Goal: Task Accomplishment & Management: Manage account settings

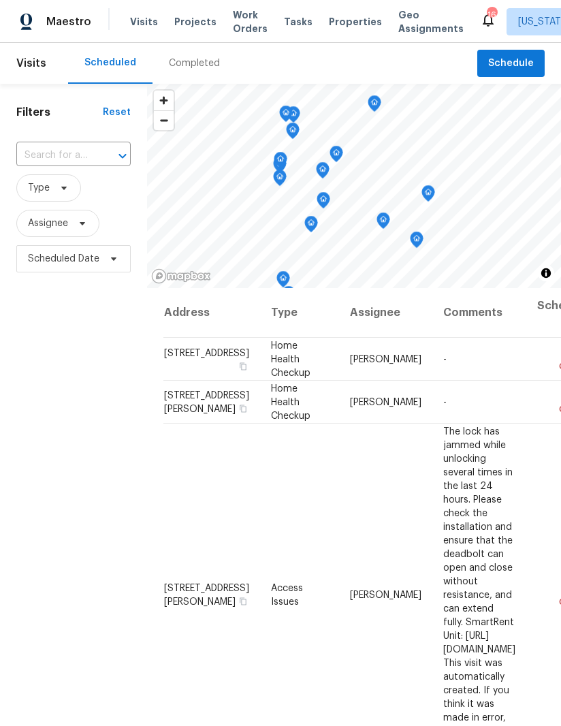
scroll to position [400, 144]
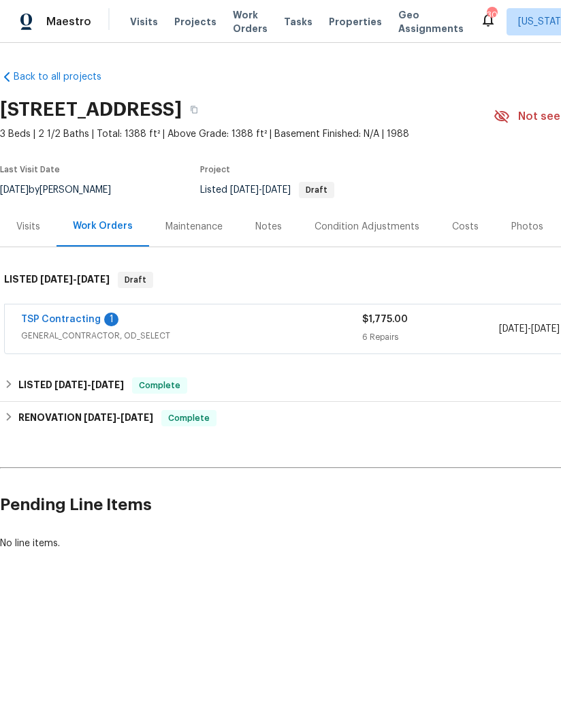
click at [78, 324] on link "TSP Contracting" at bounding box center [61, 320] width 80 height 10
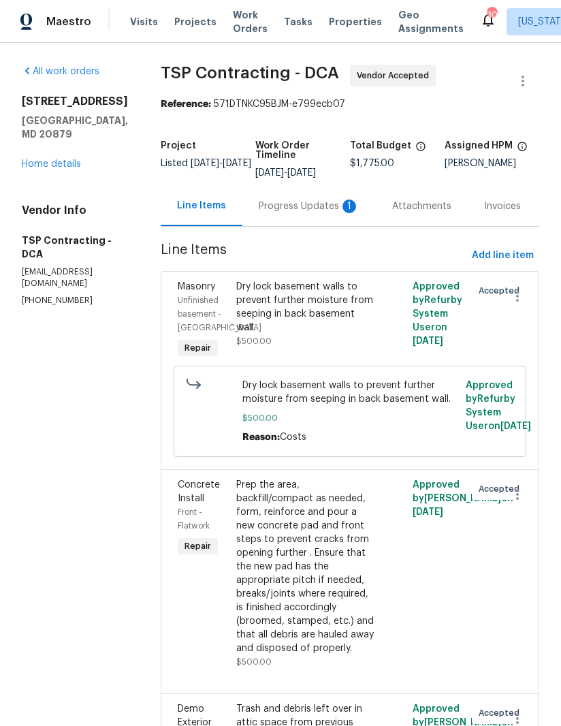
click at [294, 202] on div "Progress Updates 1" at bounding box center [309, 207] width 101 height 14
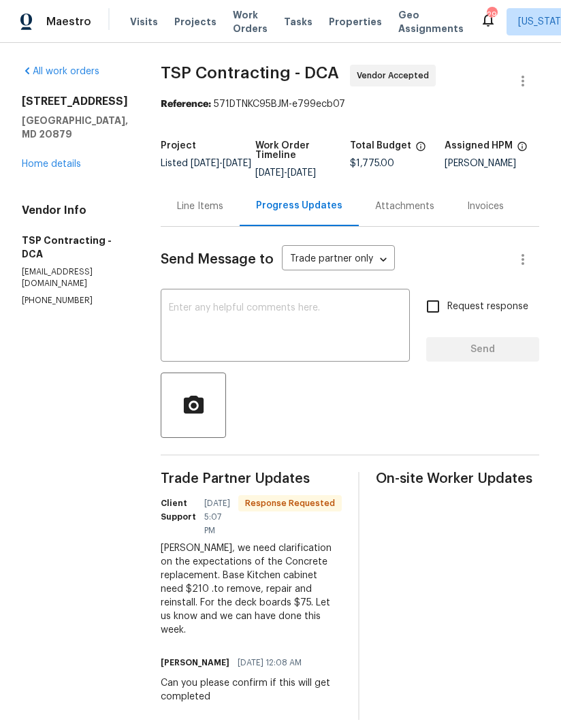
click at [184, 198] on div "Line Items" at bounding box center [200, 206] width 79 height 40
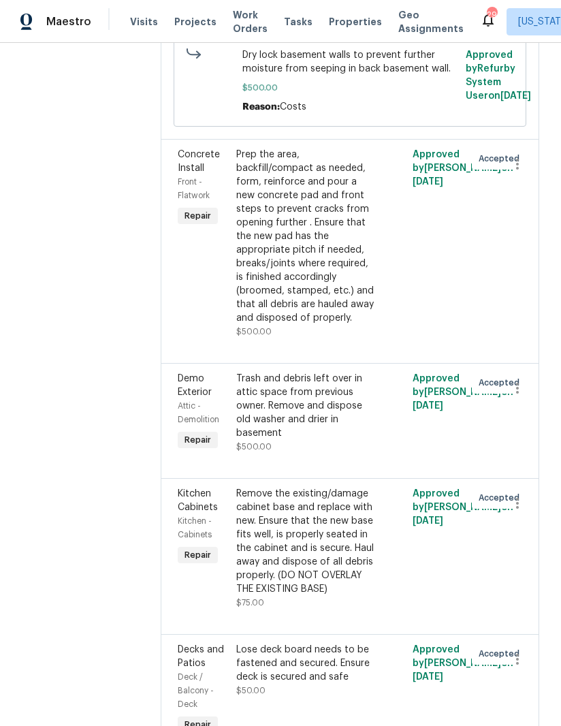
scroll to position [349, 0]
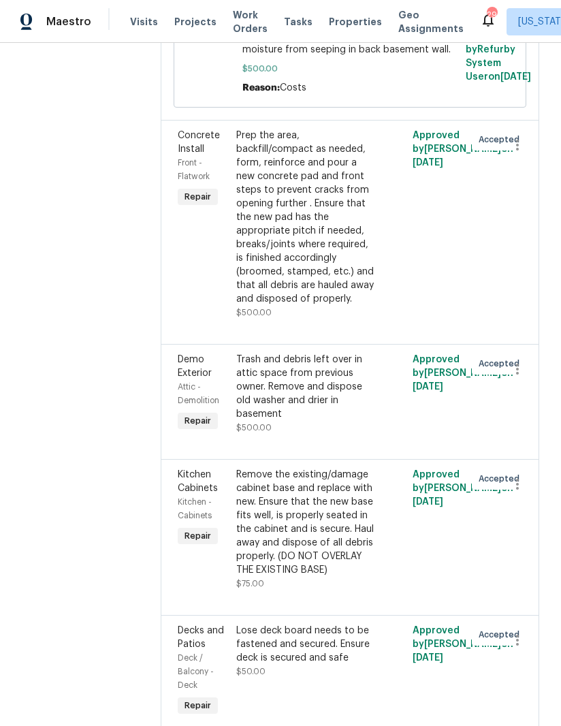
click at [283, 546] on div "Remove the existing/damage cabinet base and replace with new. Ensure that the n…" at bounding box center [305, 522] width 139 height 109
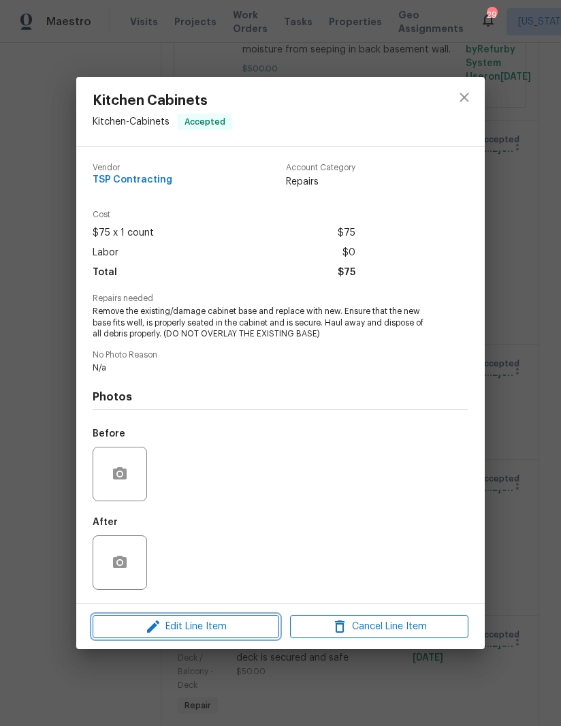
click at [196, 629] on span "Edit Line Item" at bounding box center [186, 627] width 178 height 17
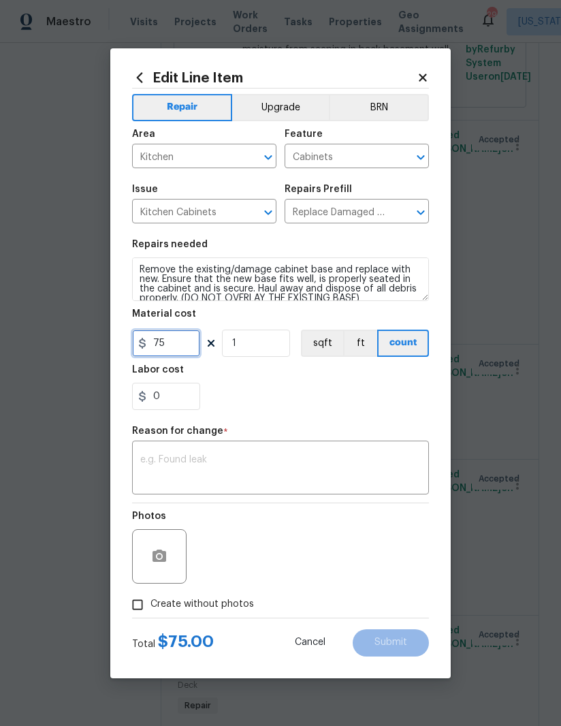
click at [183, 347] on input "75" at bounding box center [166, 343] width 68 height 27
type input "210"
click at [285, 467] on textarea at bounding box center [280, 469] width 281 height 29
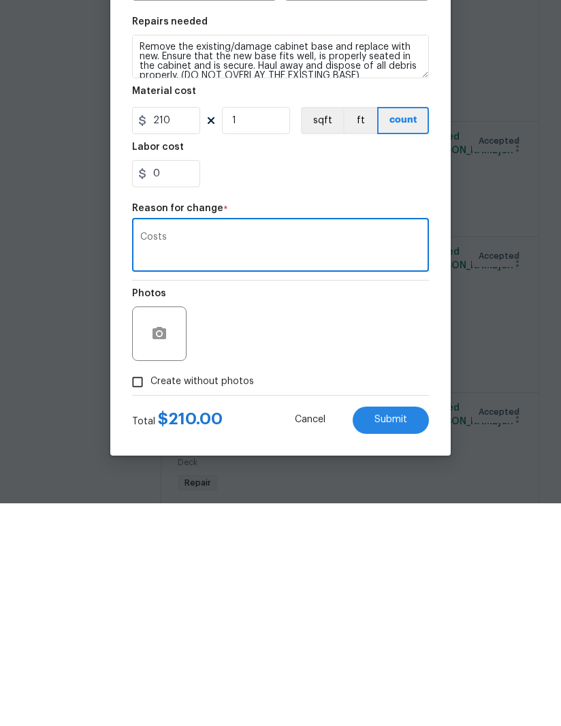
type textarea "Costs"
click at [395, 638] on span "Submit" at bounding box center [391, 643] width 33 height 10
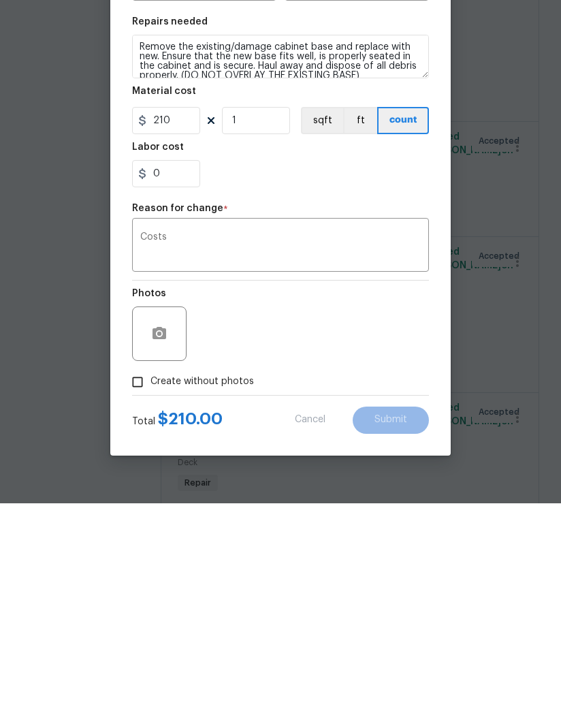
scroll to position [48, 0]
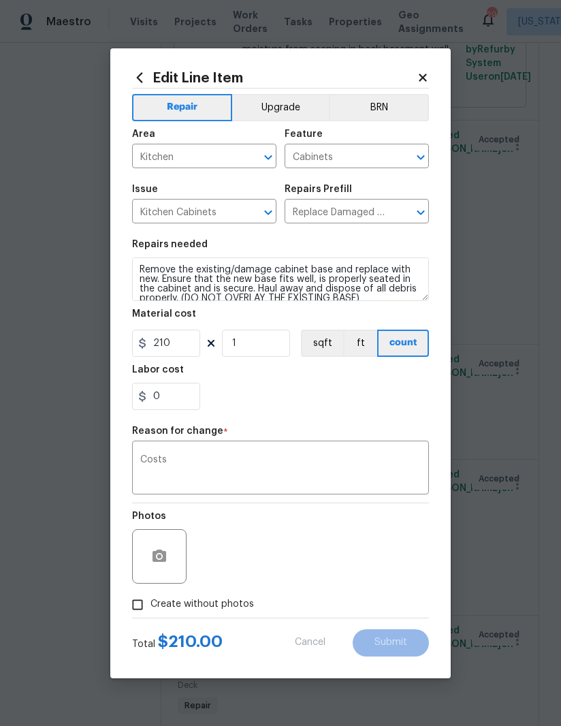
type input "75"
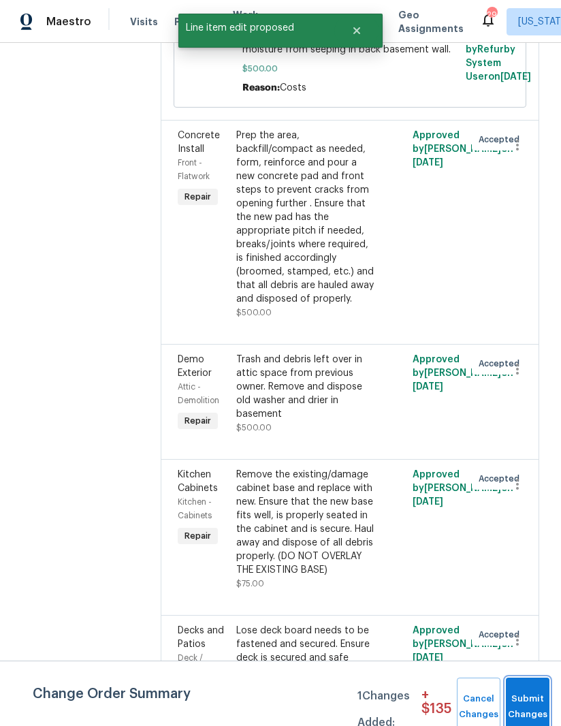
click at [535, 695] on button "Submit Changes" at bounding box center [528, 707] width 44 height 59
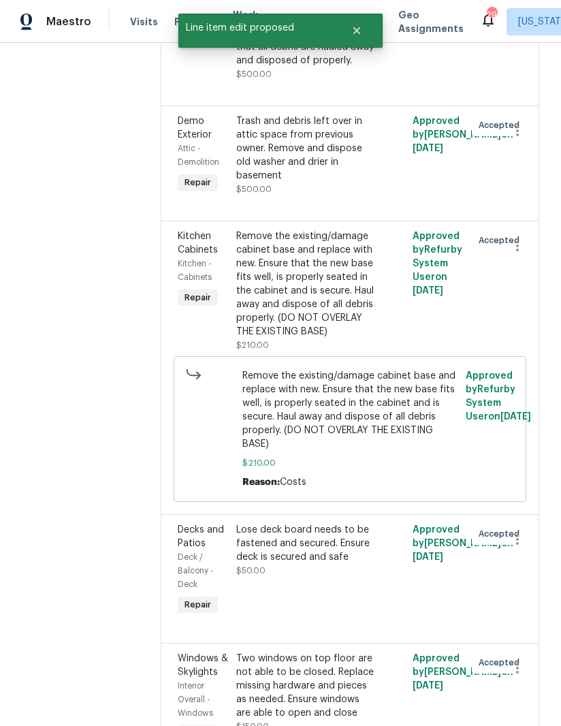
scroll to position [589, 0]
click at [287, 534] on div "Lose deck board needs to be fastened and secured. Ensure deck is secured and sa…" at bounding box center [305, 542] width 139 height 41
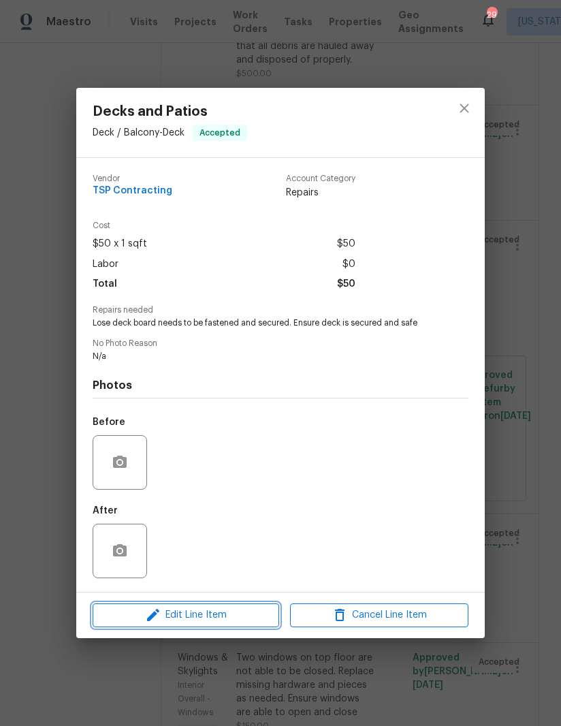
click at [212, 621] on span "Edit Line Item" at bounding box center [186, 615] width 178 height 17
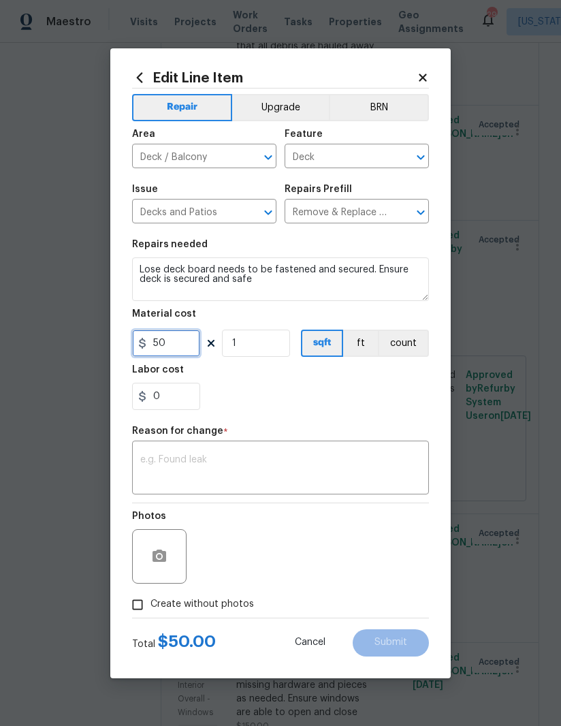
click at [177, 348] on input "50" at bounding box center [166, 343] width 68 height 27
type input "75"
click at [358, 402] on div "0" at bounding box center [280, 396] width 297 height 27
click at [258, 467] on textarea at bounding box center [280, 469] width 281 height 29
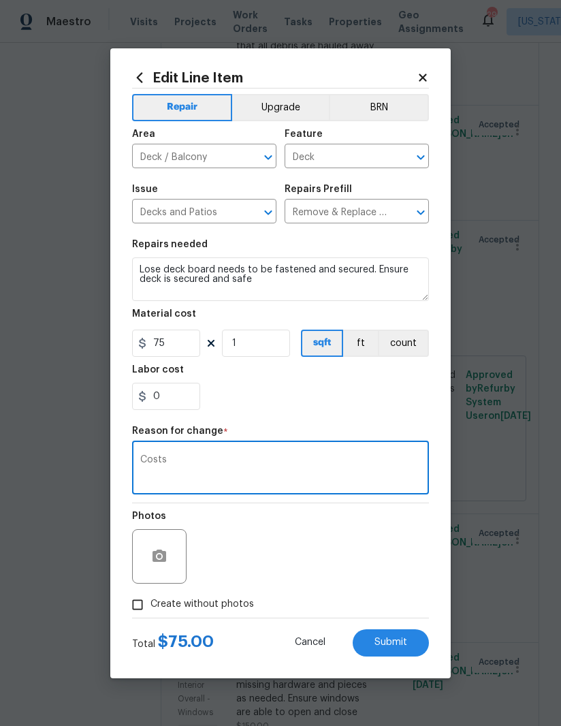
type textarea "Costs"
click at [409, 630] on button "Submit" at bounding box center [391, 642] width 76 height 27
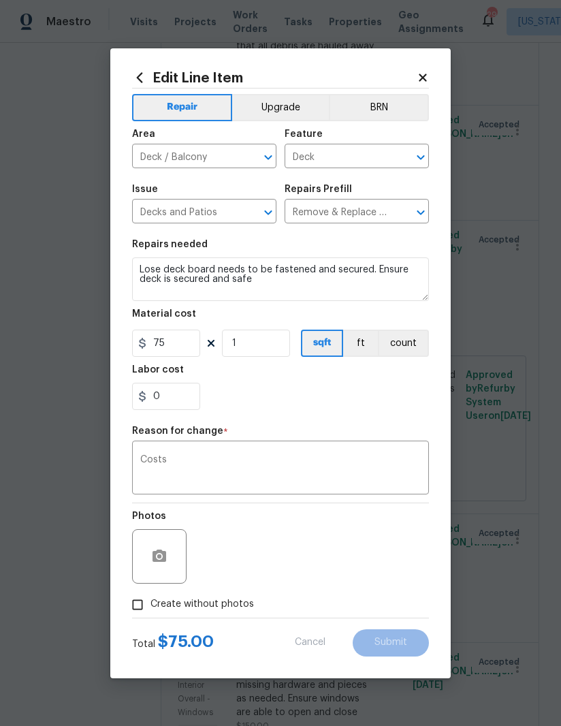
type input "50"
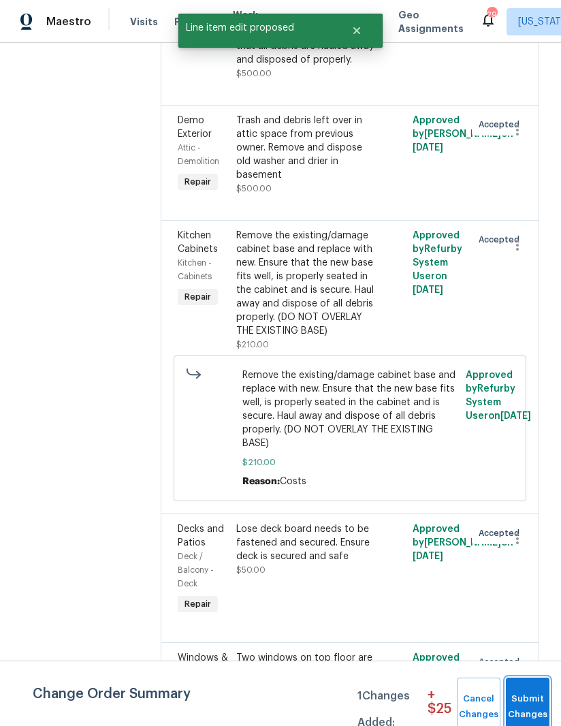
click at [529, 691] on button "Submit Changes" at bounding box center [528, 707] width 44 height 59
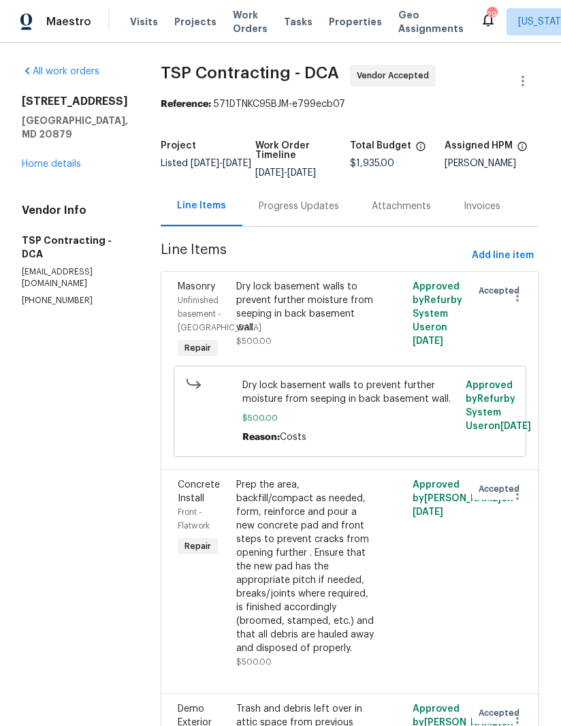
scroll to position [0, 0]
click at [302, 204] on div "Progress Updates" at bounding box center [299, 207] width 80 height 14
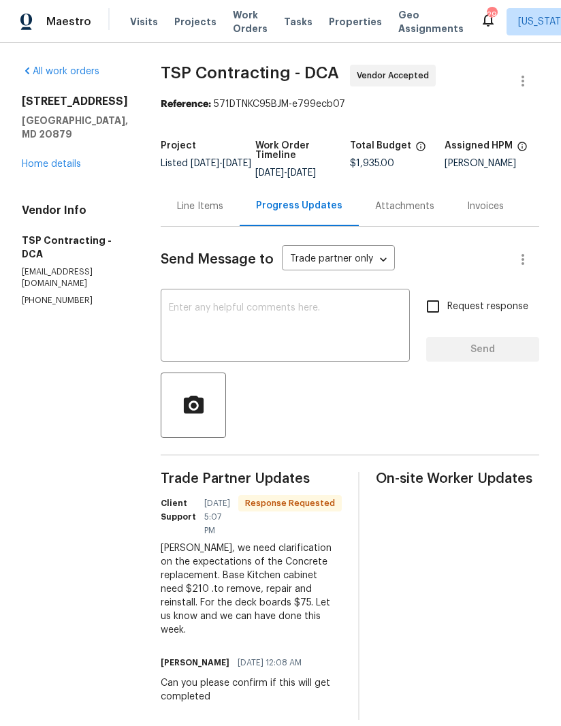
click at [328, 333] on textarea at bounding box center [285, 327] width 233 height 48
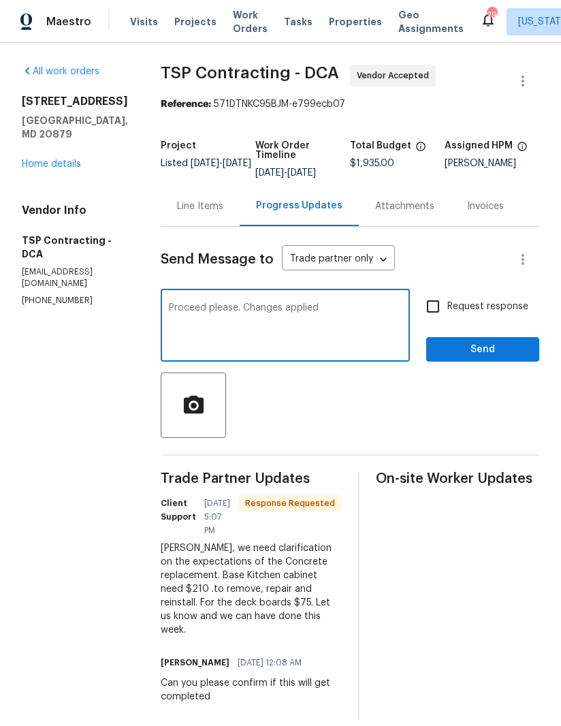
type textarea "Proceed please. Changes applied"
click at [430, 309] on input "Request response" at bounding box center [433, 306] width 29 height 29
checkbox input "true"
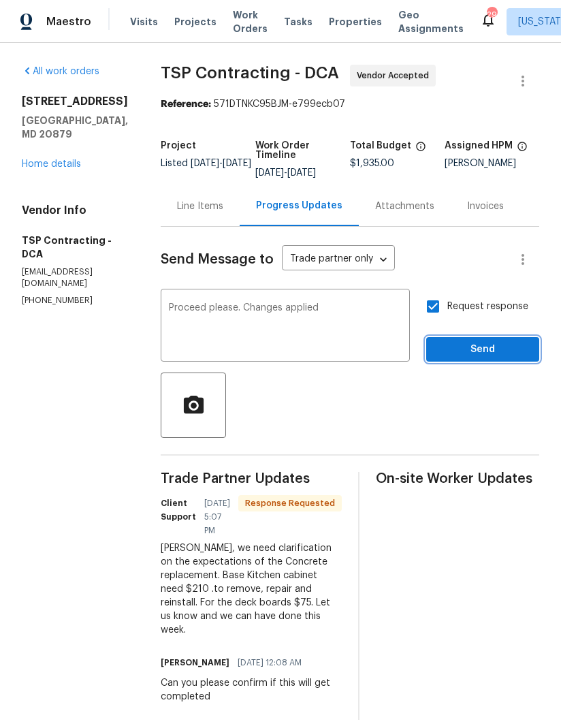
click at [474, 360] on button "Send" at bounding box center [482, 349] width 113 height 25
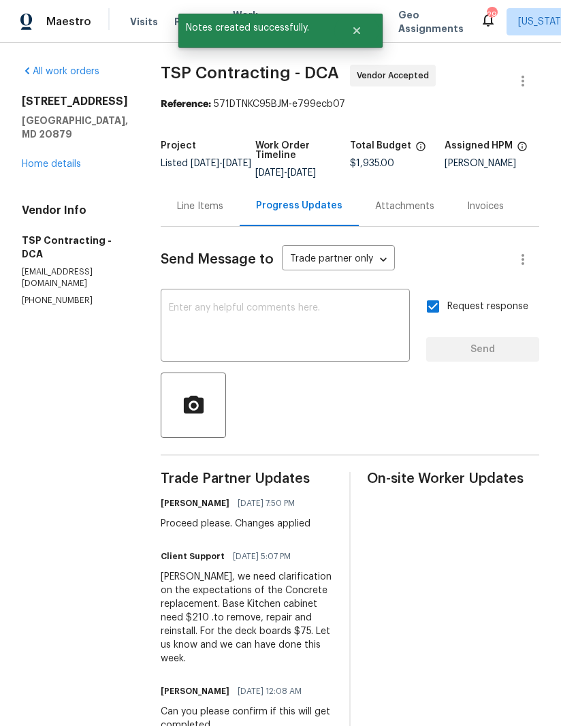
click at [74, 169] on link "Home details" at bounding box center [51, 164] width 59 height 10
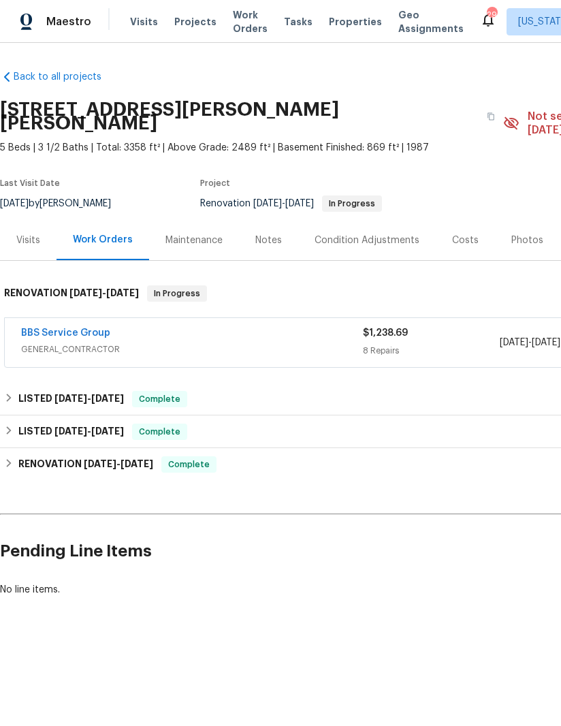
click at [73, 328] on link "BBS Service Group" at bounding box center [65, 333] width 89 height 10
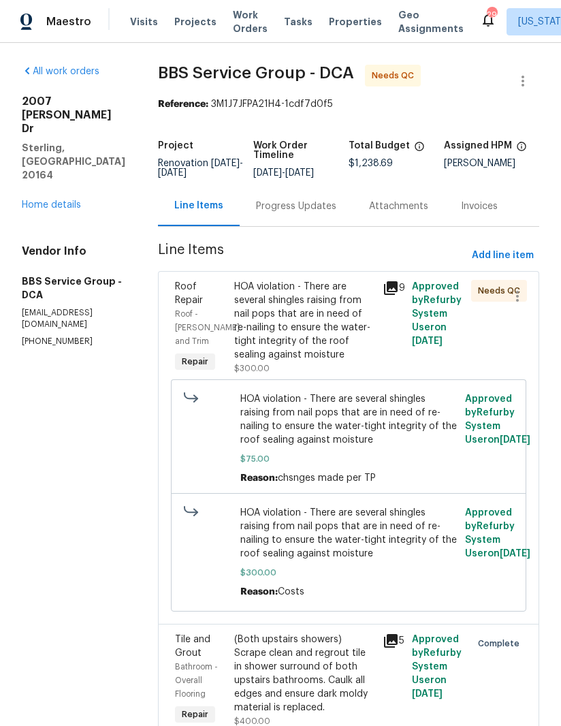
click at [283, 319] on div "HOA violation - There are several shingles raising from nail pops that are in n…" at bounding box center [304, 321] width 140 height 82
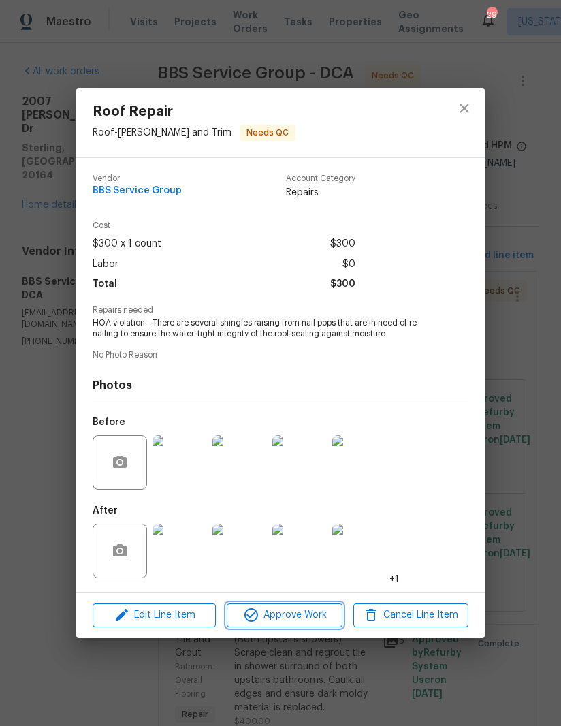
click at [281, 619] on span "Approve Work" at bounding box center [284, 615] width 107 height 17
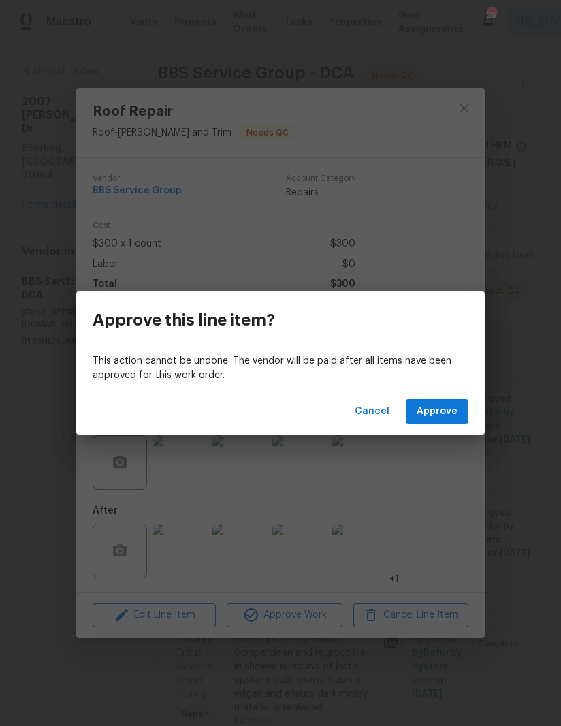
click at [433, 413] on span "Approve" at bounding box center [437, 411] width 41 height 17
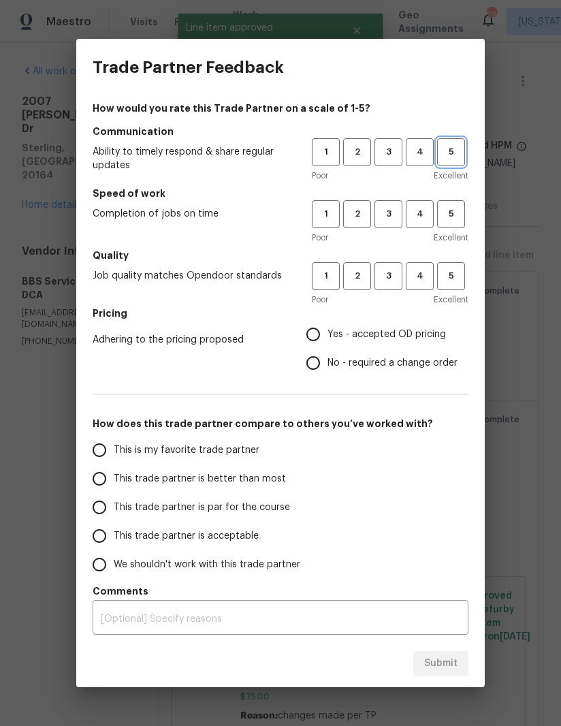
click at [454, 153] on span "5" at bounding box center [451, 152] width 25 height 16
click at [455, 216] on span "5" at bounding box center [451, 214] width 25 height 16
click at [454, 271] on span "5" at bounding box center [451, 276] width 25 height 16
click at [317, 327] on input "Yes - accepted OD pricing" at bounding box center [313, 334] width 29 height 29
radio input "true"
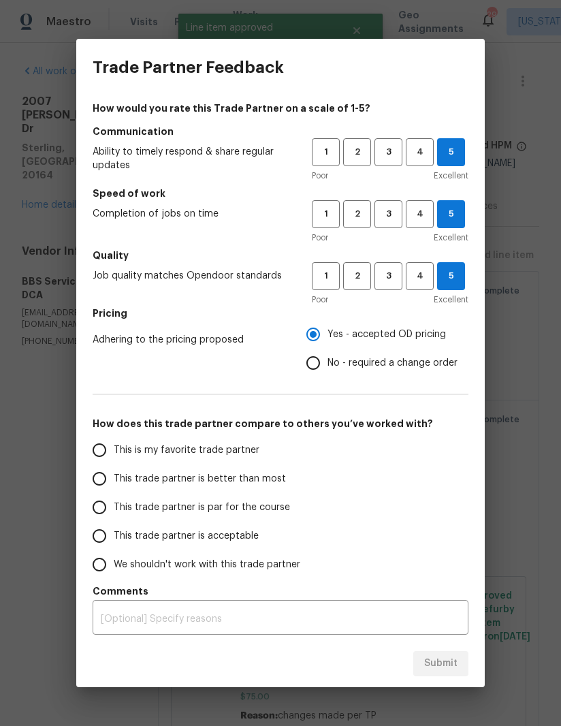
click at [114, 440] on label "This is my favorite trade partner" at bounding box center [192, 450] width 215 height 29
click at [114, 440] on input "This is my favorite trade partner" at bounding box center [99, 450] width 29 height 29
click at [443, 657] on span "Submit" at bounding box center [440, 663] width 33 height 17
radio input "true"
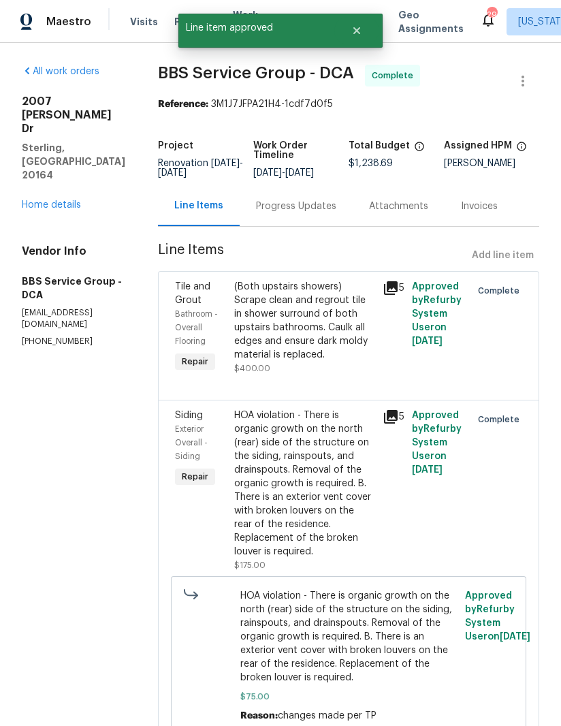
radio input "false"
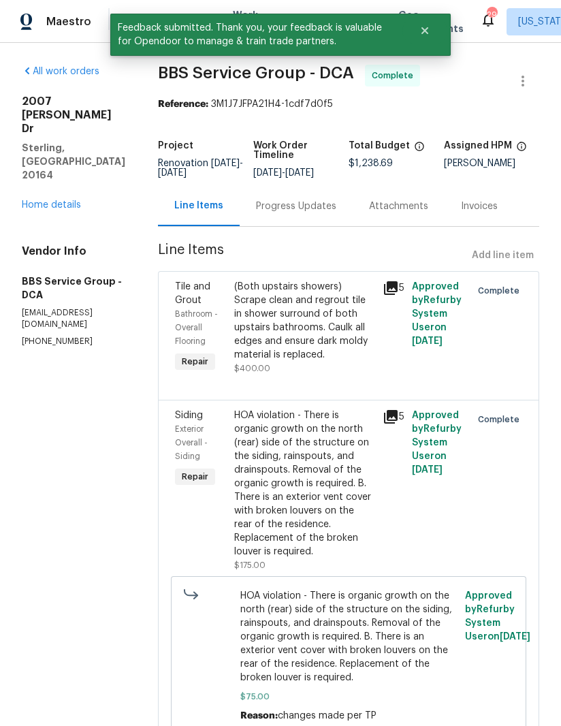
click at [78, 200] on link "Home details" at bounding box center [51, 205] width 59 height 10
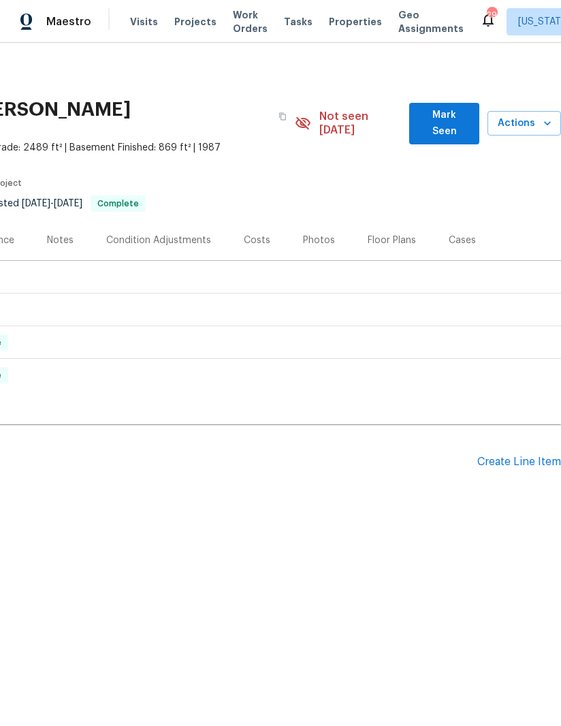
scroll to position [0, 208]
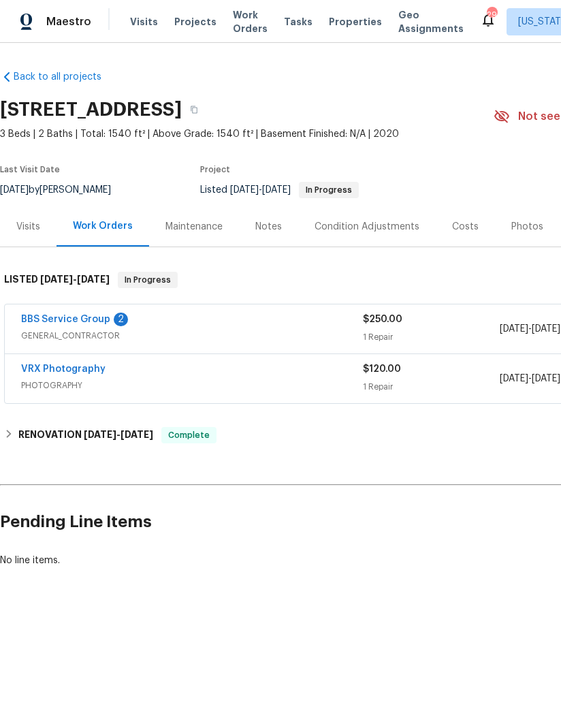
click at [90, 318] on link "BBS Service Group" at bounding box center [65, 320] width 89 height 10
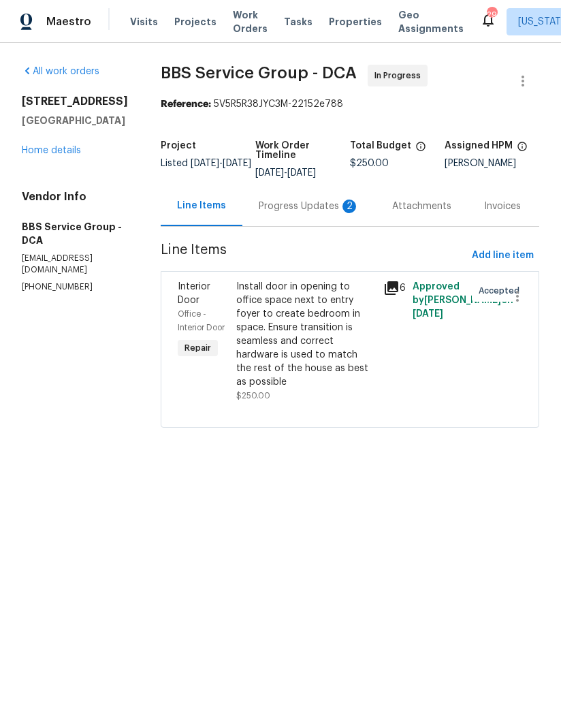
click at [289, 201] on div "Progress Updates 2" at bounding box center [309, 207] width 101 height 14
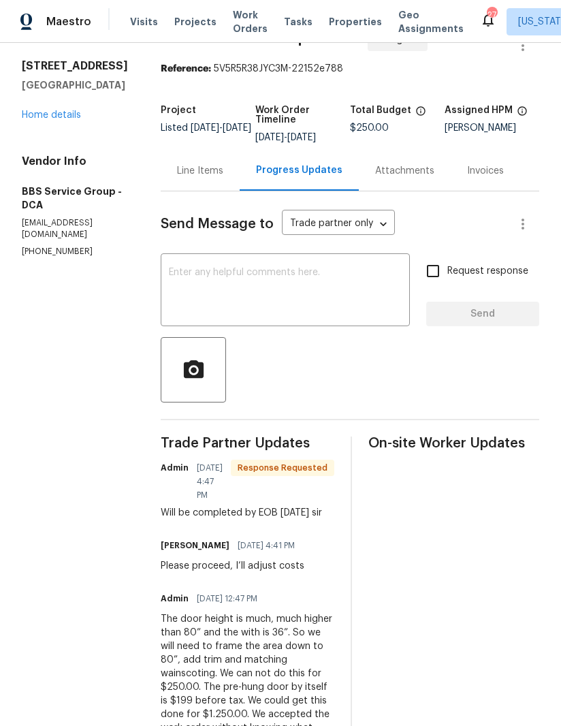
scroll to position [35, 0]
click at [191, 172] on div "Line Items" at bounding box center [200, 172] width 46 height 14
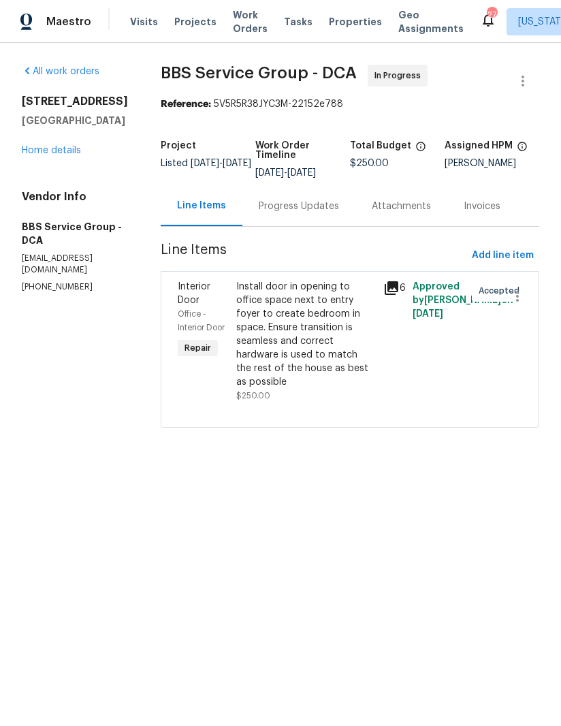
click at [264, 339] on div "Install door in opening to office space next to entry foyer to create bedroom i…" at bounding box center [305, 334] width 139 height 109
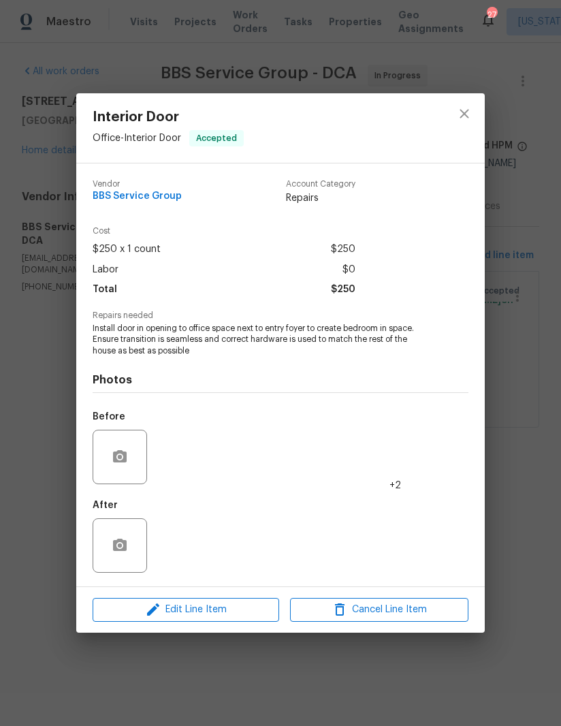
click at [205, 594] on div "Edit Line Item Cancel Line Item" at bounding box center [280, 610] width 409 height 46
click at [219, 609] on span "Edit Line Item" at bounding box center [186, 610] width 178 height 17
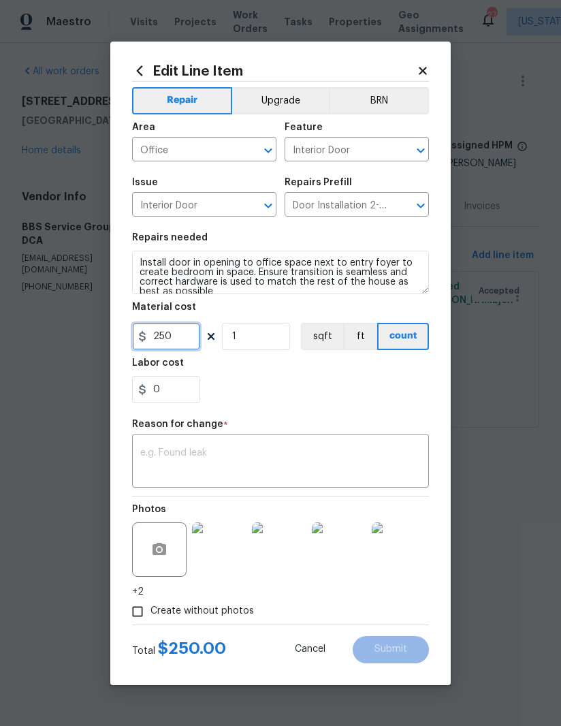
click at [153, 334] on input "250" at bounding box center [166, 336] width 68 height 27
click at [151, 335] on input "250" at bounding box center [166, 336] width 68 height 27
type input "1250"
click at [256, 443] on div "x ​" at bounding box center [280, 462] width 297 height 50
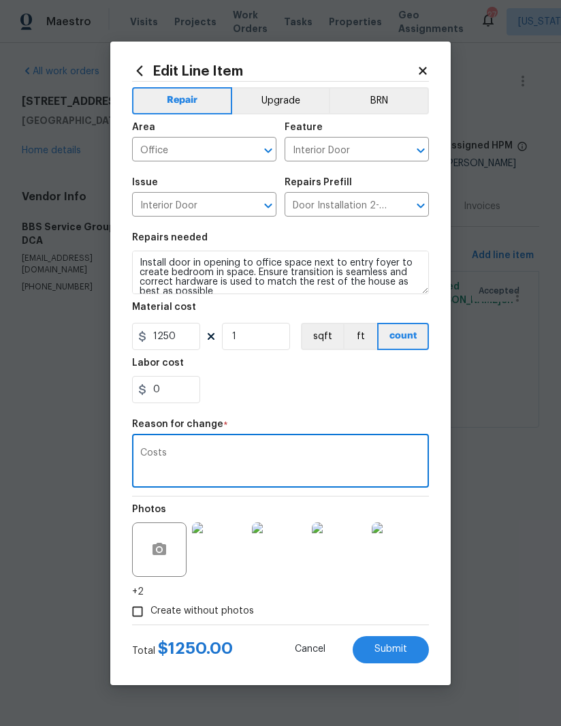
type textarea "Costs"
click at [362, 403] on div "0" at bounding box center [280, 389] width 297 height 27
click at [411, 644] on button "Submit" at bounding box center [391, 649] width 76 height 27
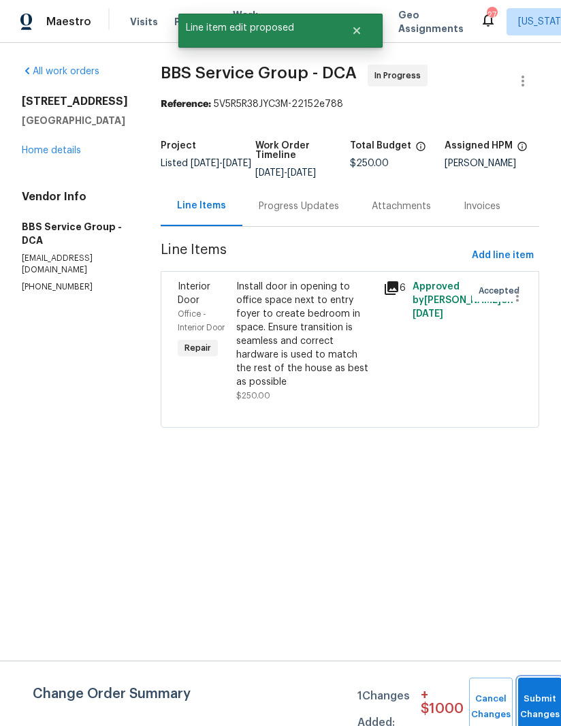
click at [543, 690] on button "Submit Changes" at bounding box center [540, 707] width 44 height 59
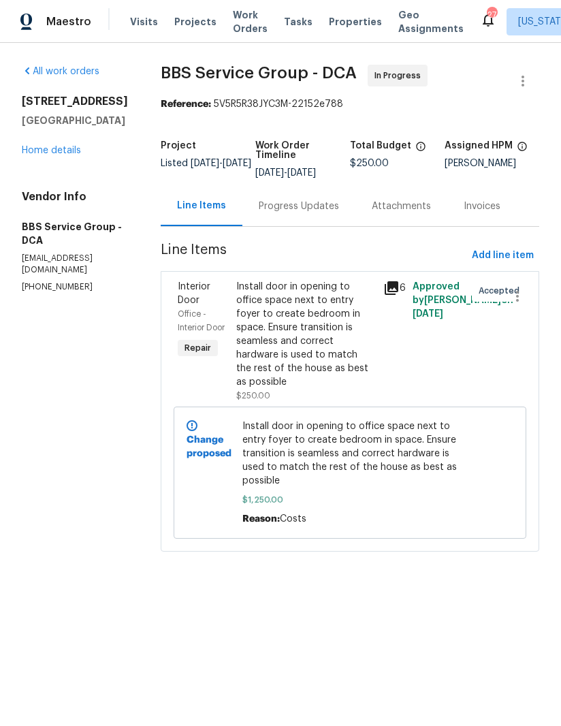
click at [270, 213] on div "Progress Updates" at bounding box center [299, 207] width 80 height 14
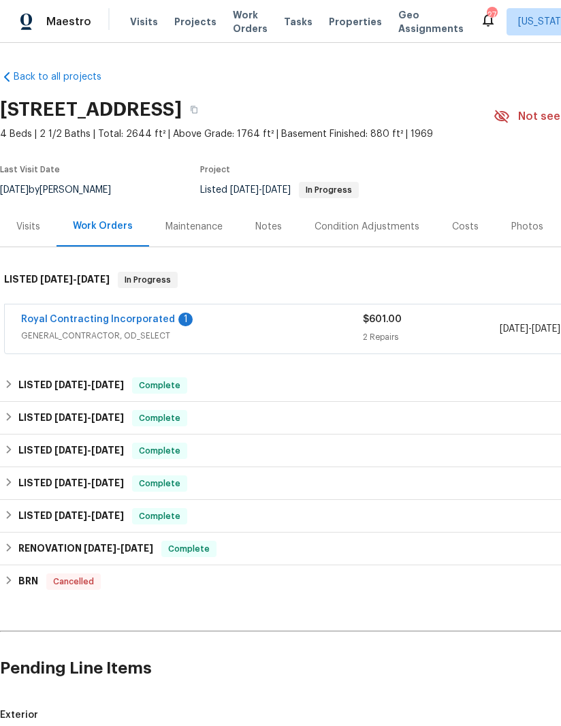
click at [147, 323] on link "Royal Contracting Incorporated" at bounding box center [98, 320] width 154 height 10
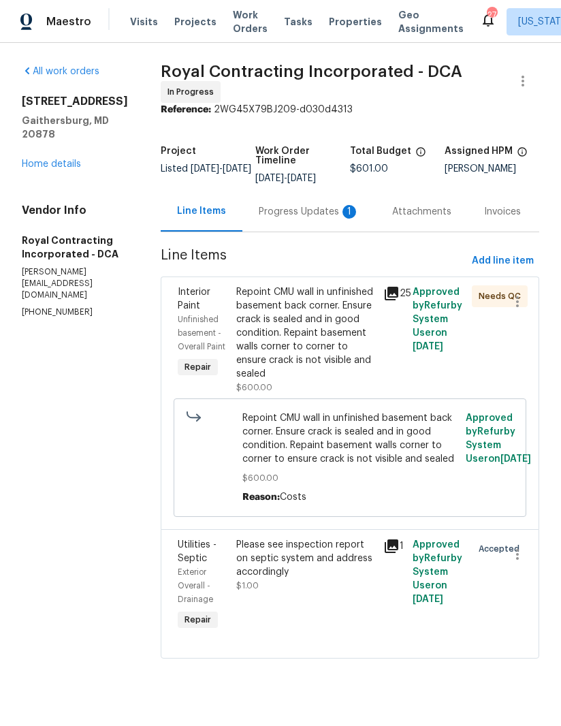
click at [290, 218] on div "Progress Updates 1" at bounding box center [309, 212] width 101 height 14
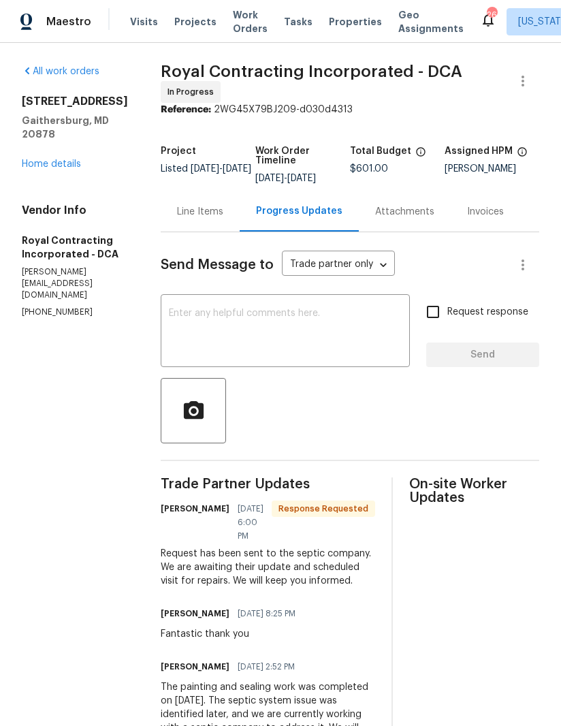
click at [308, 322] on textarea at bounding box center [285, 333] width 233 height 48
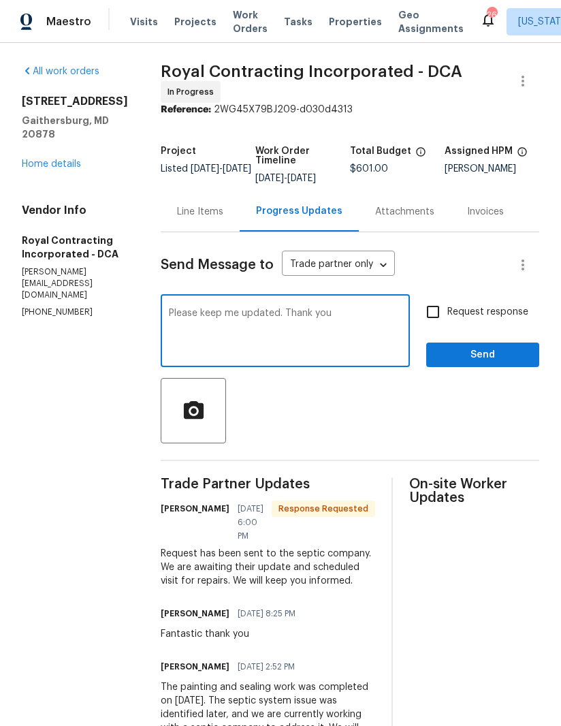
type textarea "Please keep me updated. Thank you"
click at [444, 307] on input "Request response" at bounding box center [433, 312] width 29 height 29
checkbox input "true"
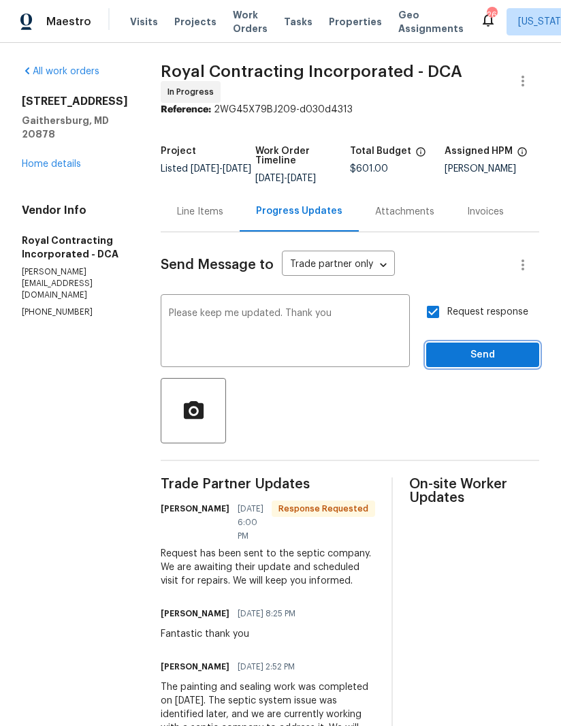
click at [496, 356] on span "Send" at bounding box center [482, 355] width 91 height 17
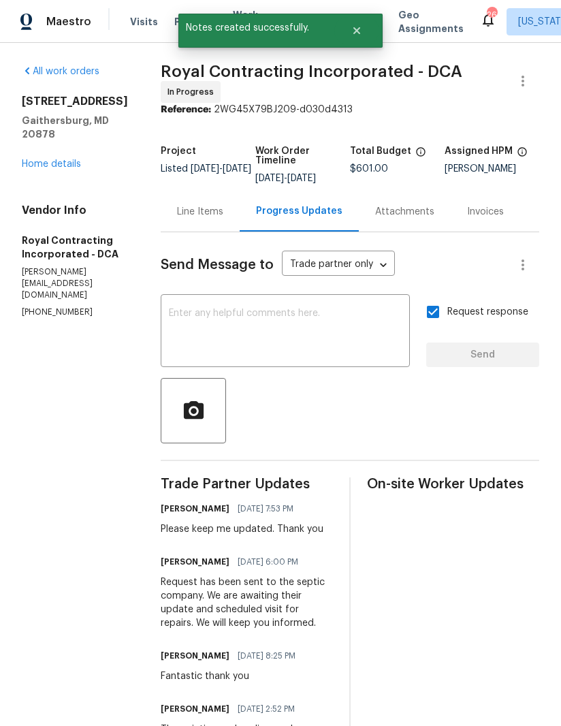
click at [65, 159] on link "Home details" at bounding box center [51, 164] width 59 height 10
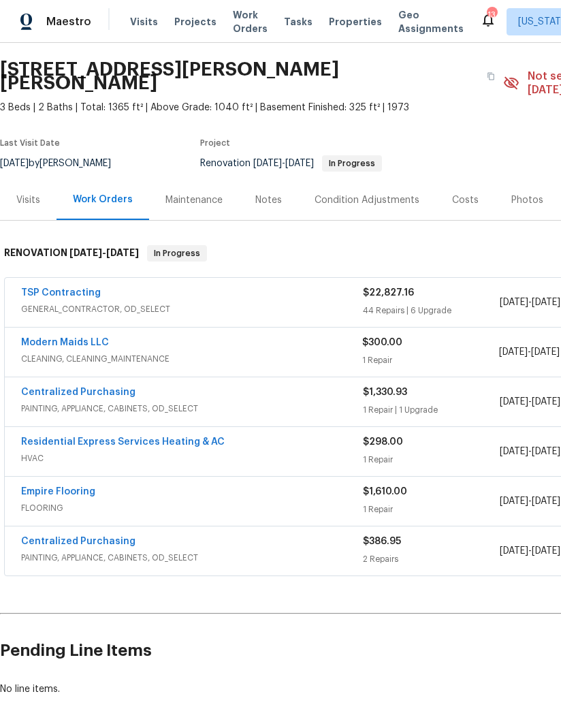
scroll to position [40, 0]
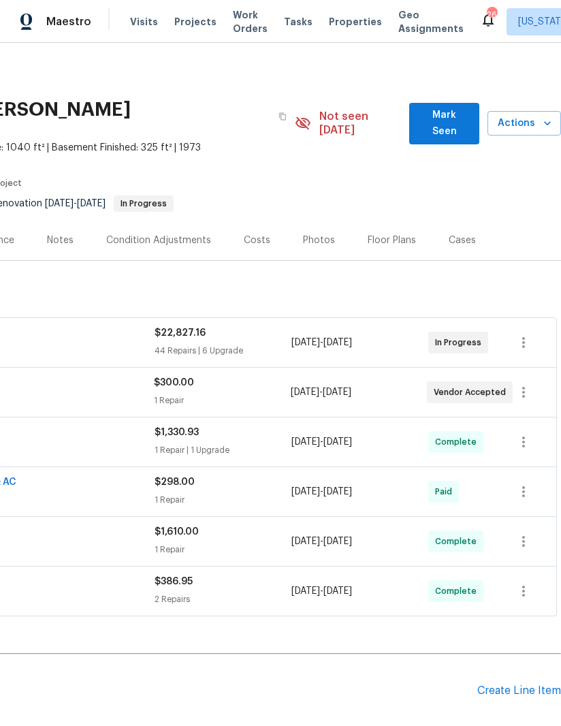
scroll to position [0, 210]
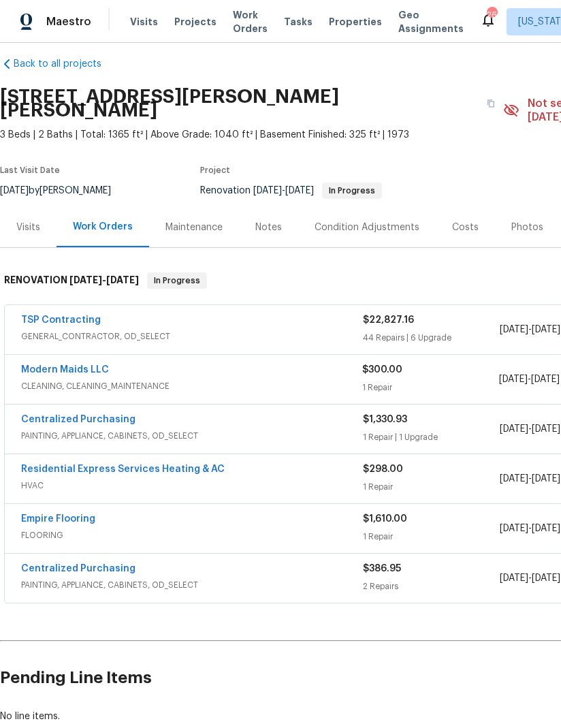
click at [74, 315] on link "TSP Contracting" at bounding box center [61, 320] width 80 height 10
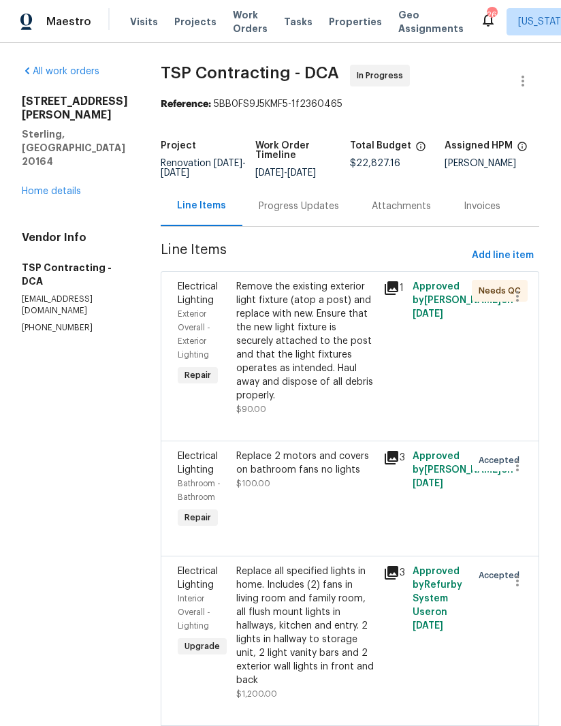
click at [285, 220] on div "Progress Updates" at bounding box center [299, 206] width 113 height 40
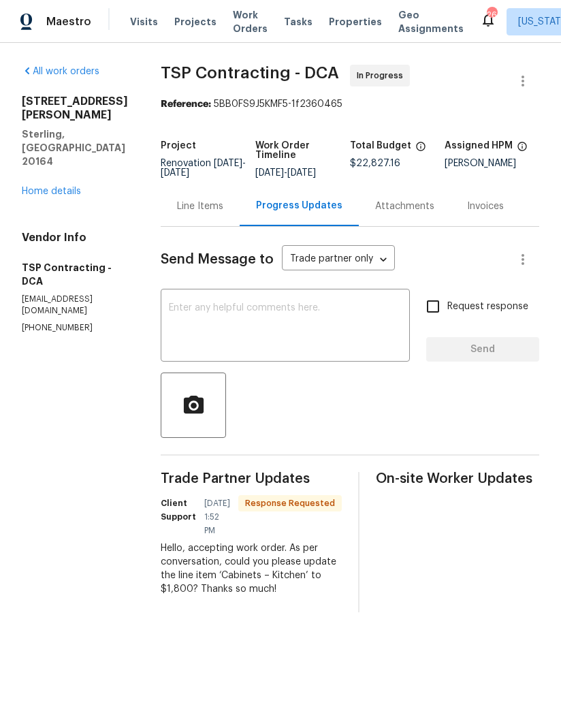
click at [203, 213] on div "Line Items" at bounding box center [200, 207] width 46 height 14
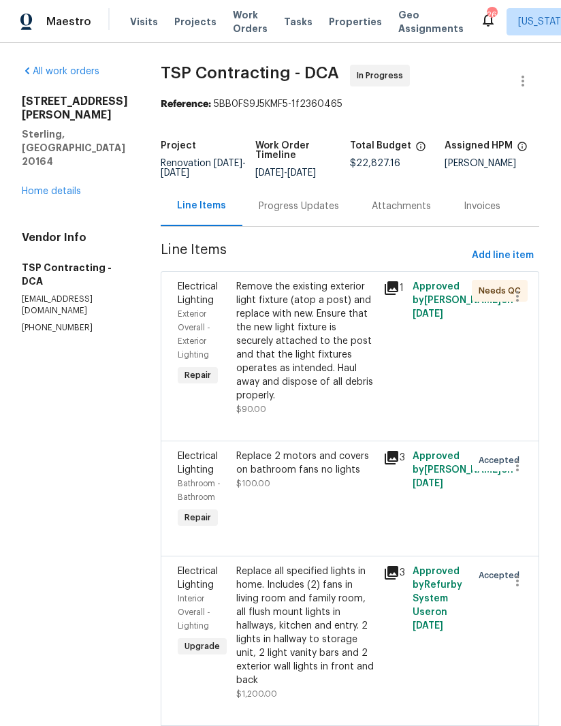
click at [291, 215] on div "Progress Updates" at bounding box center [299, 206] width 113 height 40
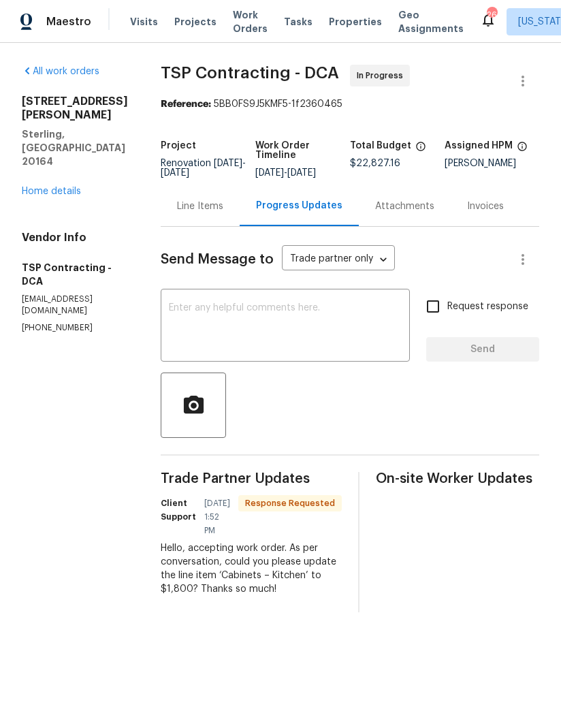
click at [307, 328] on textarea at bounding box center [285, 327] width 233 height 48
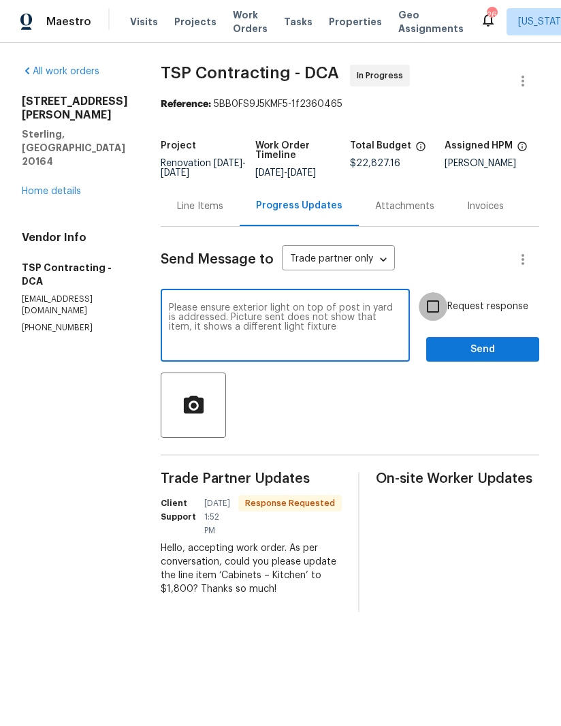
type textarea "Please ensure exterior light on top of post in yard is addressed. Picture sent …"
click at [434, 311] on input "Request response" at bounding box center [433, 306] width 29 height 29
checkbox input "true"
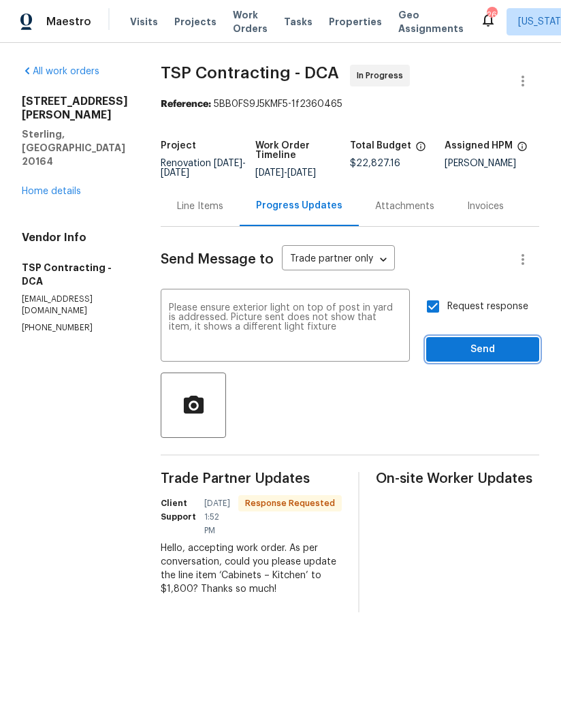
click at [502, 349] on span "Send" at bounding box center [482, 349] width 91 height 17
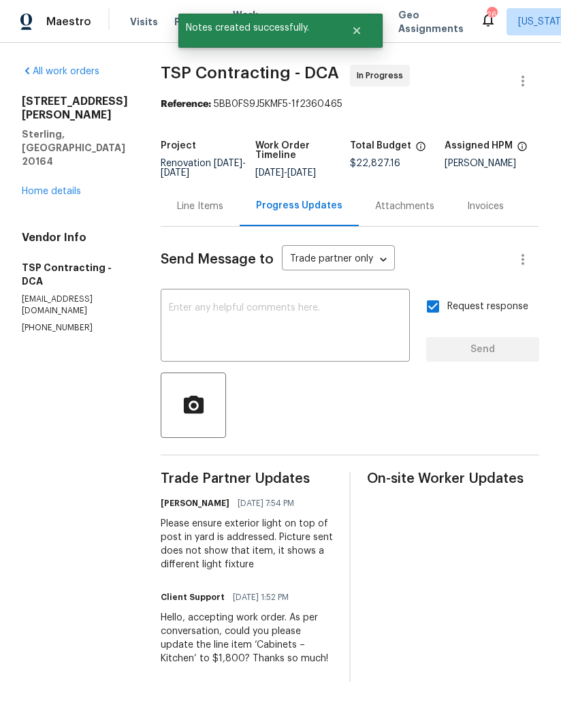
click at [79, 187] on link "Home details" at bounding box center [51, 192] width 59 height 10
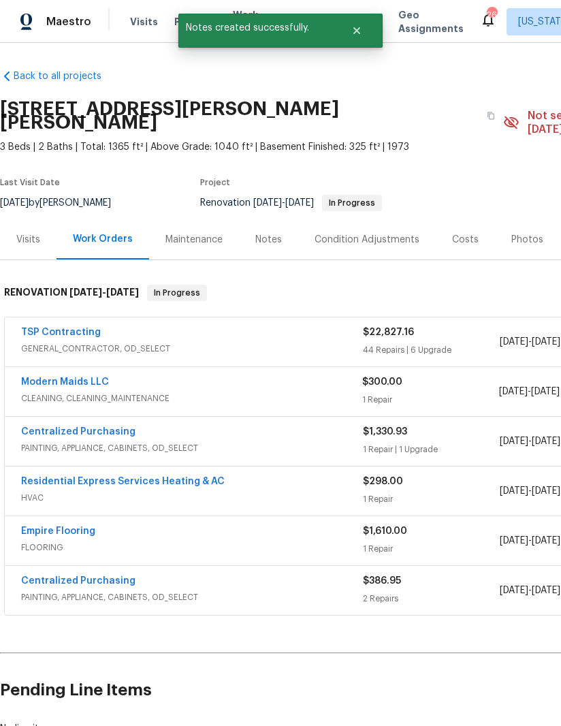
scroll to position [1, 0]
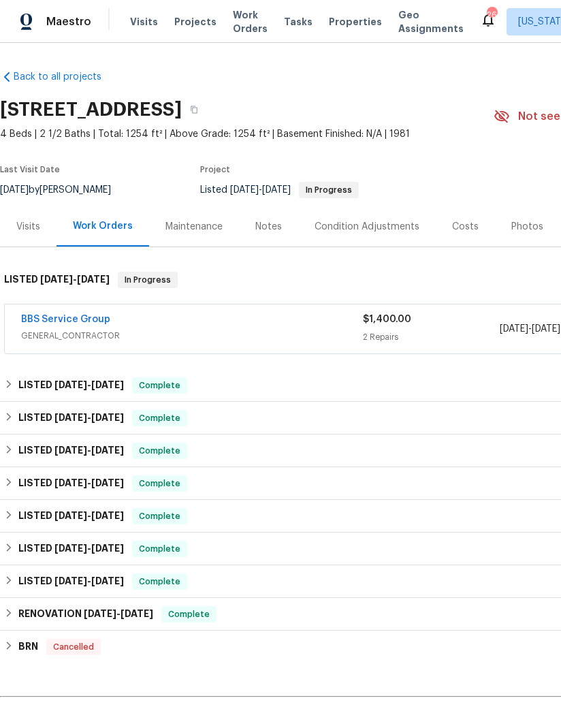
click at [69, 310] on div "BBS Service Group GENERAL_CONTRACTOR $1,400.00 2 Repairs [DATE] - [DATE] Needs …" at bounding box center [385, 328] width 760 height 49
click at [77, 319] on link "BBS Service Group" at bounding box center [65, 320] width 89 height 10
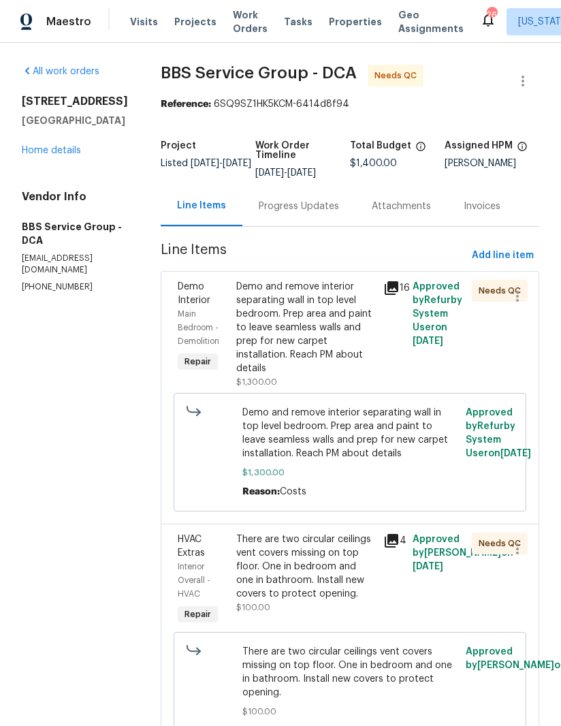
click at [385, 283] on icon at bounding box center [392, 288] width 14 height 14
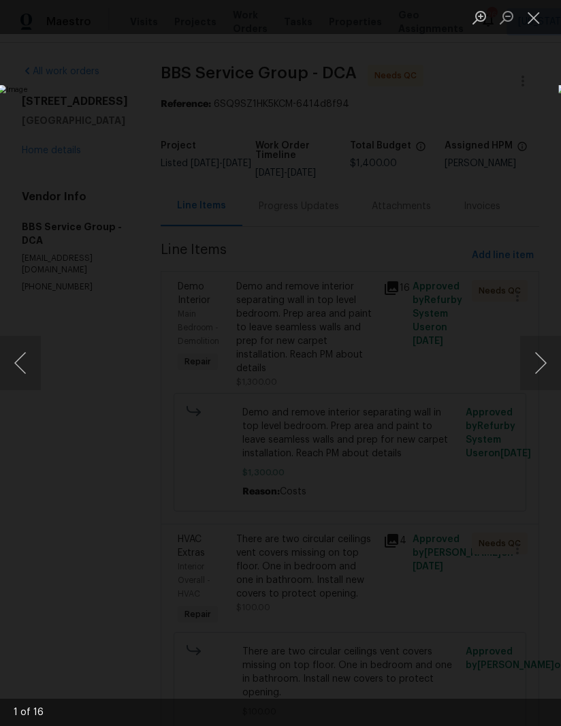
click at [534, 378] on button "Next image" at bounding box center [540, 363] width 41 height 54
click at [536, 380] on button "Next image" at bounding box center [540, 363] width 41 height 54
click at [534, 388] on button "Next image" at bounding box center [540, 363] width 41 height 54
click at [533, 386] on button "Next image" at bounding box center [540, 363] width 41 height 54
click at [531, 387] on button "Next image" at bounding box center [540, 363] width 41 height 54
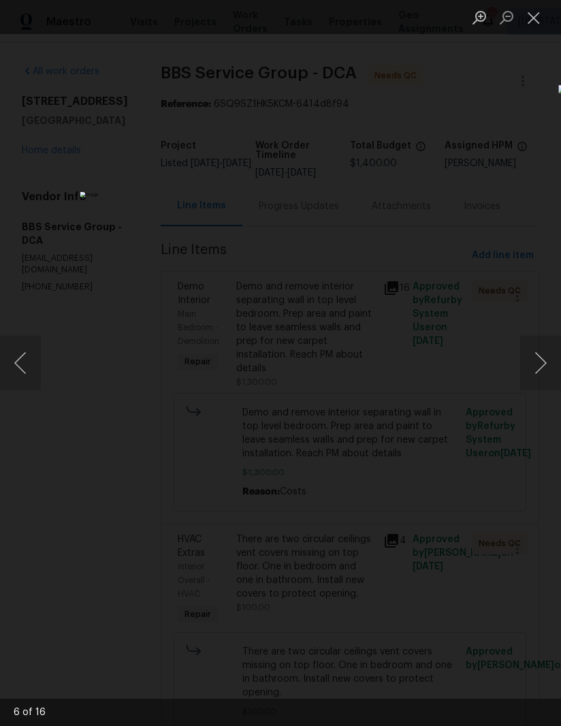
click at [530, 388] on button "Next image" at bounding box center [540, 363] width 41 height 54
click at [533, 389] on button "Next image" at bounding box center [540, 363] width 41 height 54
click at [536, 386] on button "Next image" at bounding box center [540, 363] width 41 height 54
click at [535, 388] on button "Next image" at bounding box center [540, 363] width 41 height 54
click at [534, 382] on button "Next image" at bounding box center [540, 363] width 41 height 54
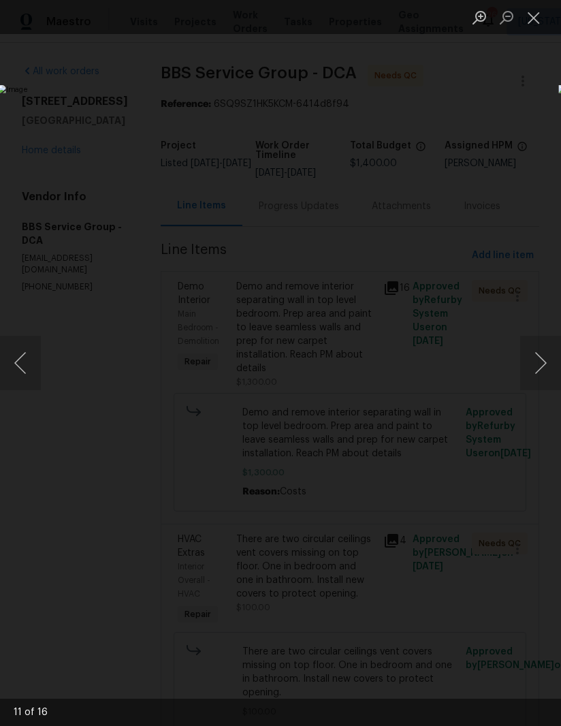
click at [536, 384] on button "Next image" at bounding box center [540, 363] width 41 height 54
click at [533, 384] on button "Next image" at bounding box center [540, 363] width 41 height 54
click at [532, 381] on button "Next image" at bounding box center [540, 363] width 41 height 54
click at [534, 378] on button "Next image" at bounding box center [540, 363] width 41 height 54
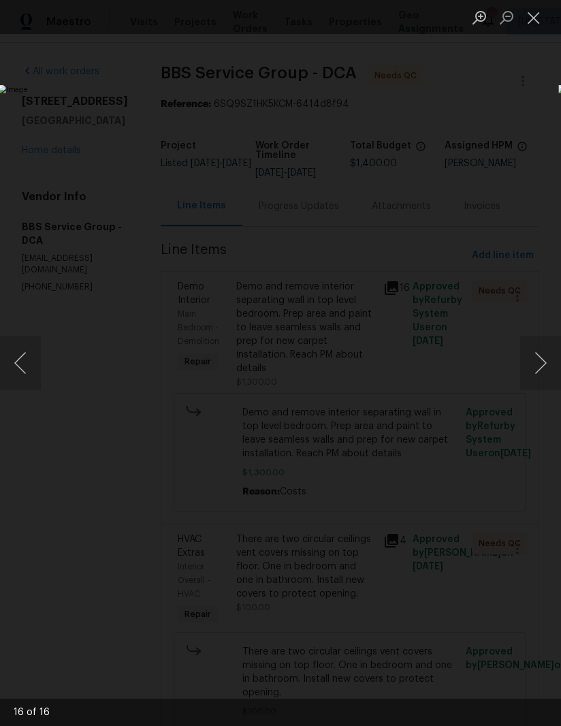
click at [533, 378] on button "Next image" at bounding box center [540, 363] width 41 height 54
click at [533, 377] on button "Next image" at bounding box center [540, 363] width 41 height 54
click at [537, 379] on button "Next image" at bounding box center [540, 363] width 41 height 54
click at [542, 23] on button "Close lightbox" at bounding box center [533, 17] width 27 height 24
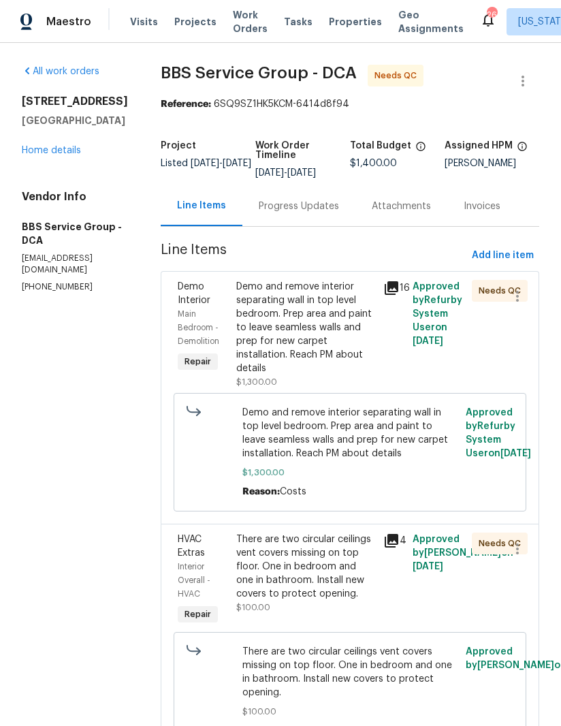
scroll to position [32, 0]
click at [302, 533] on div "There are two circular ceilings vent covers missing on top floor. One in bedroo…" at bounding box center [305, 567] width 139 height 68
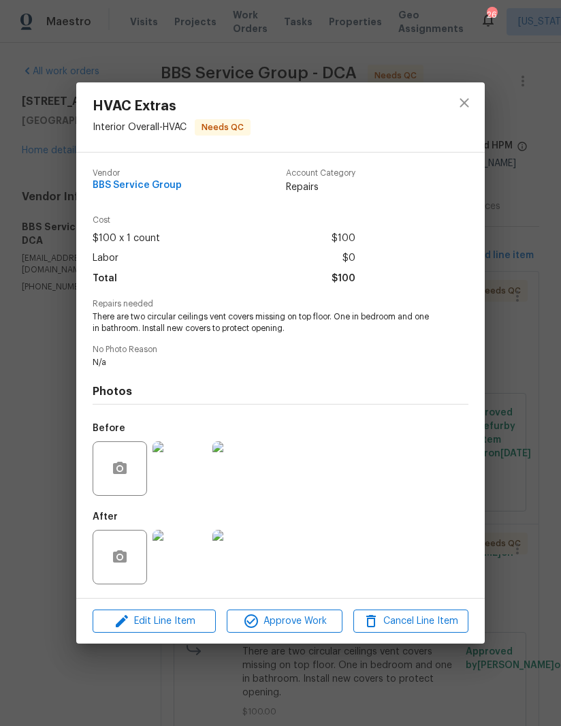
click at [180, 562] on img at bounding box center [180, 557] width 54 height 54
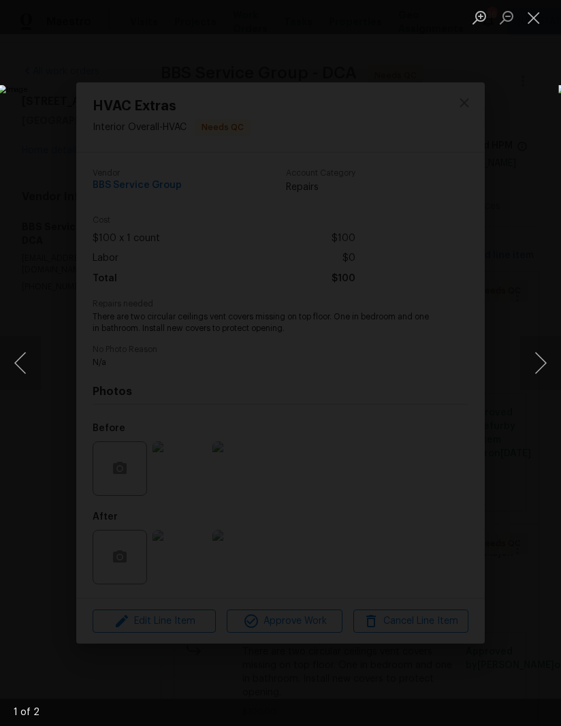
click at [538, 381] on button "Next image" at bounding box center [540, 363] width 41 height 54
click at [537, 18] on button "Close lightbox" at bounding box center [533, 17] width 27 height 24
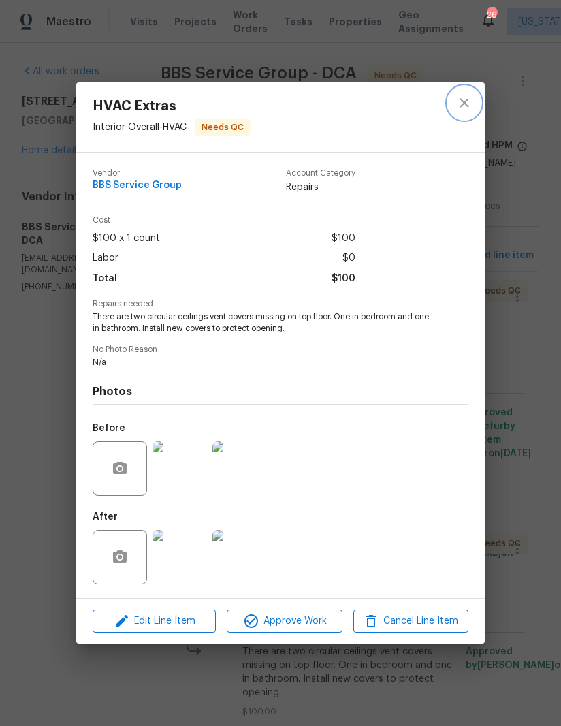
click at [461, 95] on icon "close" at bounding box center [464, 103] width 16 height 16
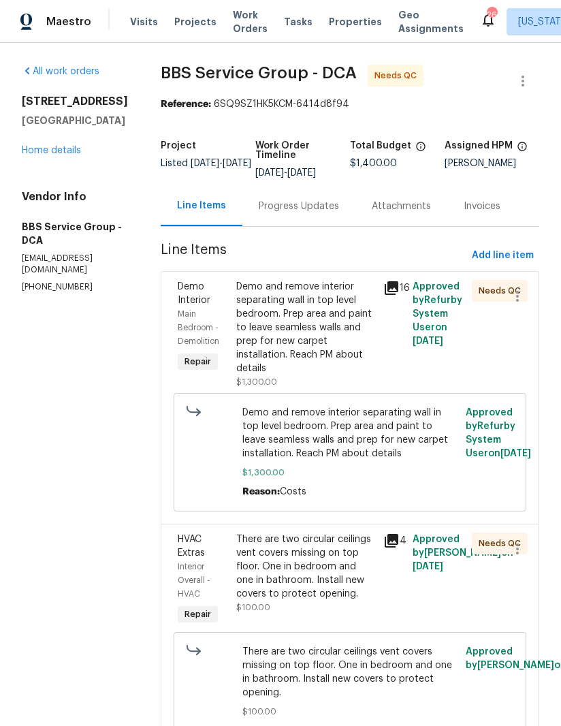
click at [282, 533] on div "There are two circular ceilings vent covers missing on top floor. One in bedroo…" at bounding box center [305, 567] width 139 height 68
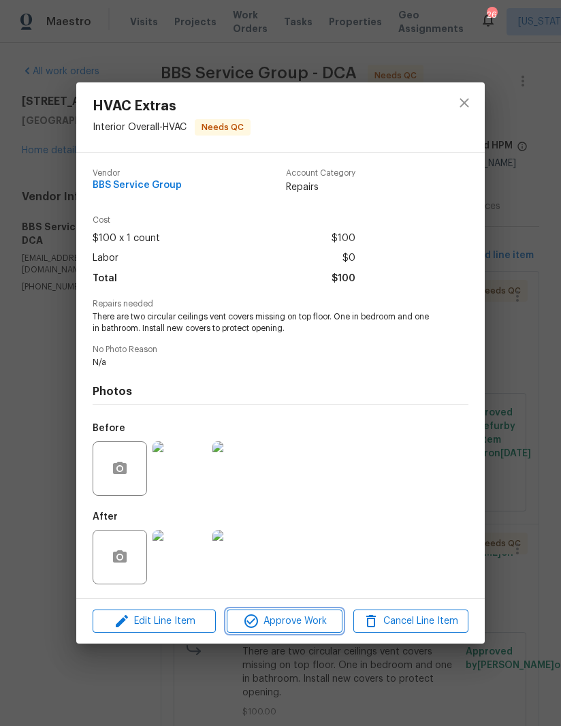
click at [295, 621] on span "Approve Work" at bounding box center [284, 621] width 107 height 17
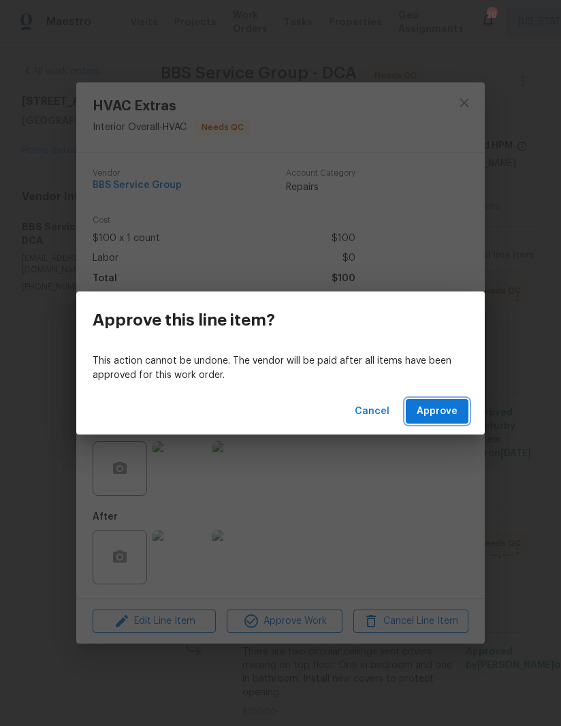
click at [434, 420] on button "Approve" at bounding box center [437, 411] width 63 height 25
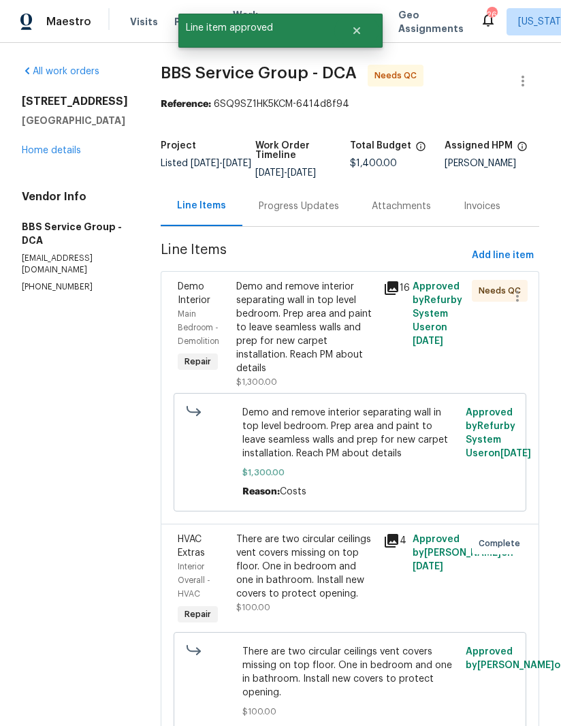
click at [385, 281] on icon at bounding box center [392, 288] width 14 height 14
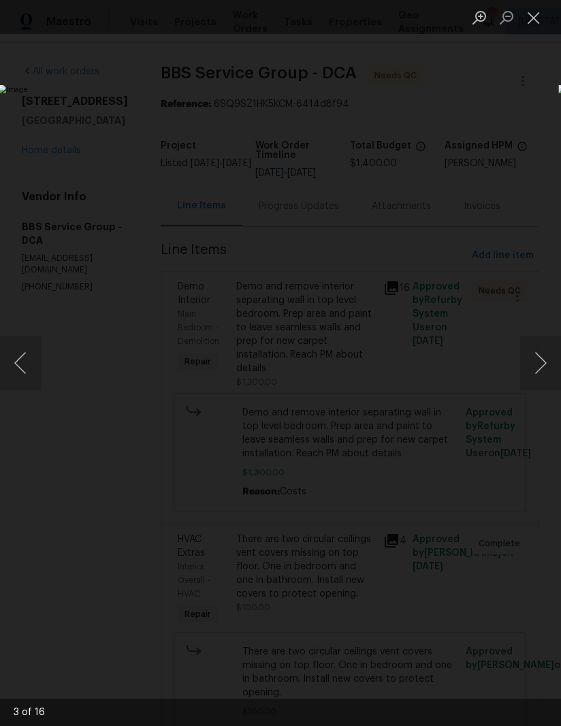
click at [530, 369] on button "Next image" at bounding box center [540, 363] width 41 height 54
click at [23, 358] on button "Previous image" at bounding box center [20, 363] width 41 height 54
click at [524, 362] on button "Next image" at bounding box center [540, 363] width 41 height 54
click at [525, 356] on button "Next image" at bounding box center [540, 363] width 41 height 54
click at [537, 374] on button "Next image" at bounding box center [540, 363] width 41 height 54
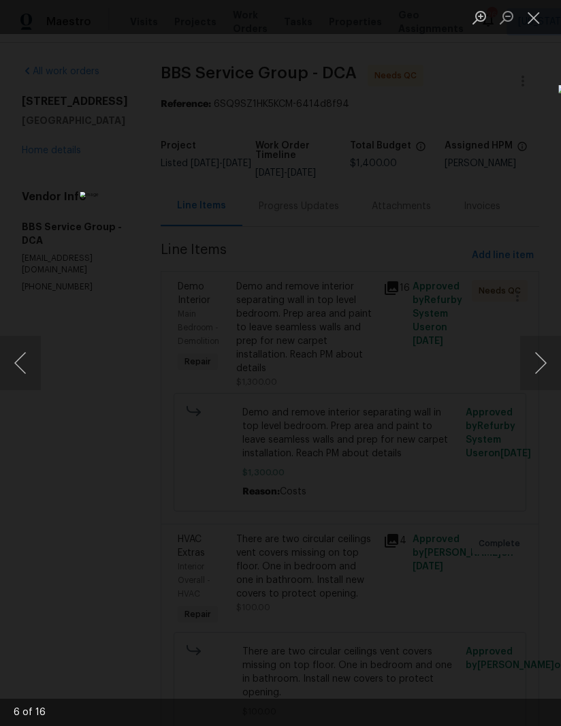
click at [534, 20] on button "Close lightbox" at bounding box center [533, 17] width 27 height 24
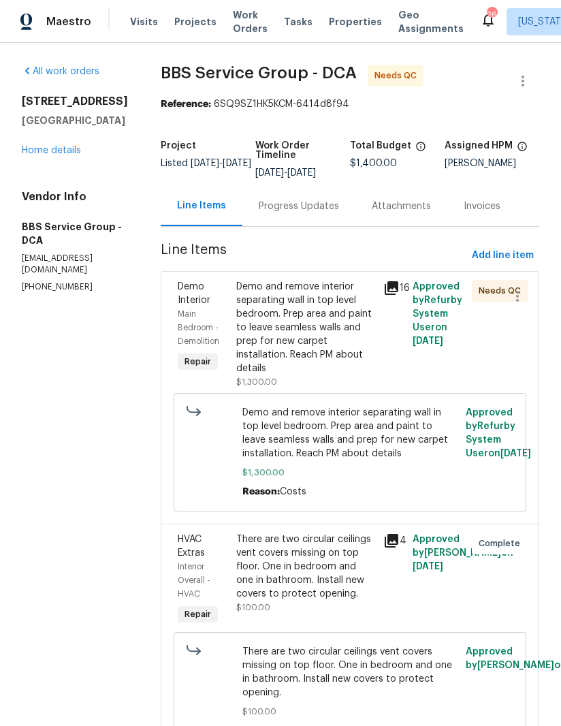
click at [55, 146] on link "Home details" at bounding box center [51, 151] width 59 height 10
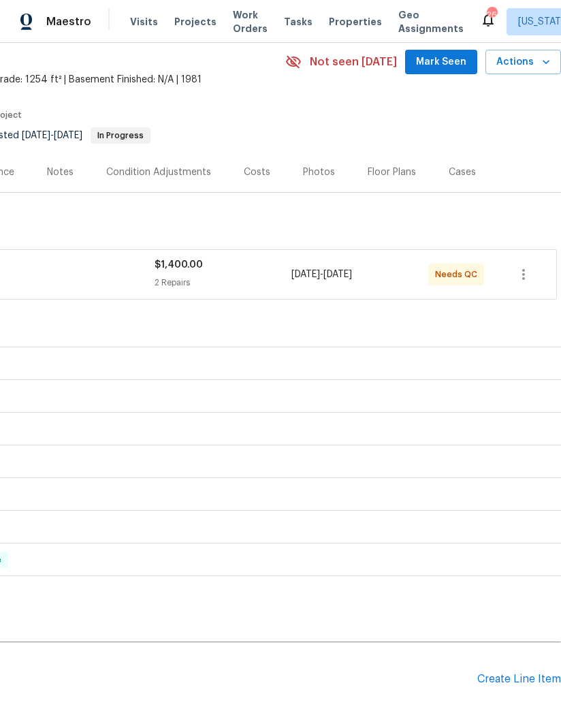
scroll to position [55, 208]
click at [516, 647] on div "Pending Line Items Create Line Item" at bounding box center [177, 678] width 770 height 63
click at [524, 672] on div "Create Line Item" at bounding box center [520, 678] width 84 height 13
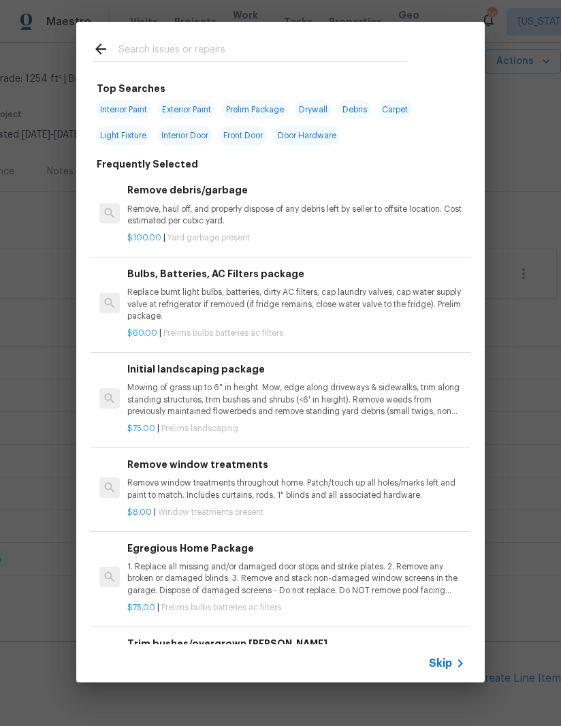
click at [208, 53] on input "text" at bounding box center [263, 51] width 289 height 20
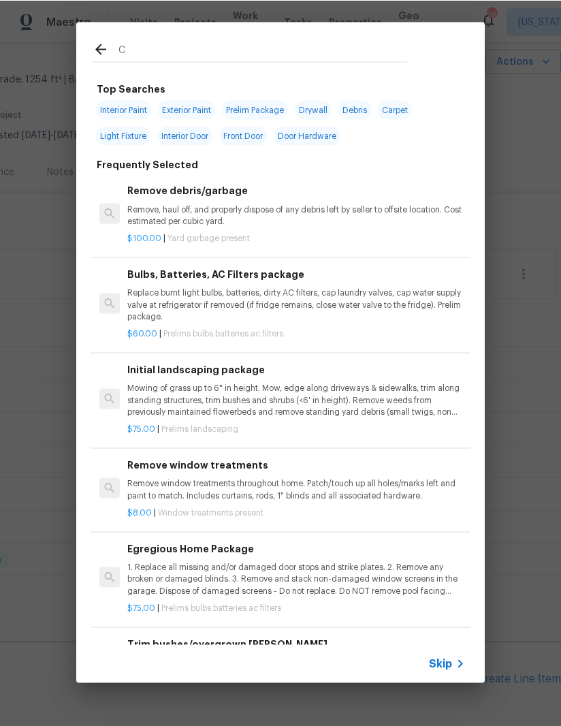
scroll to position [31, 0]
type input "Carp"
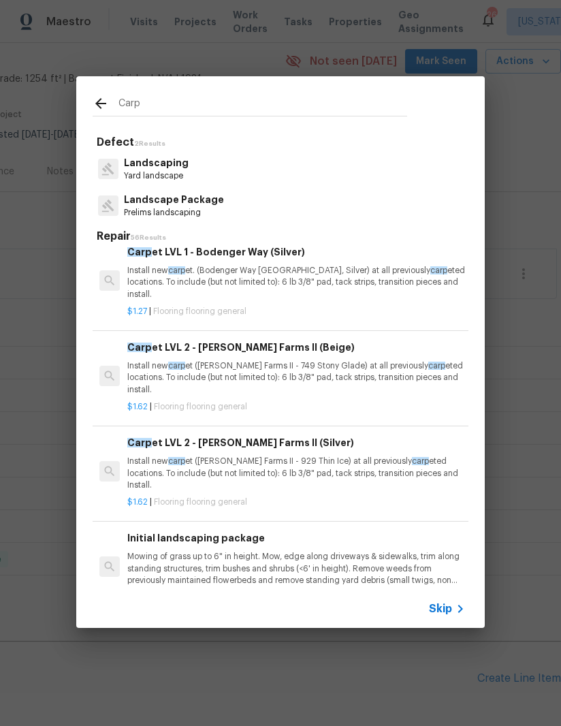
scroll to position [275, 0]
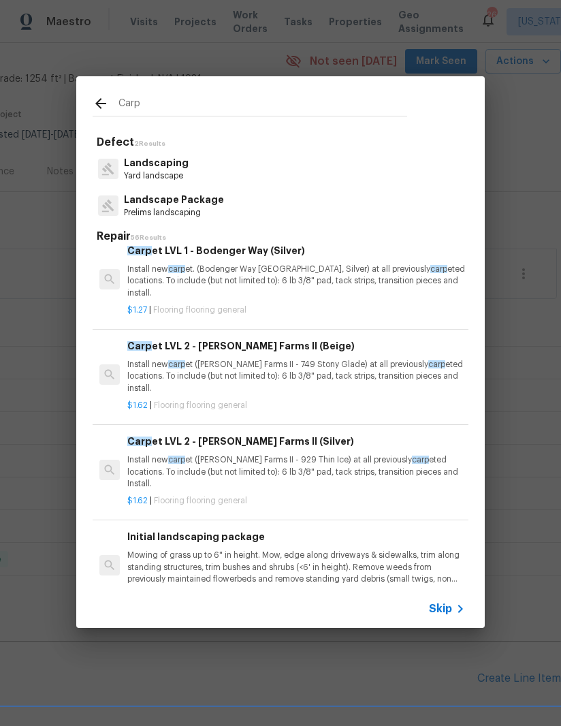
click at [258, 369] on p "Install new carp et (Abshire Farms II - 749 Stony Glade) at all previously carp…" at bounding box center [296, 376] width 338 height 35
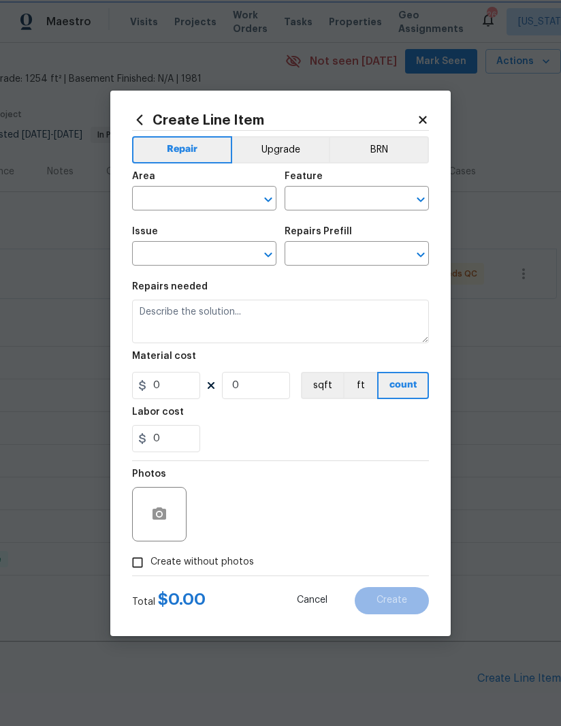
type input "Overall Flooring"
type input "Flooring General"
type input "Carpet LVL 2 - Abshire Farms II (Beige) $1.62"
type textarea "Install new carpet (Abshire Farms II - 749 Stony Glade) at all previously carpe…"
type input "1.62"
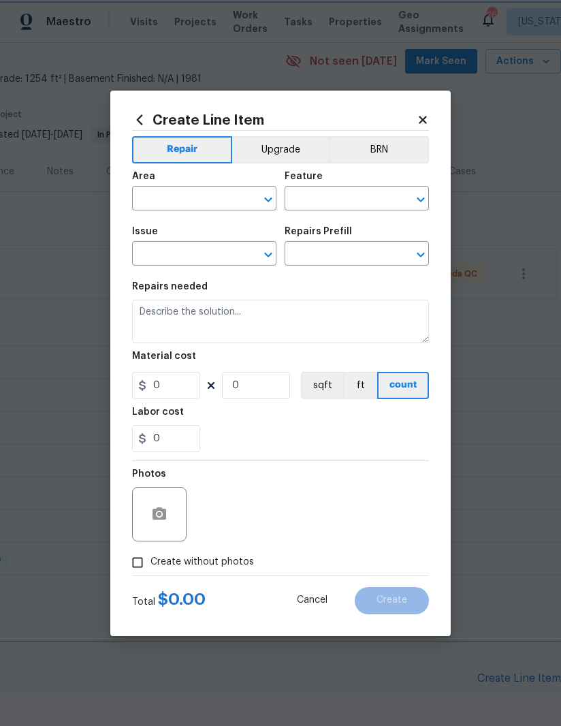
type input "1"
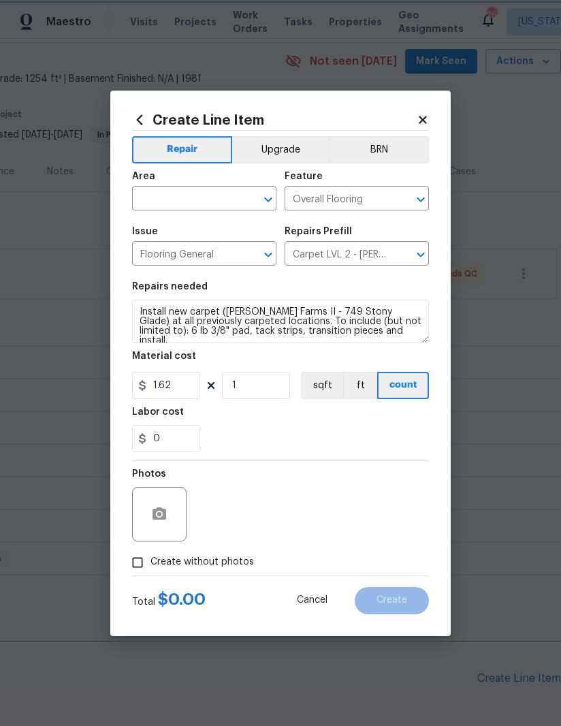
scroll to position [32, 0]
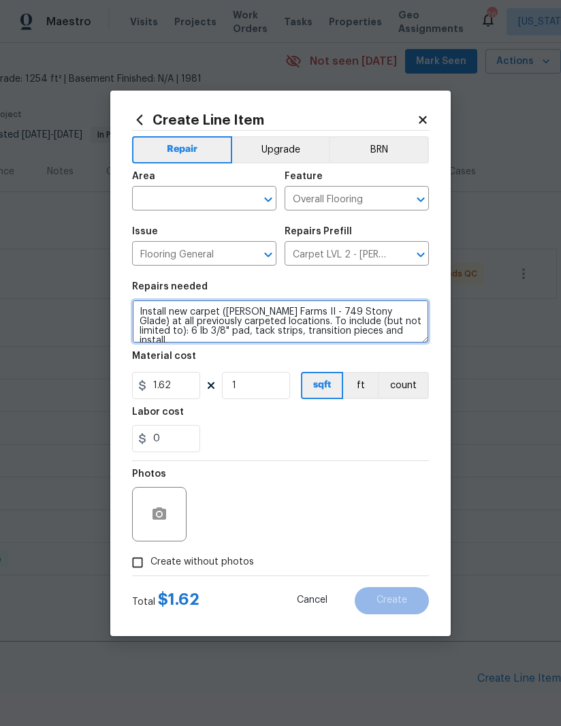
click at [247, 312] on textarea "Install new carpet (Abshire Farms II - 749 Stony Glade) at all previously carpe…" at bounding box center [280, 322] width 297 height 44
click at [267, 317] on textarea "Install new carpet (Abshire Farms II - 749 Stony Glade) at all previously carpe…" at bounding box center [280, 322] width 297 height 44
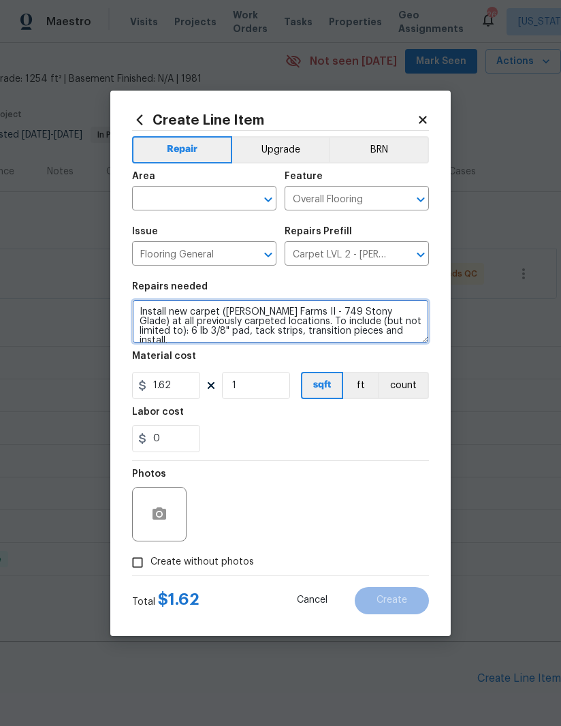
click at [241, 315] on textarea "Install new carpet (Abshire Farms II - 749 Stony Glade) at all previously carpe…" at bounding box center [280, 322] width 297 height 44
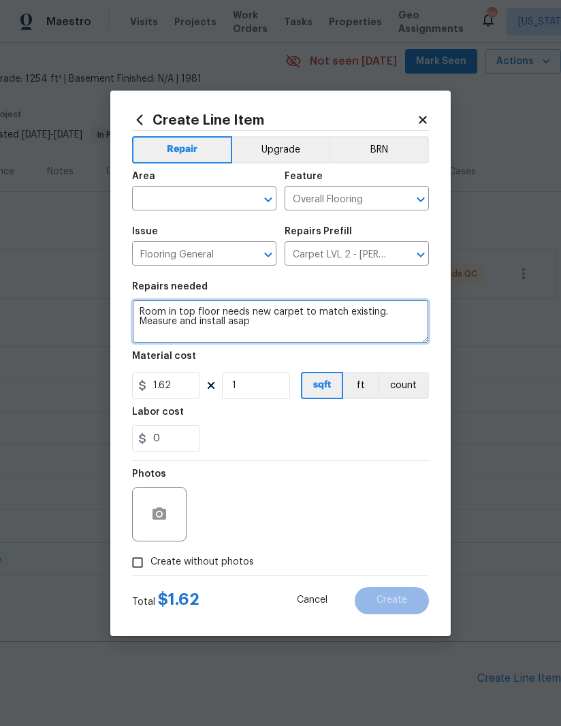
type textarea "Room in top floor needs new carpet to match existing. Measure and install asap"
click at [176, 212] on span "Area ​" at bounding box center [204, 190] width 144 height 55
click at [182, 216] on span "Area ​" at bounding box center [204, 190] width 144 height 55
click at [184, 204] on input "text" at bounding box center [185, 199] width 106 height 21
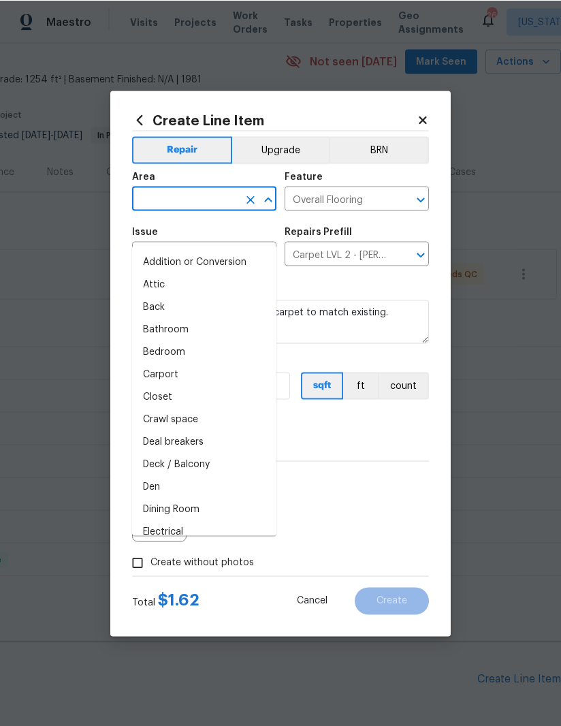
type input "b"
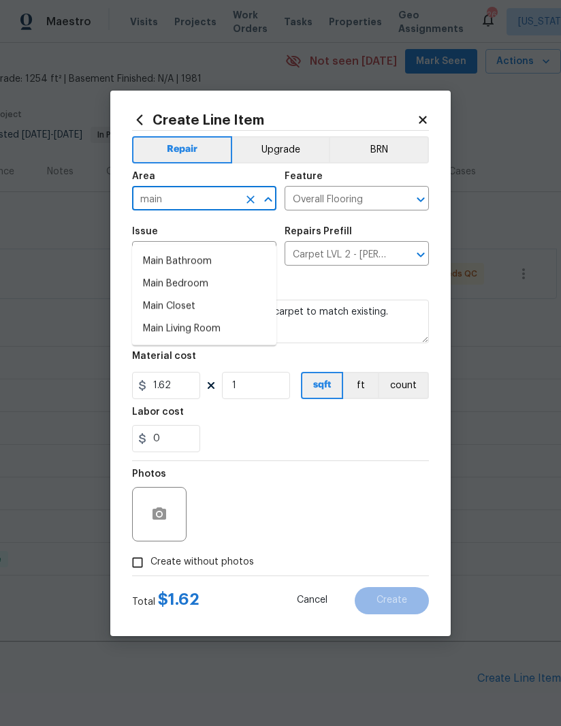
click at [206, 272] on li "Main Bedroom" at bounding box center [204, 283] width 144 height 22
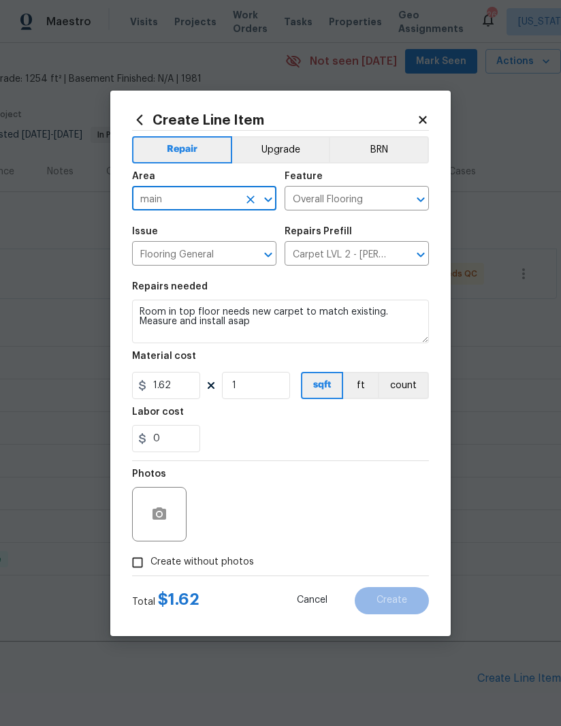
type input "Main Bedroom"
click at [323, 437] on div "0" at bounding box center [280, 438] width 297 height 27
click at [142, 564] on input "Create without photos" at bounding box center [138, 563] width 26 height 26
checkbox input "true"
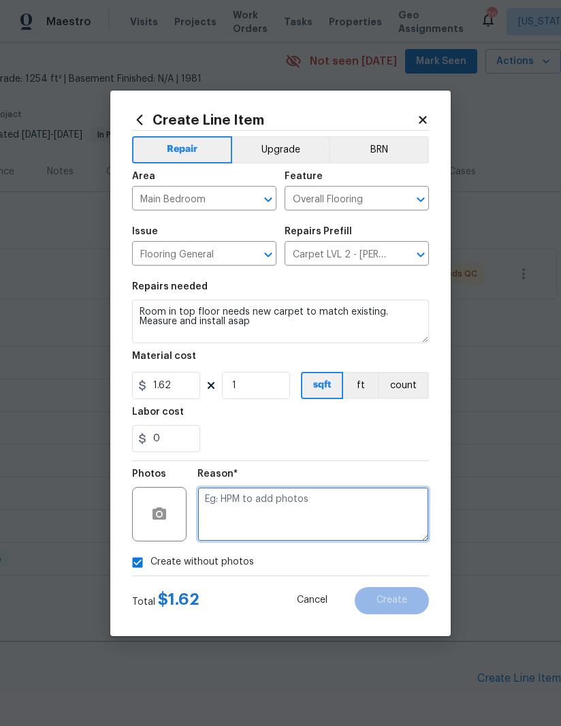
click at [328, 518] on textarea at bounding box center [314, 514] width 232 height 54
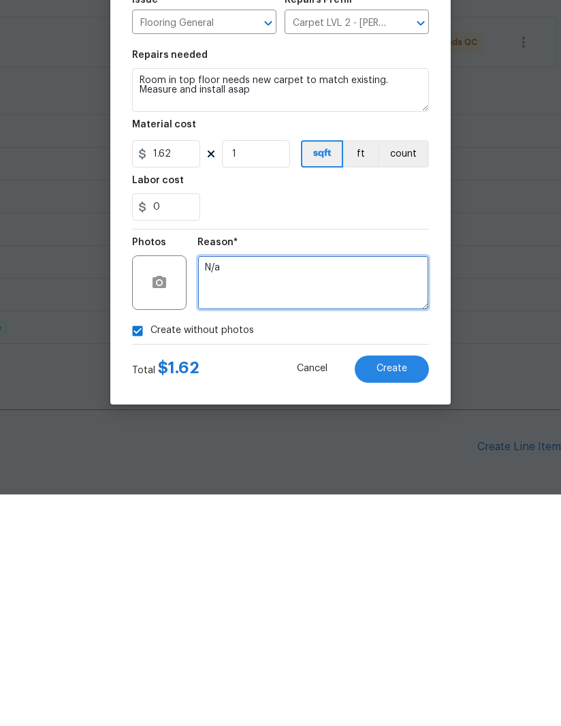
type textarea "N/a"
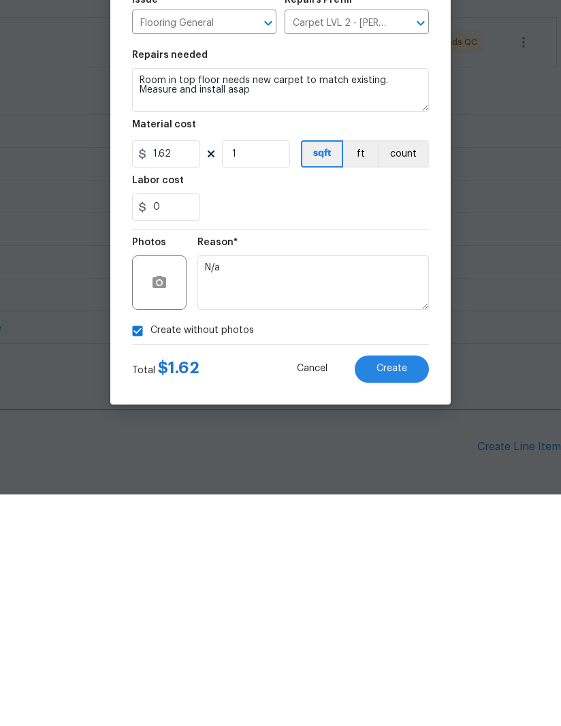
click at [399, 595] on span "Create" at bounding box center [392, 600] width 31 height 10
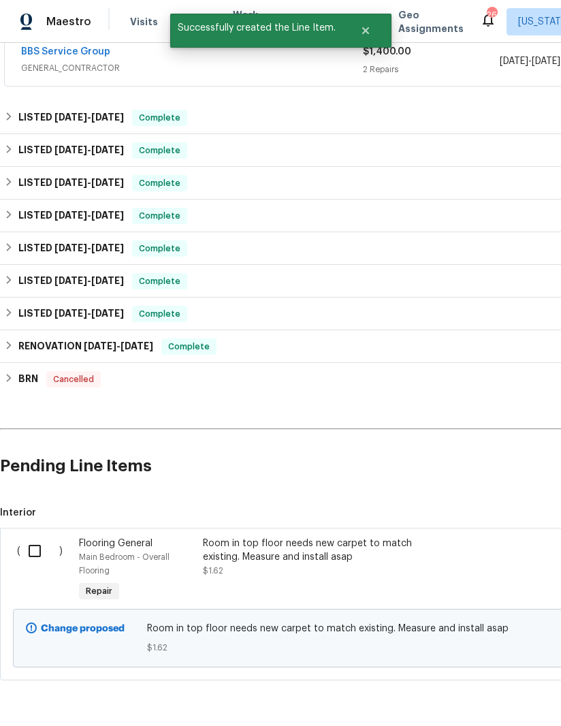
scroll to position [267, 0]
click at [31, 537] on input "checkbox" at bounding box center [39, 551] width 39 height 29
checkbox input "true"
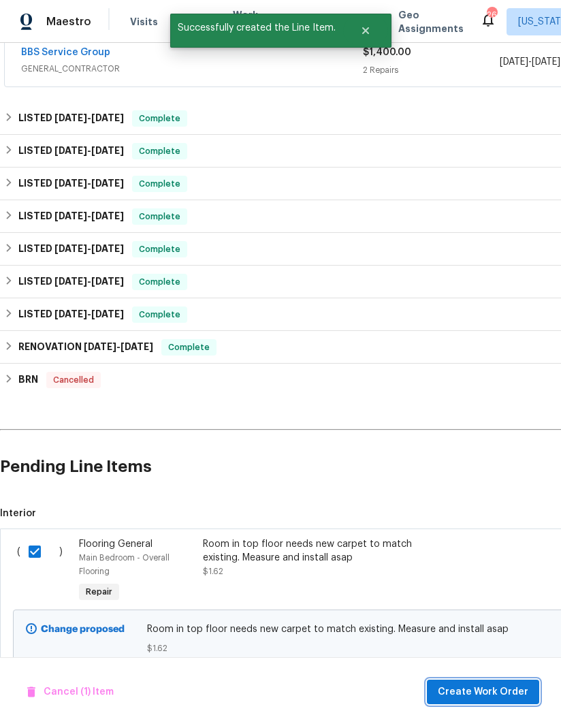
click at [493, 683] on button "Create Work Order" at bounding box center [483, 692] width 112 height 25
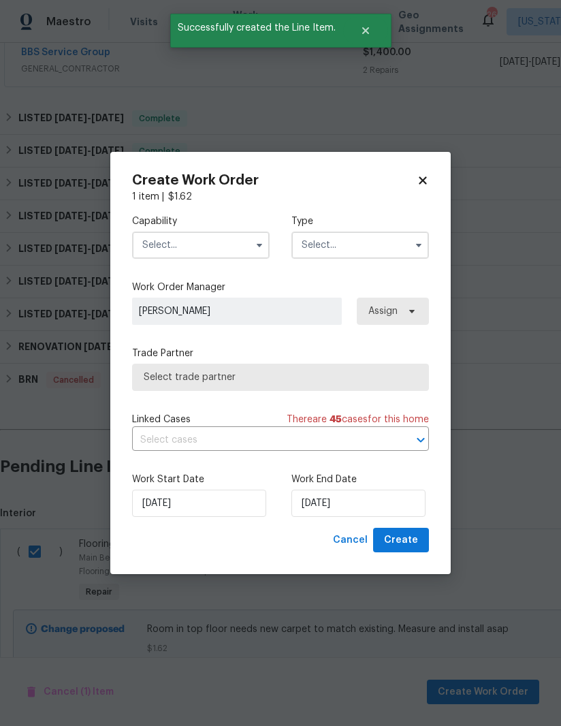
click at [245, 243] on input "text" at bounding box center [201, 245] width 138 height 27
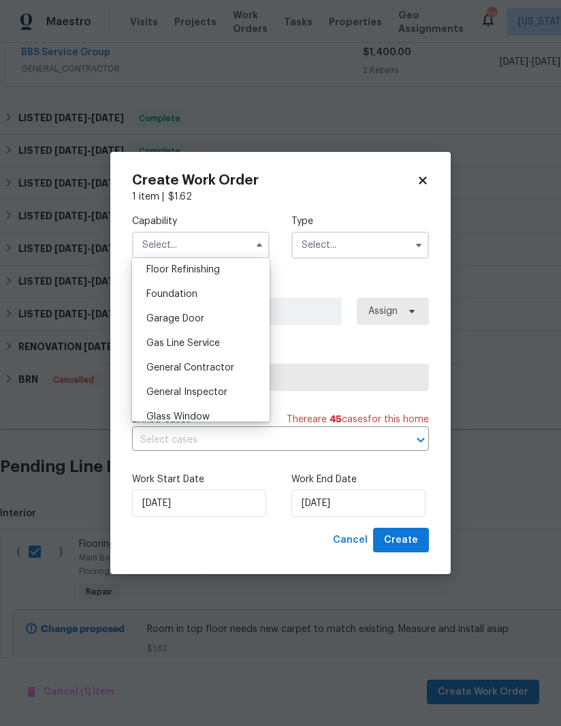
scroll to position [514, 0]
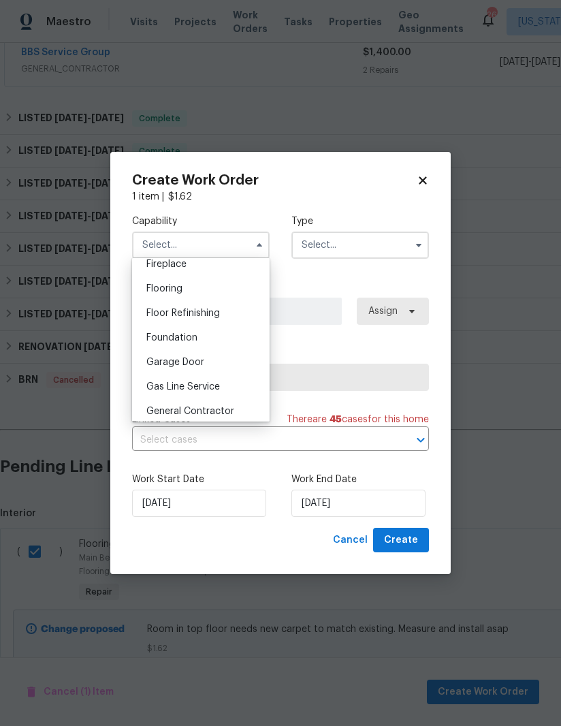
click at [193, 283] on div "Flooring" at bounding box center [201, 289] width 131 height 25
type input "Flooring"
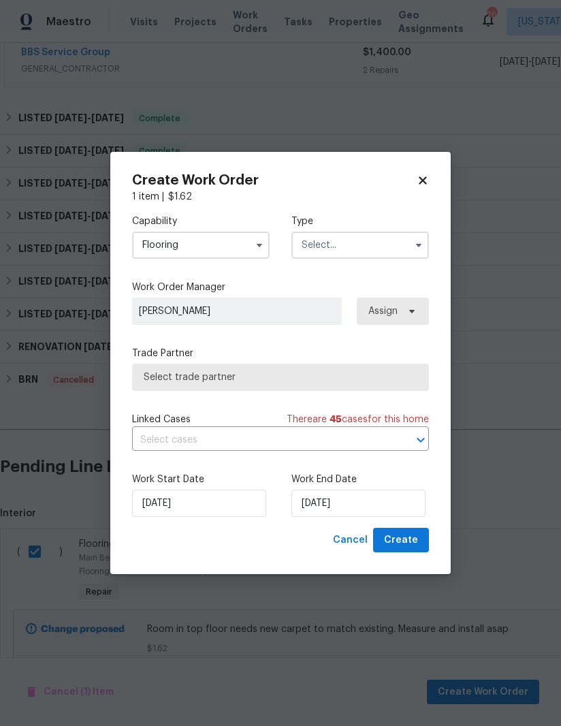
click at [390, 246] on input "text" at bounding box center [361, 245] width 138 height 27
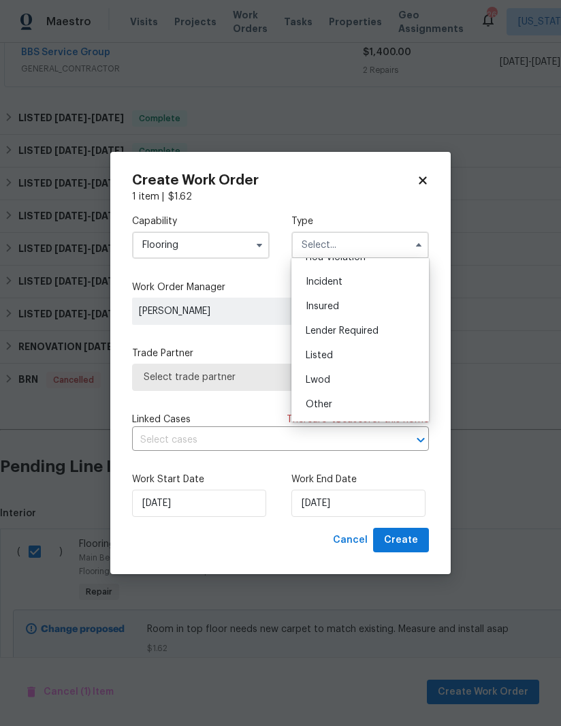
scroll to position [43, 0]
click at [348, 347] on div "Listed" at bounding box center [360, 353] width 131 height 25
type input "Listed"
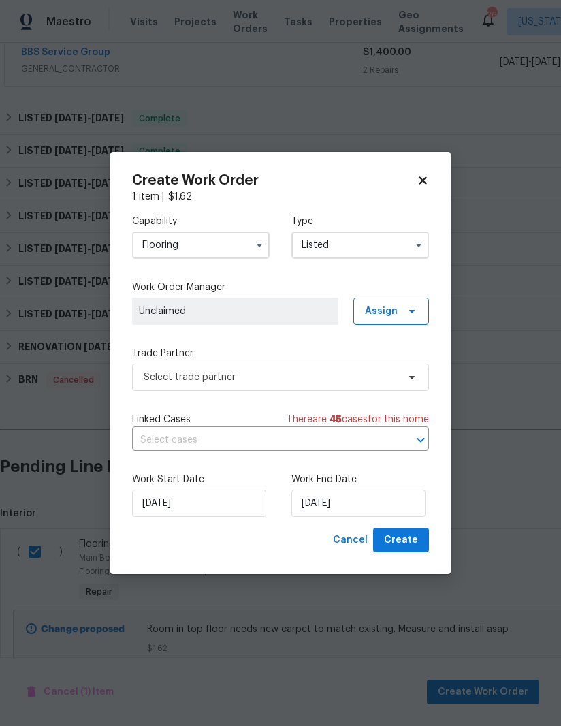
click at [426, 174] on icon at bounding box center [423, 180] width 12 height 12
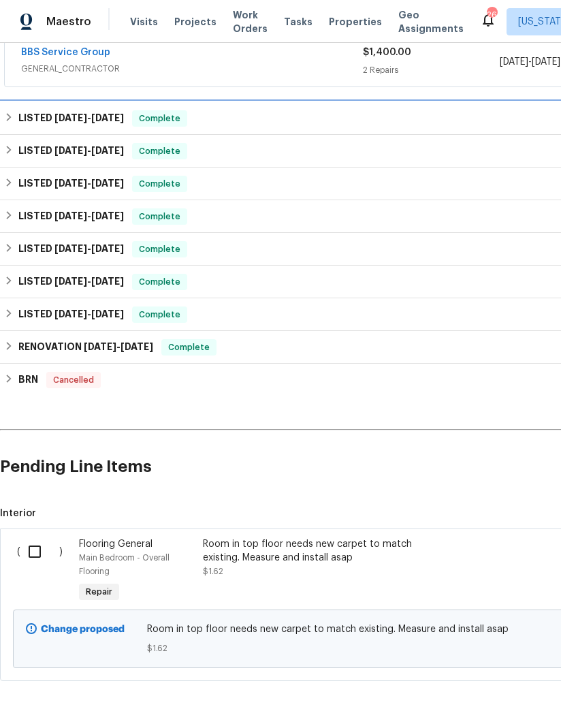
click at [46, 110] on h6 "LISTED 7/31/25 - 8/8/25" at bounding box center [71, 118] width 106 height 16
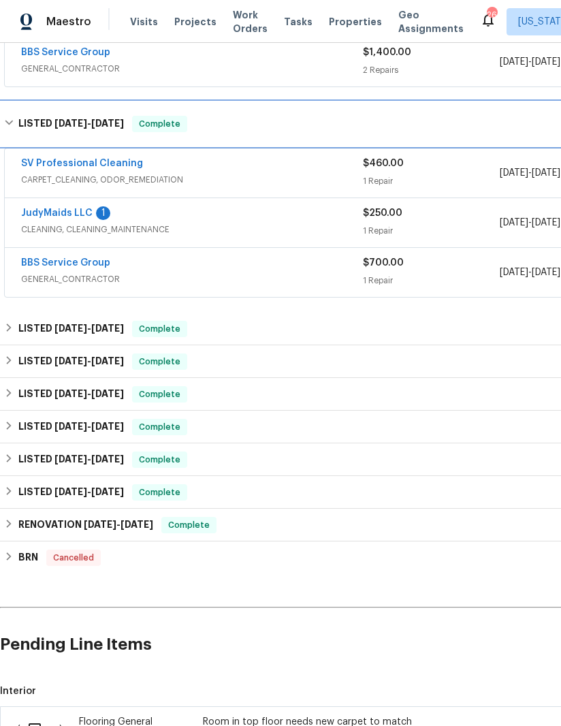
click at [19, 116] on h6 "LISTED 7/31/25 - 8/8/25" at bounding box center [71, 124] width 106 height 16
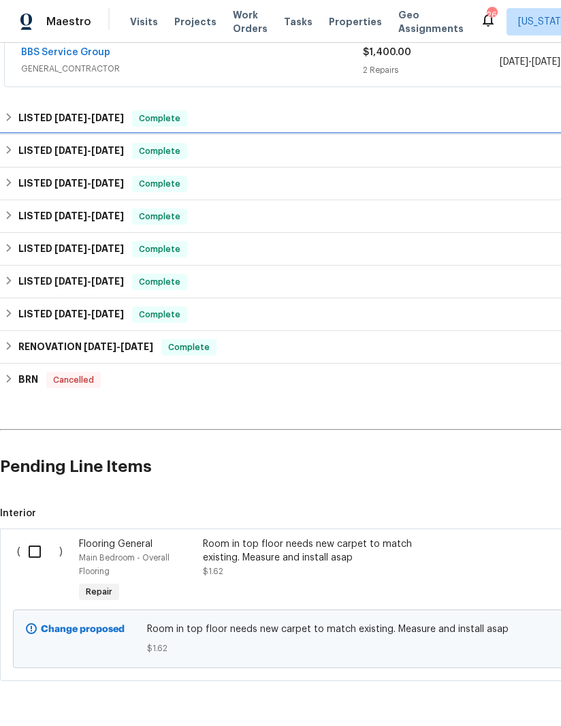
click at [22, 143] on h6 "LISTED 7/14/25 - 7/28/25" at bounding box center [71, 151] width 106 height 16
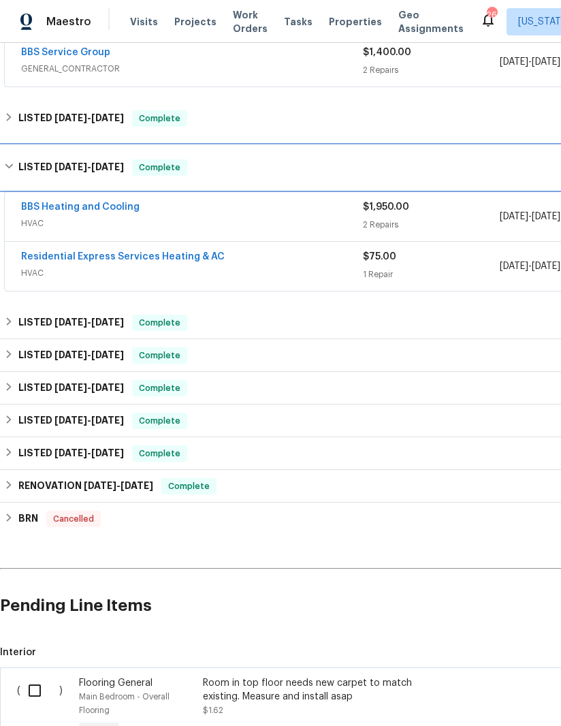
click at [17, 159] on div "LISTED 7/14/25 - 7/28/25 Complete" at bounding box center [385, 167] width 762 height 16
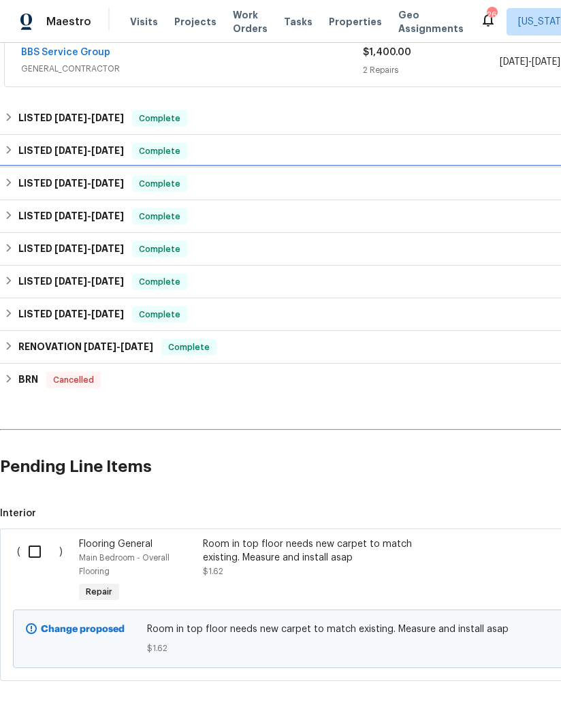
click at [16, 168] on div "LISTED 6/30/25 - 7/14/25 Complete" at bounding box center [385, 184] width 770 height 33
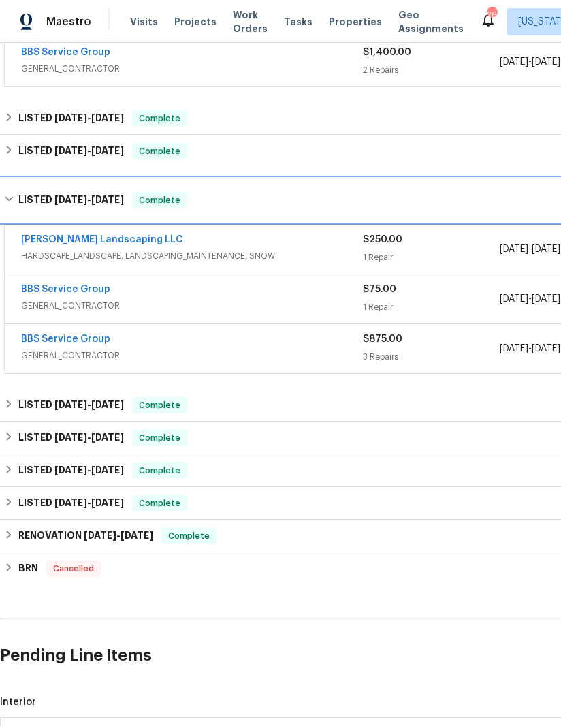
click at [20, 192] on h6 "LISTED 6/30/25 - 7/14/25" at bounding box center [71, 200] width 106 height 16
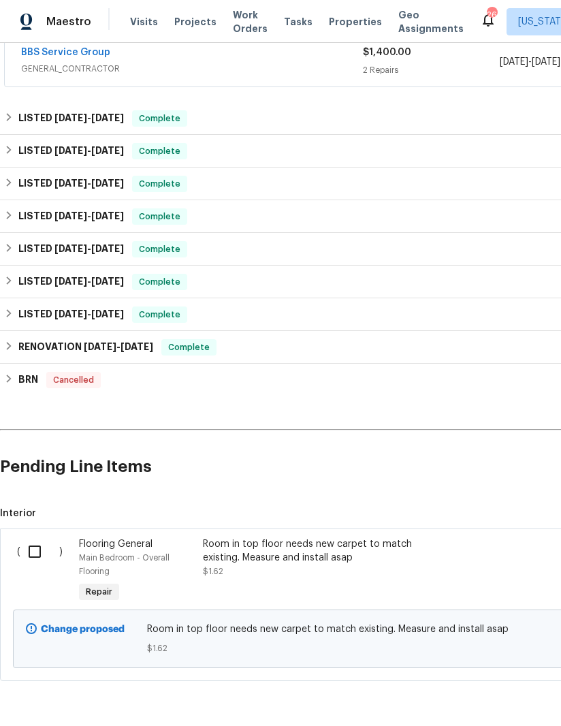
click at [18, 208] on h6 "LISTED 5/21/25 - 5/26/25" at bounding box center [71, 216] width 106 height 16
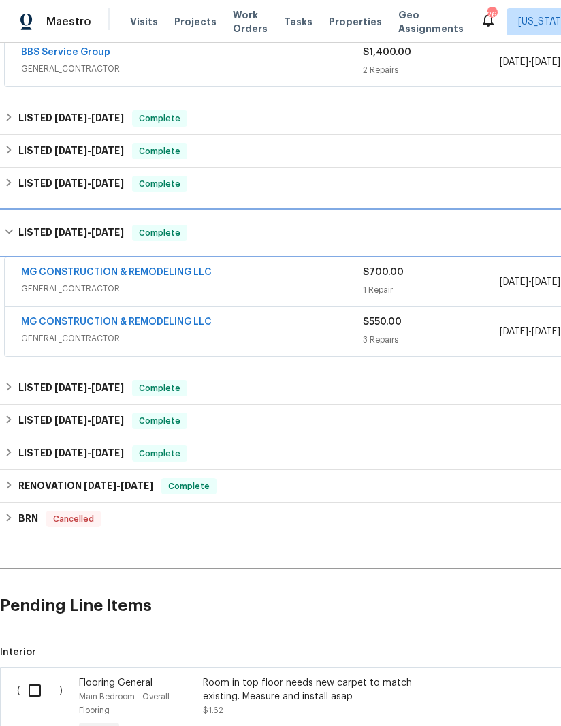
click at [17, 225] on div "LISTED 5/21/25 - 5/26/25 Complete" at bounding box center [385, 233] width 762 height 16
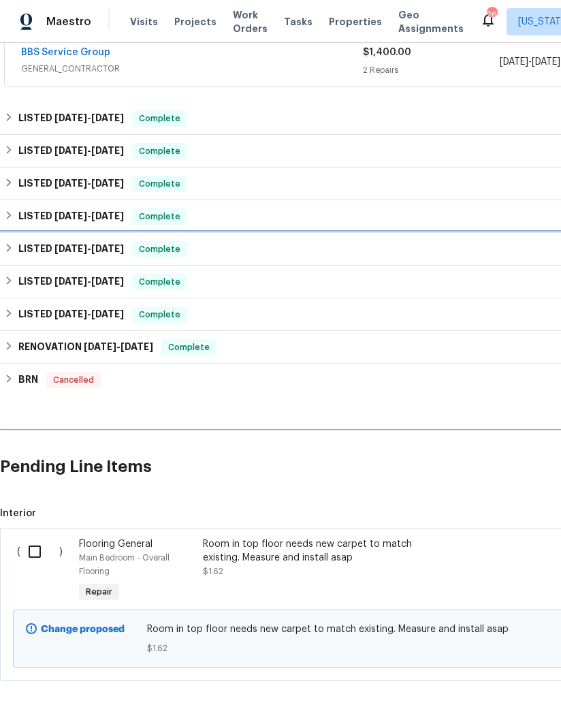
click at [11, 241] on div "LISTED 4/3/25 - 5/8/25 Complete" at bounding box center [385, 249] width 762 height 16
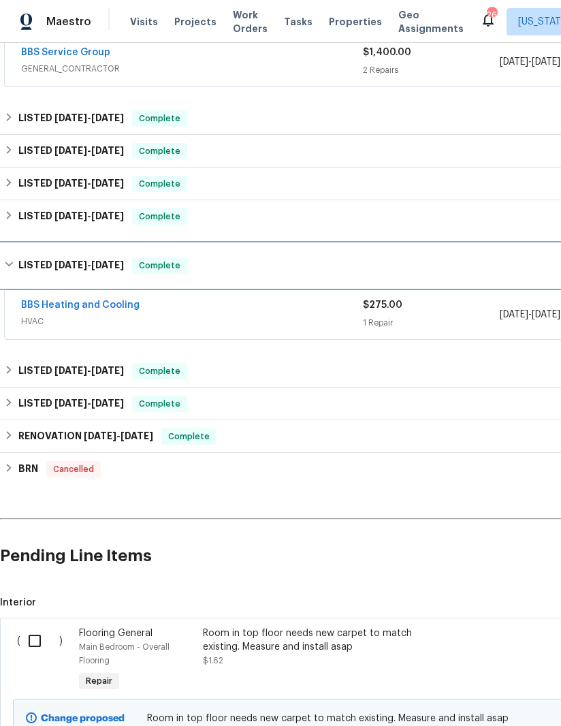
click at [18, 244] on div "LISTED 4/3/25 - 5/8/25 Complete" at bounding box center [385, 266] width 770 height 44
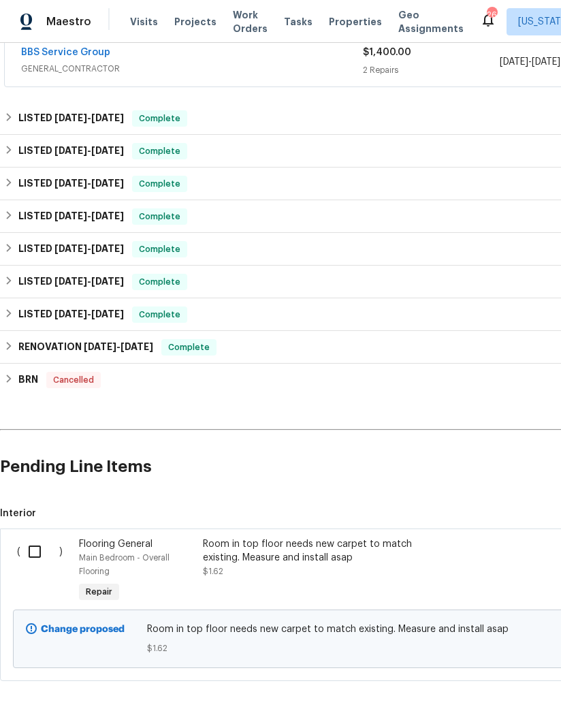
click at [12, 276] on icon at bounding box center [9, 281] width 10 height 10
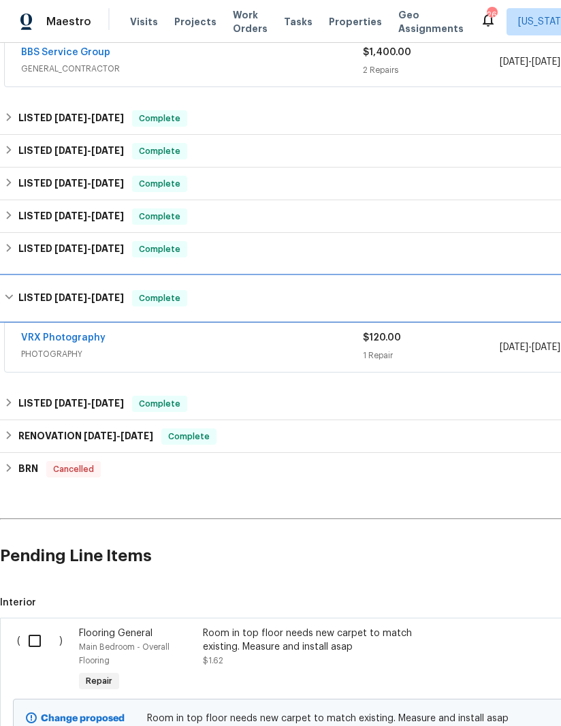
click at [12, 292] on icon at bounding box center [9, 297] width 10 height 10
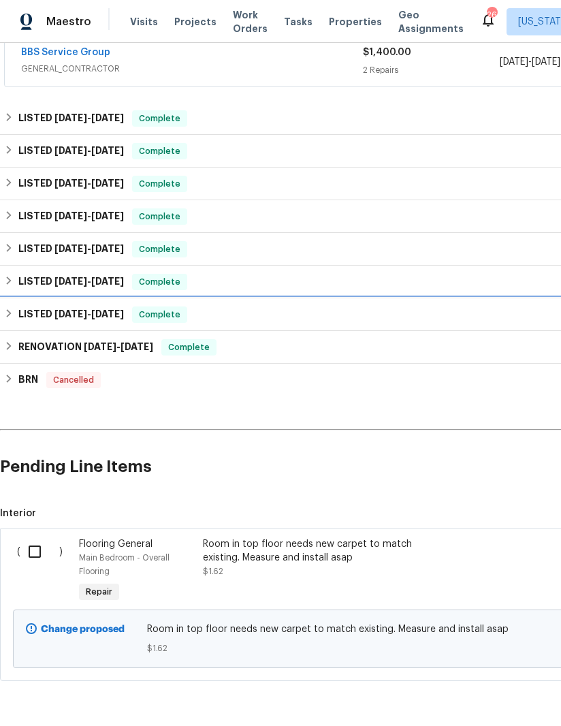
click at [15, 307] on div "LISTED 3/6/25 - 3/6/25 Complete" at bounding box center [385, 315] width 762 height 16
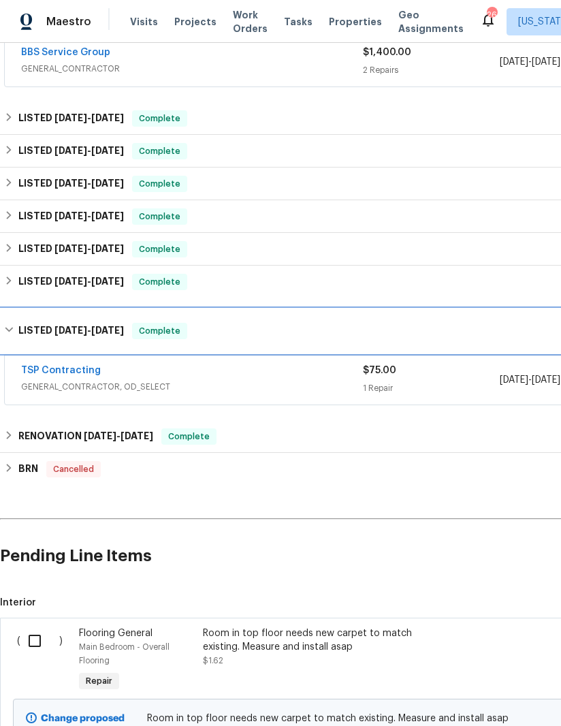
click at [21, 323] on h6 "LISTED 3/6/25 - 3/6/25" at bounding box center [71, 331] width 106 height 16
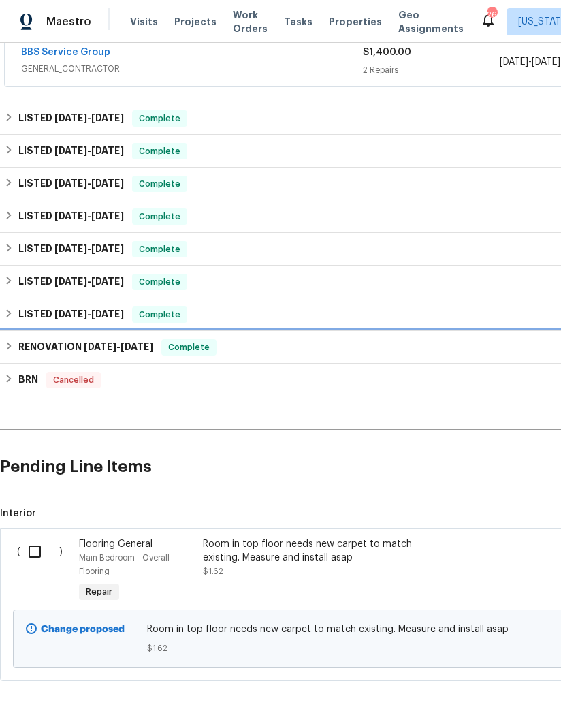
click at [14, 339] on div "RENOVATION 2/3/25 - 3/26/25 Complete" at bounding box center [385, 347] width 762 height 16
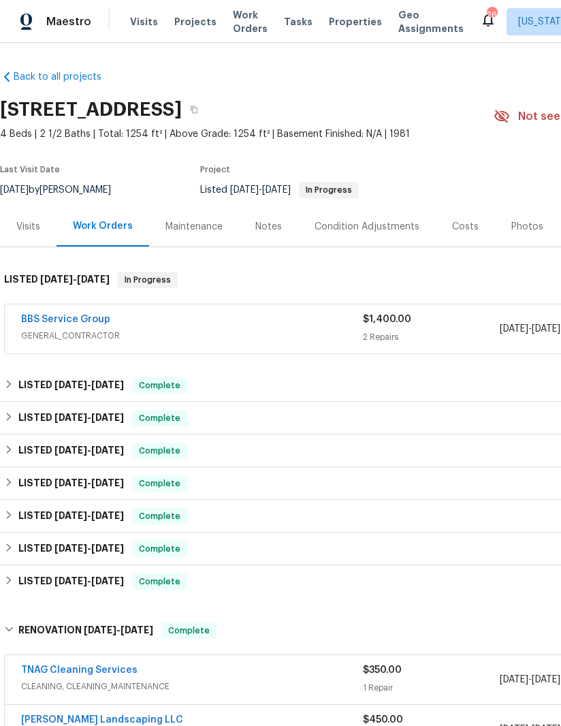
click at [16, 272] on h6 "LISTED 9/15/25 - 9/17/25" at bounding box center [57, 280] width 106 height 16
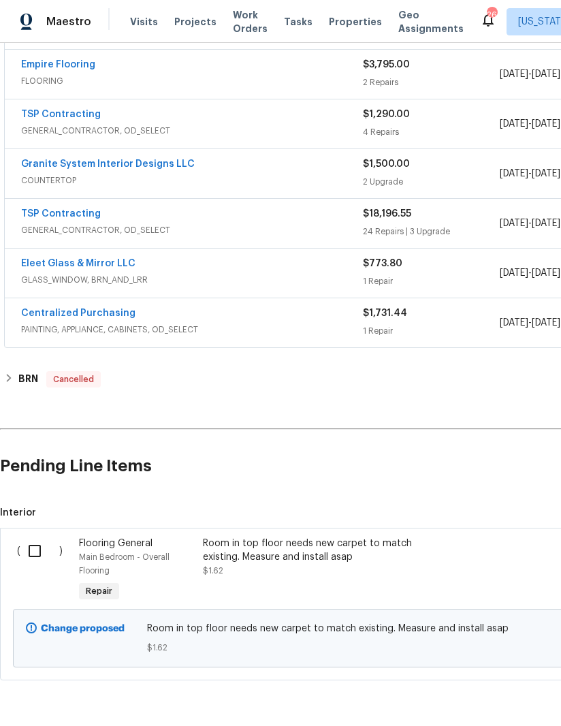
scroll to position [754, 0]
click at [32, 537] on input "checkbox" at bounding box center [39, 551] width 39 height 29
checkbox input "true"
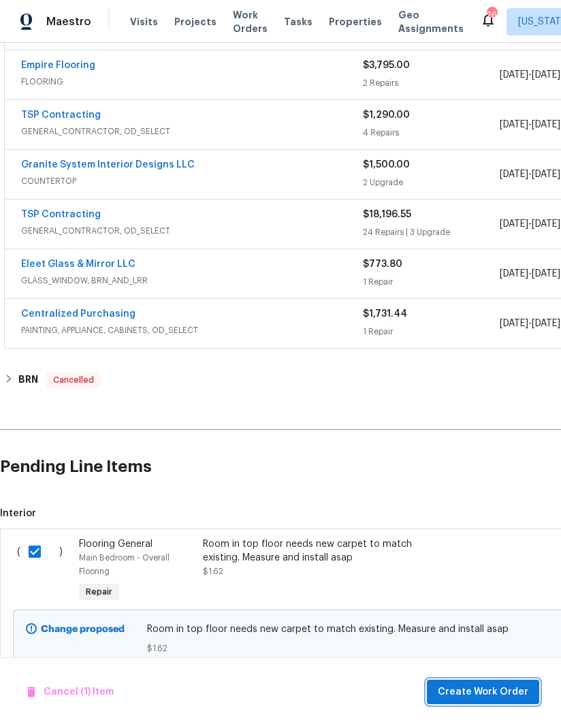
click at [502, 690] on span "Create Work Order" at bounding box center [483, 692] width 91 height 17
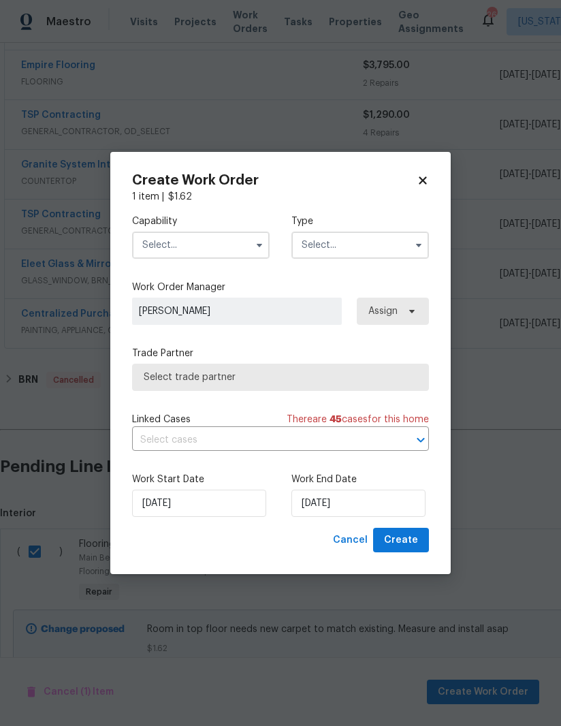
click at [253, 232] on input "text" at bounding box center [201, 245] width 138 height 27
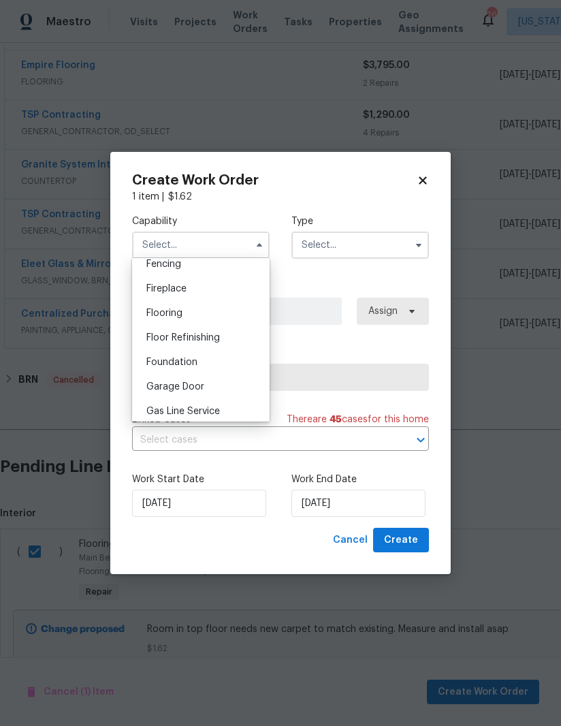
scroll to position [488, 0]
click at [210, 312] on div "Flooring" at bounding box center [201, 314] width 131 height 25
type input "Flooring"
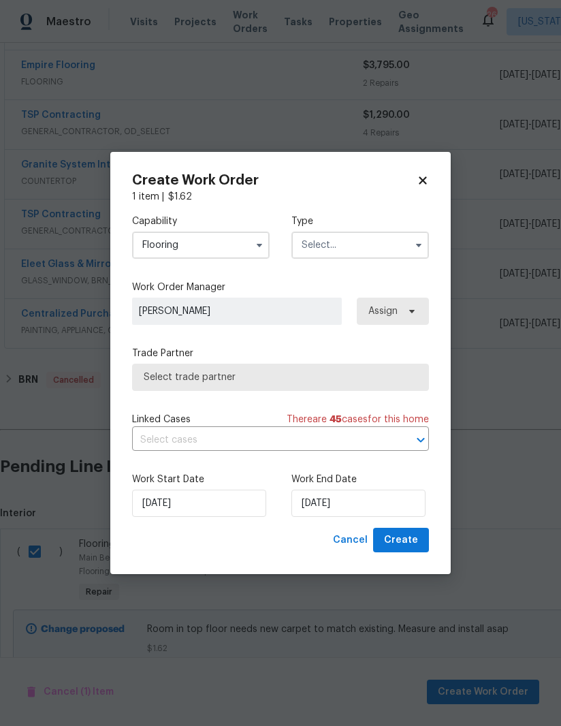
click at [380, 253] on input "text" at bounding box center [361, 245] width 138 height 27
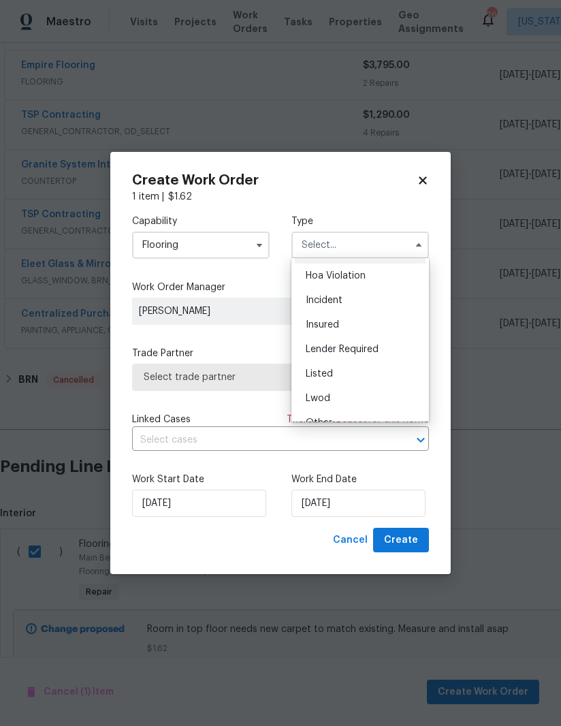
scroll to position [22, 0]
click at [359, 367] on div "Listed" at bounding box center [360, 374] width 131 height 25
type input "Listed"
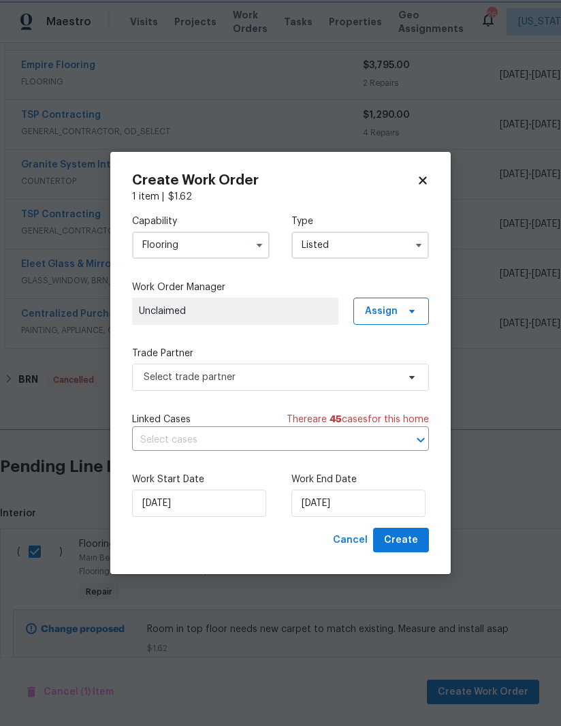
scroll to position [0, 0]
click at [409, 310] on icon at bounding box center [412, 311] width 11 height 11
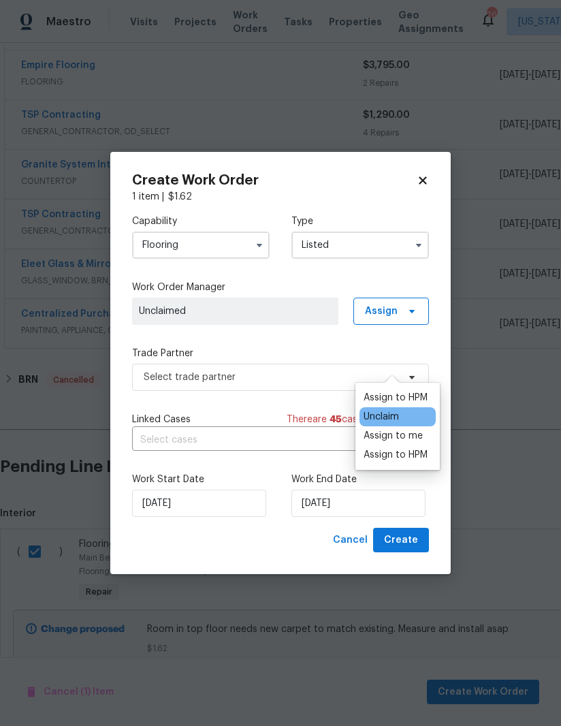
click at [407, 429] on div "Assign to me" at bounding box center [393, 436] width 59 height 14
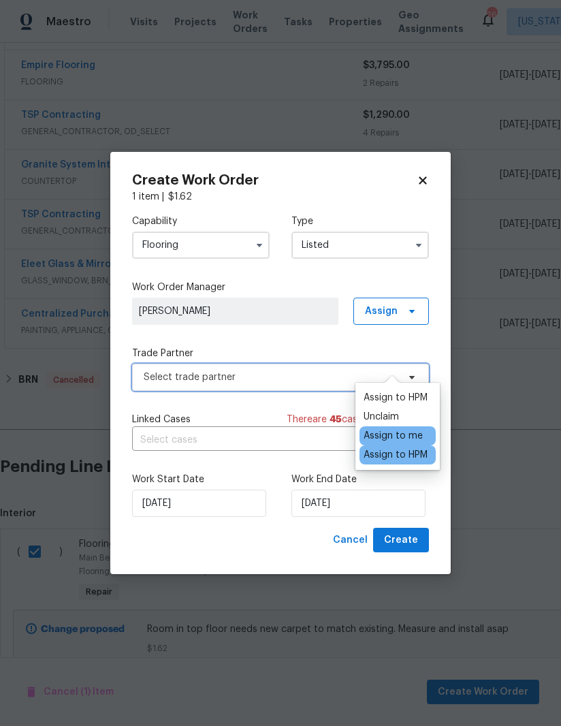
click at [287, 378] on span "Select trade partner" at bounding box center [271, 378] width 254 height 14
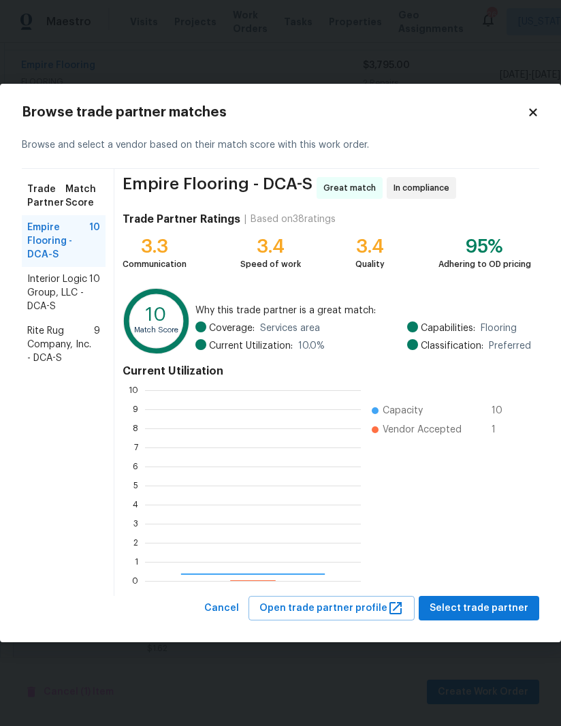
scroll to position [191, 216]
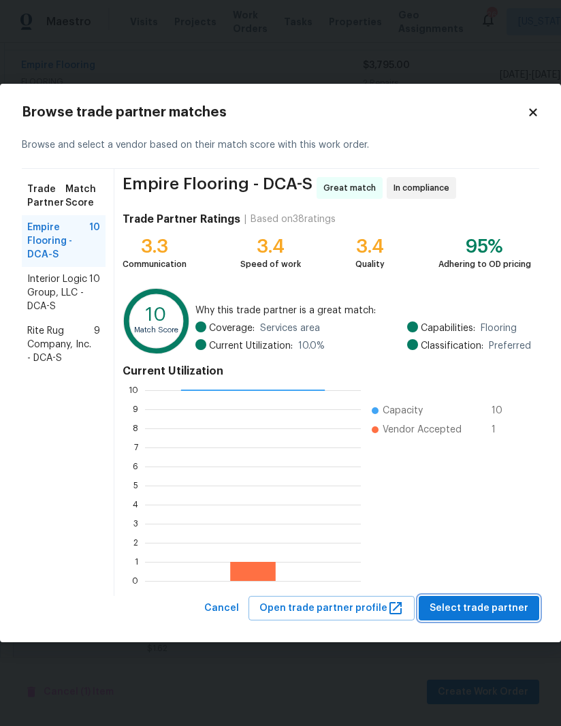
click at [484, 605] on span "Select trade partner" at bounding box center [479, 608] width 99 height 17
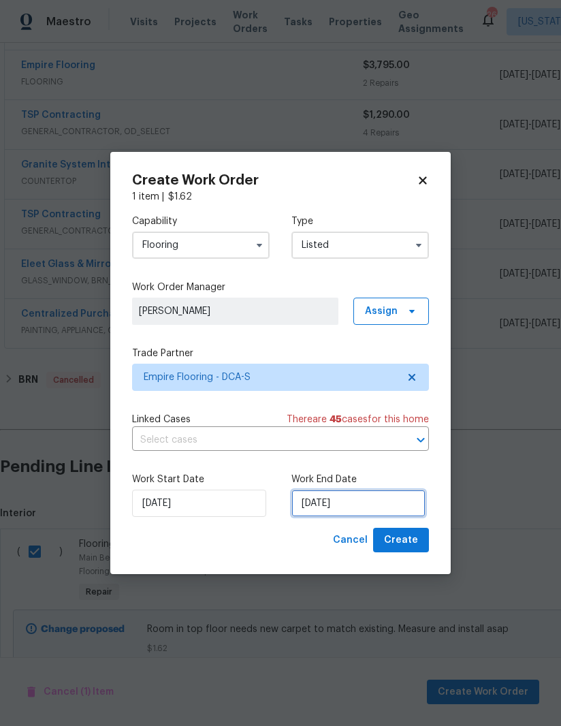
click at [349, 508] on input "[DATE]" at bounding box center [359, 503] width 134 height 27
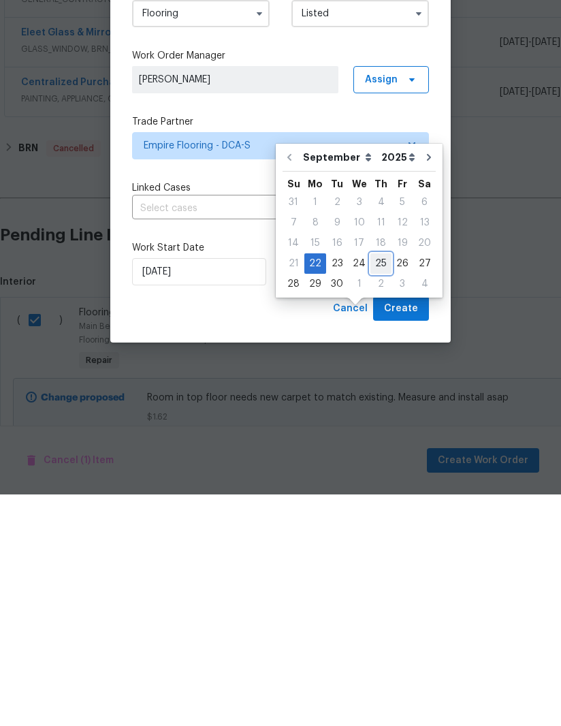
click at [378, 486] on div "25" at bounding box center [381, 495] width 21 height 19
type input "9/25/2025"
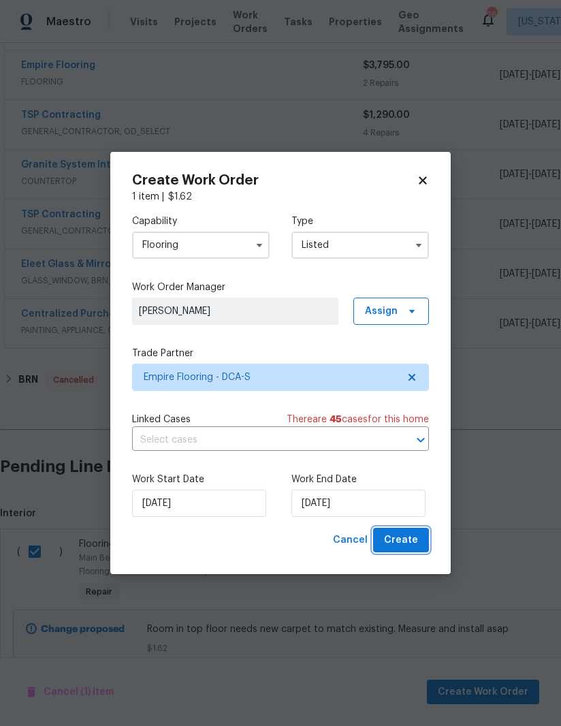
click at [406, 541] on span "Create" at bounding box center [401, 540] width 34 height 17
checkbox input "false"
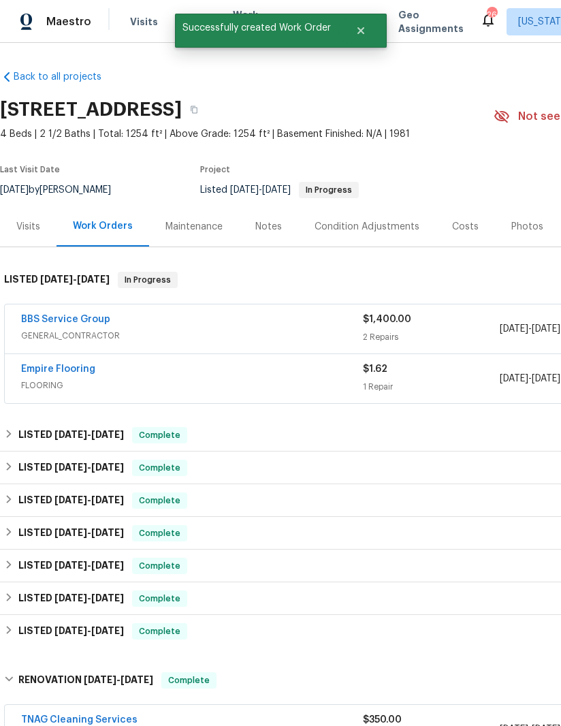
scroll to position [0, 0]
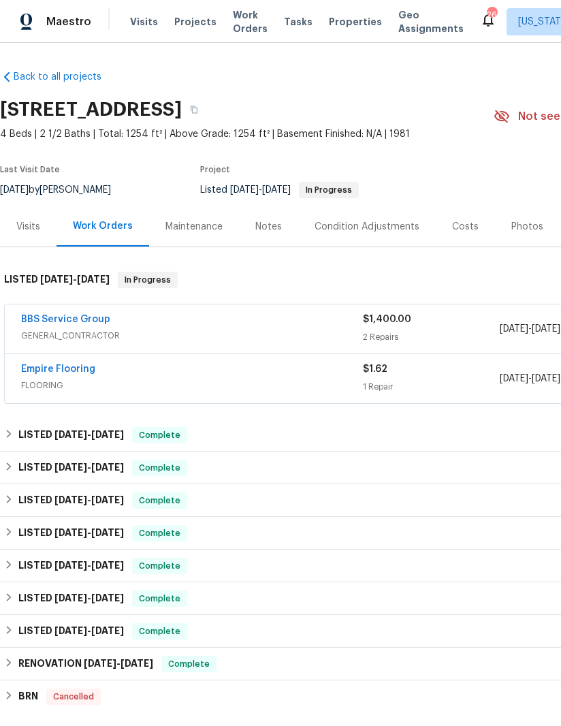
click at [69, 317] on link "BBS Service Group" at bounding box center [65, 320] width 89 height 10
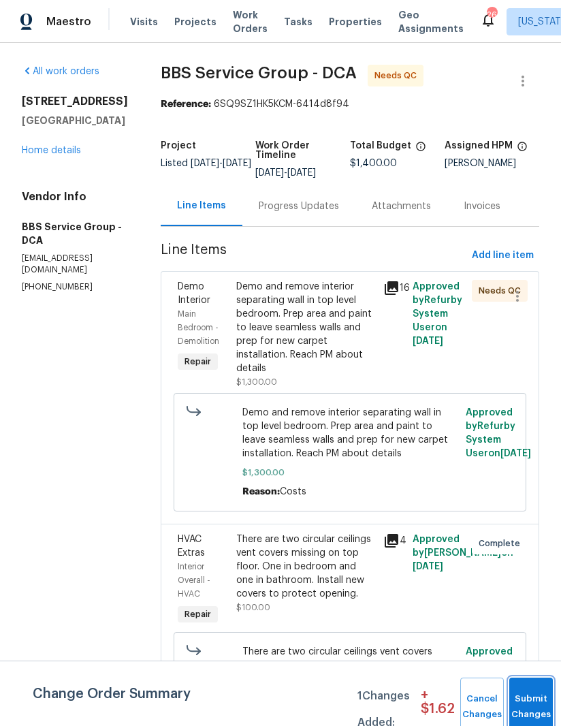
click at [529, 700] on button "Submit Changes" at bounding box center [532, 707] width 44 height 59
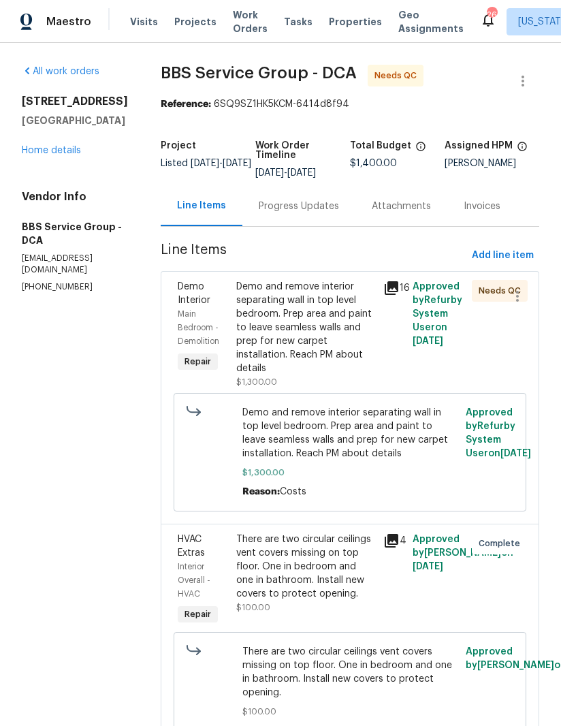
click at [295, 205] on div "Progress Updates" at bounding box center [299, 207] width 80 height 14
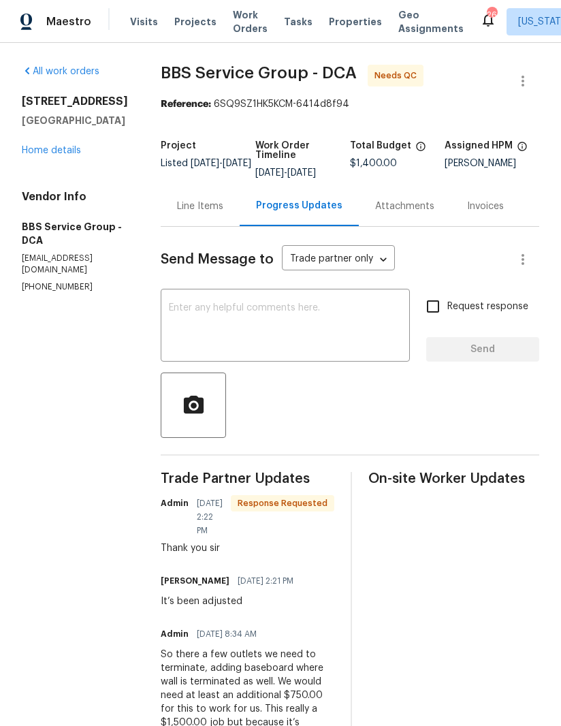
click at [181, 202] on div "Line Items" at bounding box center [200, 207] width 46 height 14
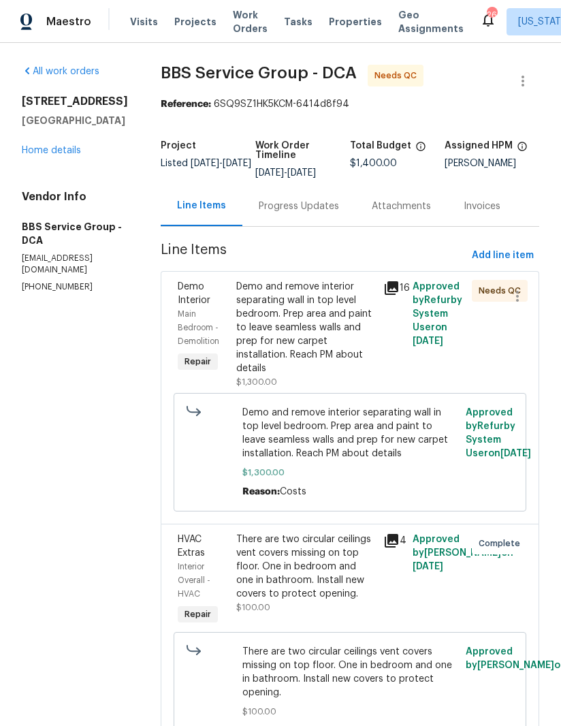
click at [292, 317] on div "Demo and remove interior separating wall in top level bedroom. Prep area and pa…" at bounding box center [305, 327] width 139 height 95
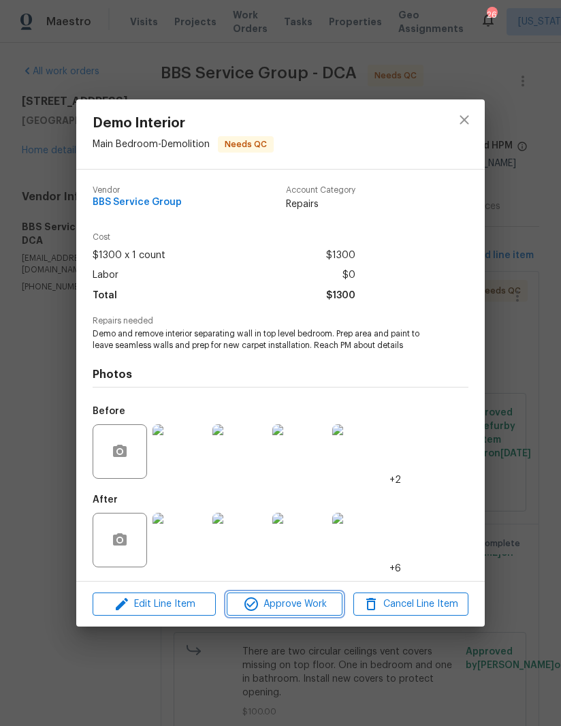
click at [302, 604] on span "Approve Work" at bounding box center [284, 604] width 107 height 17
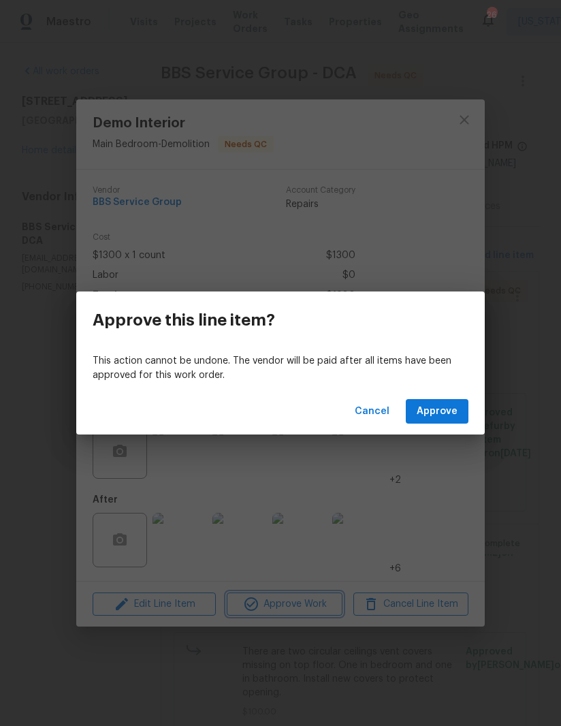
click at [405, 500] on div "Approve this line item? This action cannot be undone. The vendor will be paid a…" at bounding box center [280, 363] width 561 height 726
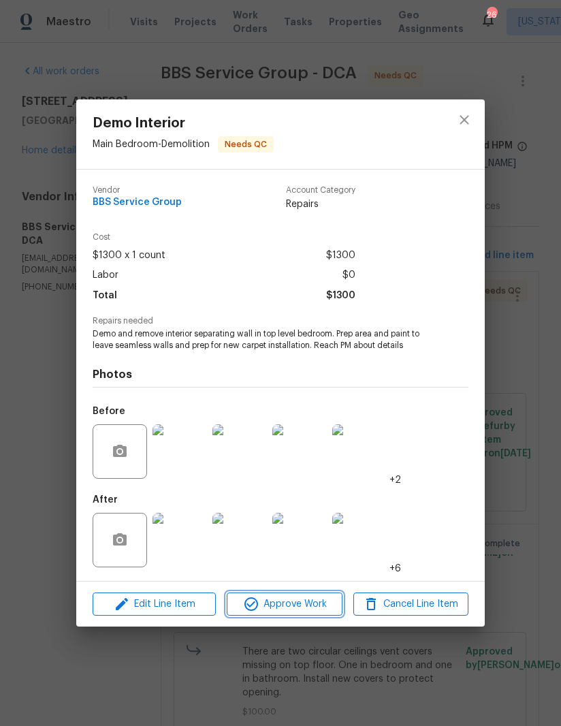
click at [303, 604] on span "Approve Work" at bounding box center [284, 604] width 107 height 17
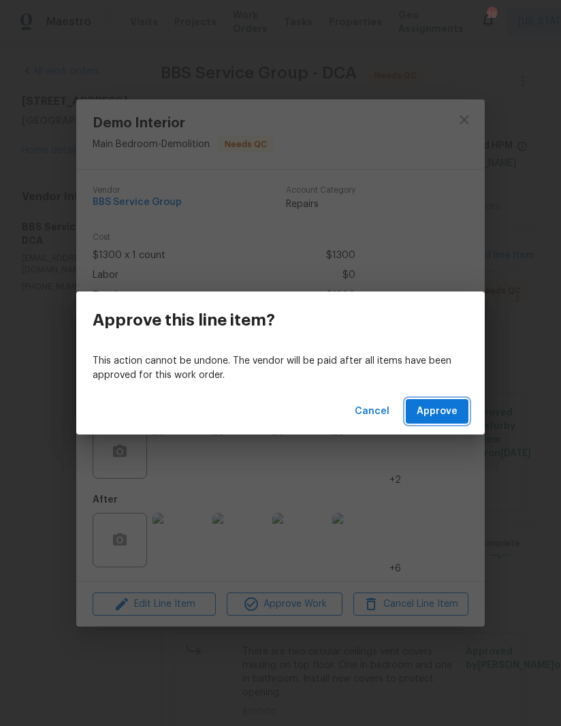
click at [446, 418] on span "Approve" at bounding box center [437, 411] width 41 height 17
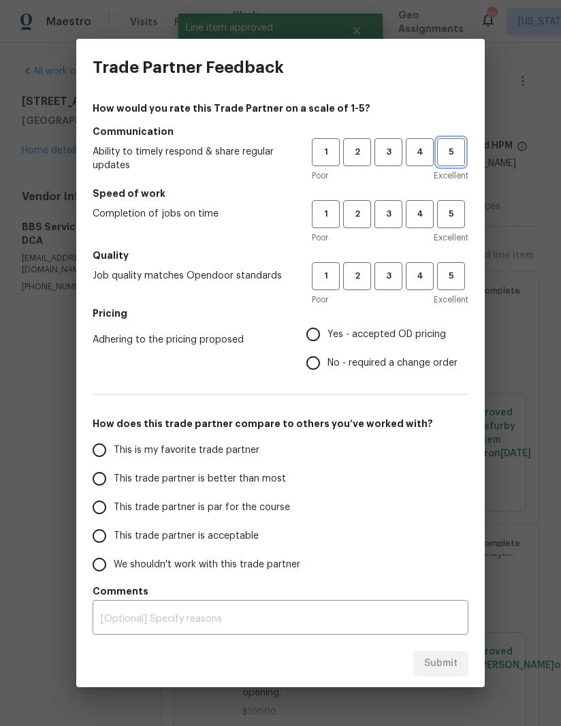
click at [457, 144] on button "5" at bounding box center [451, 152] width 28 height 28
click at [451, 216] on span "5" at bounding box center [451, 214] width 25 height 16
click at [458, 271] on span "5" at bounding box center [451, 276] width 25 height 16
click at [313, 326] on input "Yes - accepted OD pricing" at bounding box center [313, 334] width 29 height 29
radio input "true"
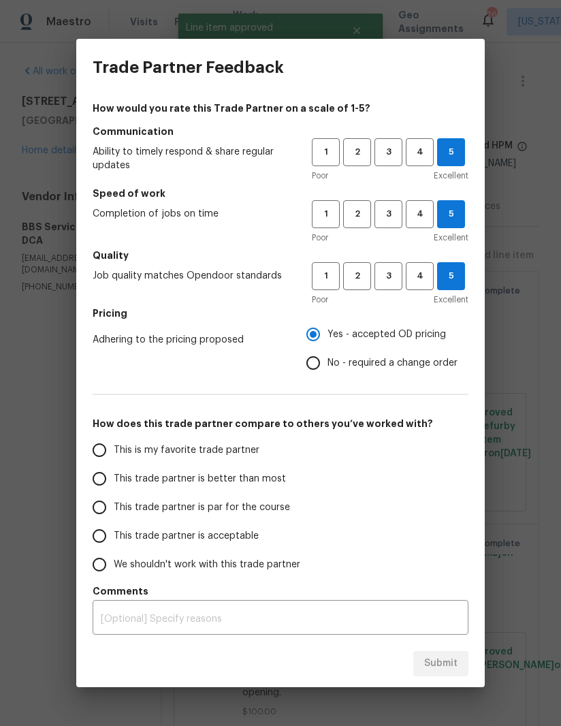
click at [108, 444] on input "This is my favorite trade partner" at bounding box center [99, 450] width 29 height 29
click at [440, 659] on span "Submit" at bounding box center [440, 663] width 33 height 17
radio input "true"
radio input "false"
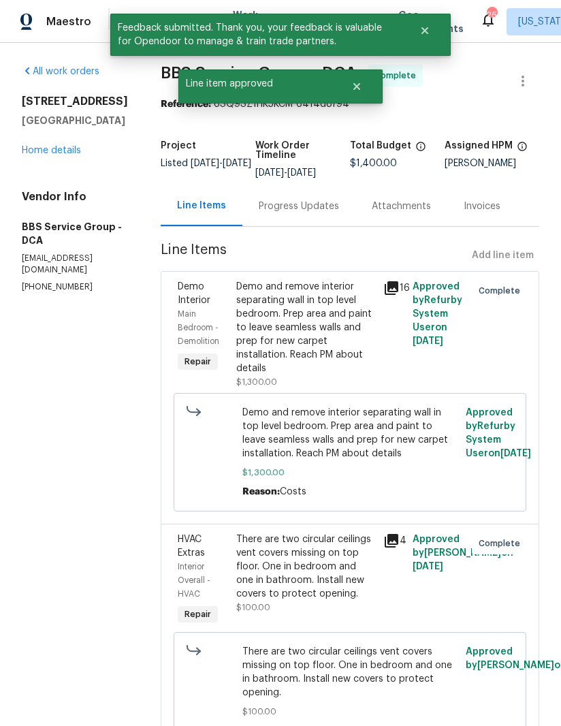
click at [59, 155] on link "Home details" at bounding box center [51, 151] width 59 height 10
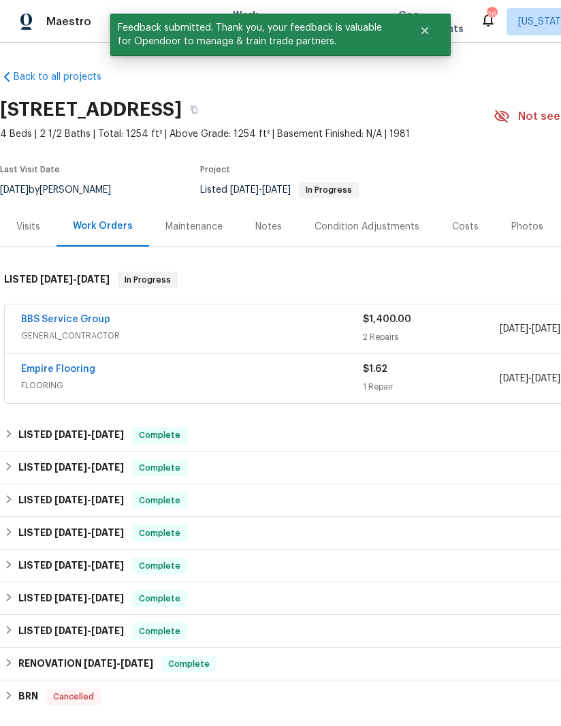
click at [76, 365] on link "Empire Flooring" at bounding box center [58, 369] width 74 height 10
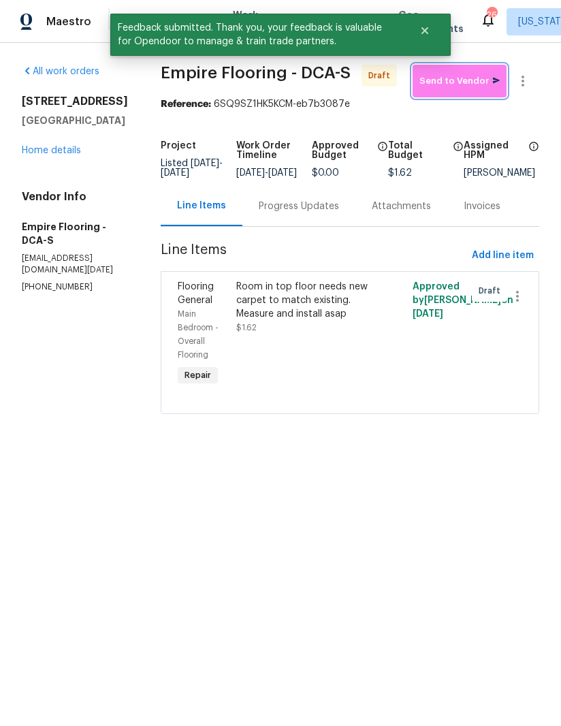
click at [475, 85] on span "Send to Vendor" at bounding box center [460, 82] width 80 height 16
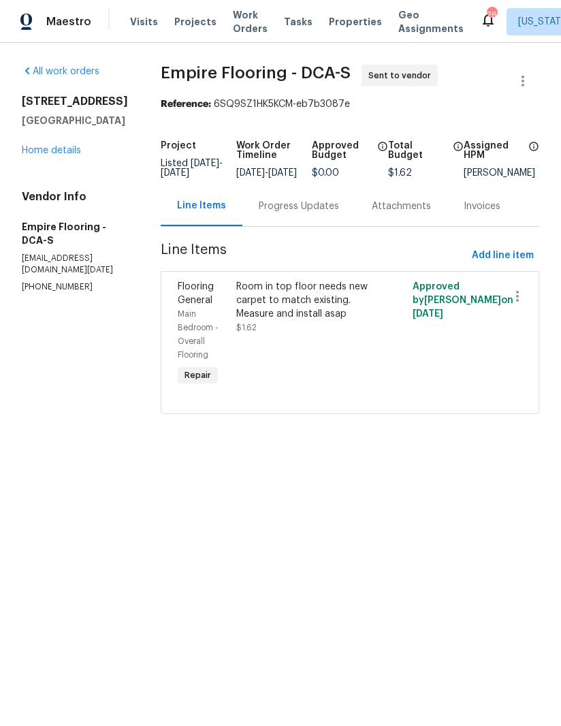
click at [315, 213] on div "Progress Updates" at bounding box center [299, 207] width 80 height 14
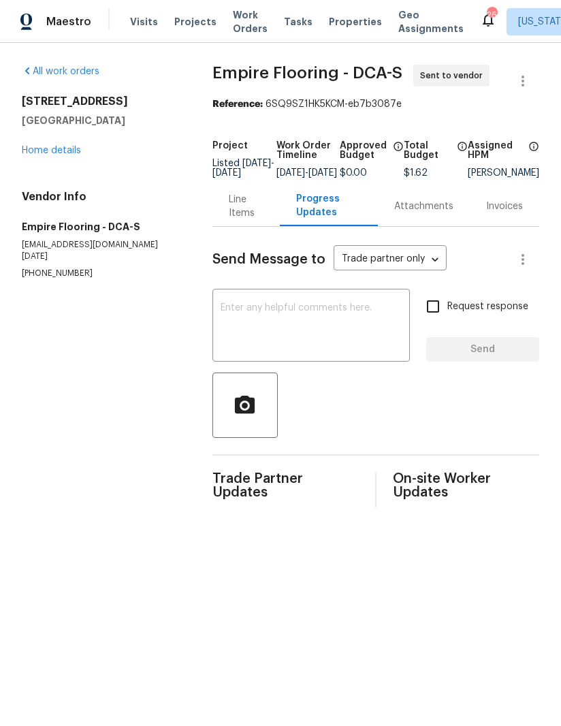
click at [332, 337] on textarea at bounding box center [311, 327] width 181 height 48
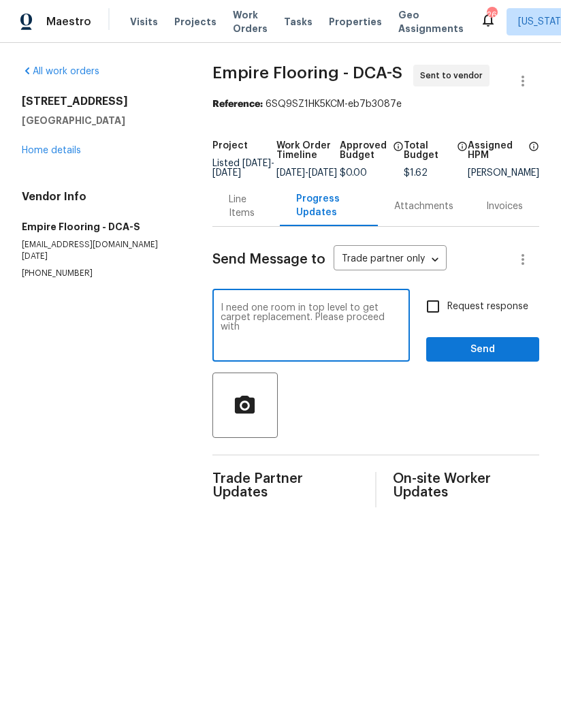
click at [265, 328] on textarea "I need one room in top level to get carpet replacement. Please proceed with" at bounding box center [311, 327] width 181 height 48
click at [292, 342] on textarea "I need one room in top level to get carpet replacement to match existing. Pleas…" at bounding box center [311, 327] width 181 height 48
type textarea "I need one room in top level to get carpet replacement to match existing. Pleas…"
click at [445, 309] on input "Request response" at bounding box center [433, 306] width 29 height 29
checkbox input "true"
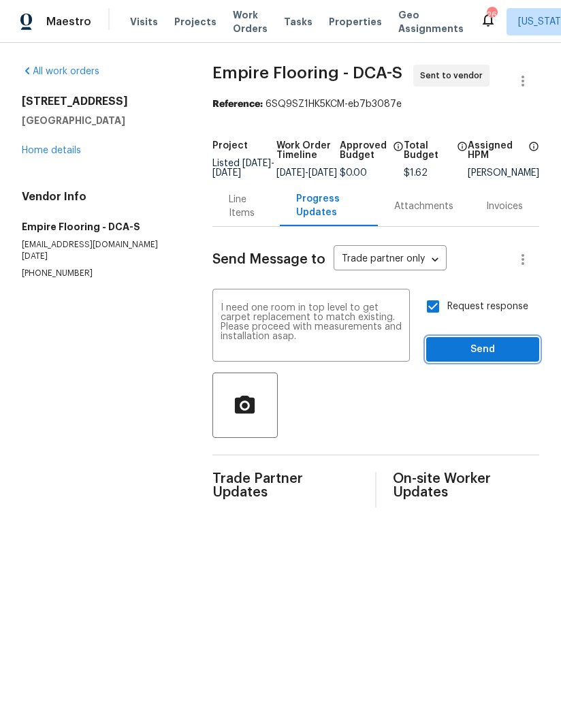
click at [495, 358] on span "Send" at bounding box center [482, 349] width 91 height 17
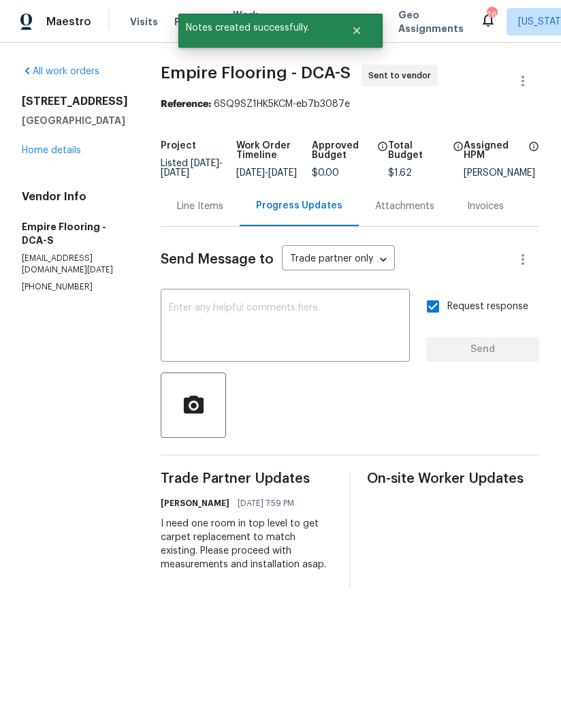
click at [223, 213] on div "Line Items" at bounding box center [200, 207] width 46 height 14
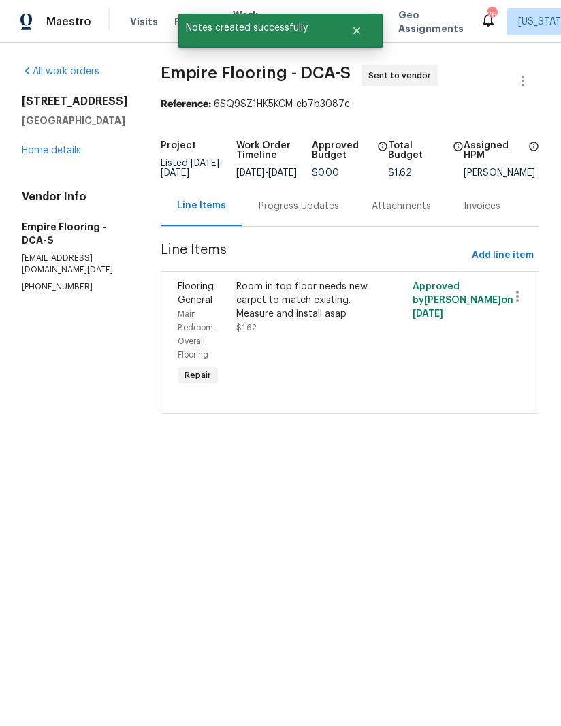
click at [69, 155] on link "Home details" at bounding box center [51, 151] width 59 height 10
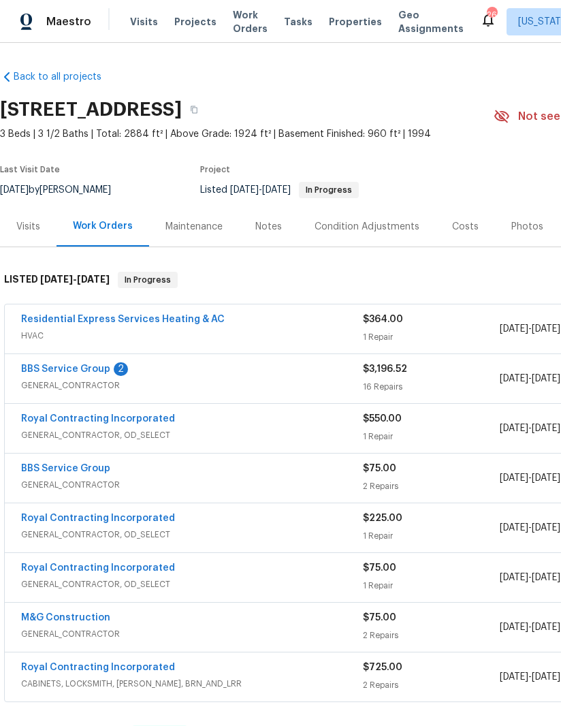
click at [89, 371] on link "BBS Service Group" at bounding box center [65, 369] width 89 height 10
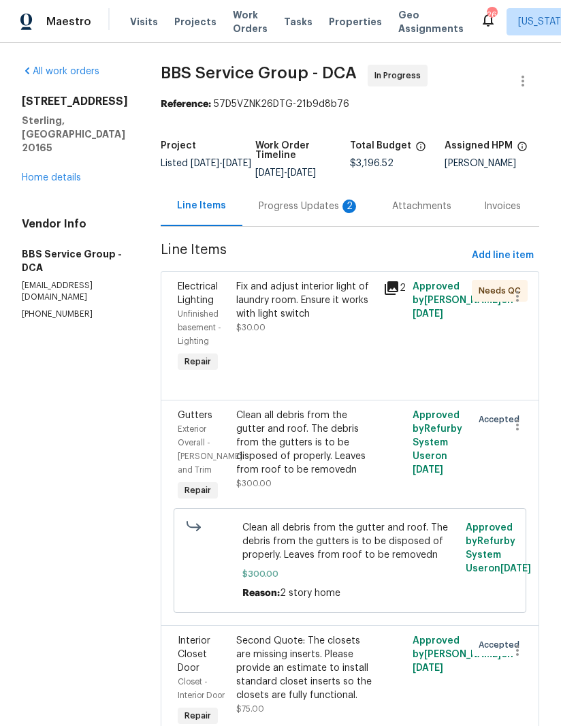
click at [268, 315] on div "Fix and adjust interior light of laundry room. Ensure it works with light switch" at bounding box center [305, 300] width 139 height 41
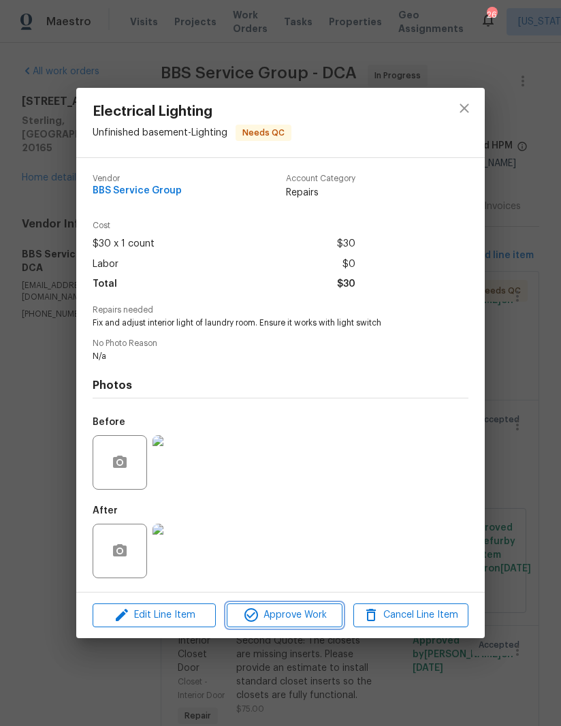
click at [296, 621] on span "Approve Work" at bounding box center [284, 615] width 107 height 17
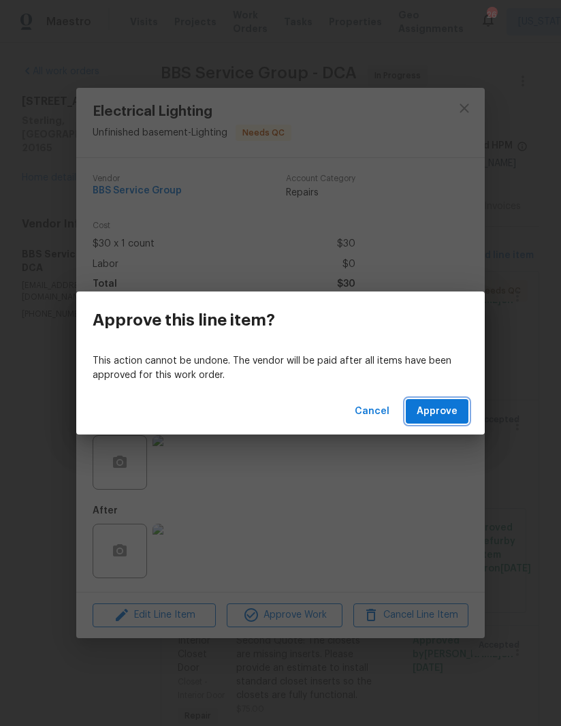
click at [436, 405] on span "Approve" at bounding box center [437, 411] width 41 height 17
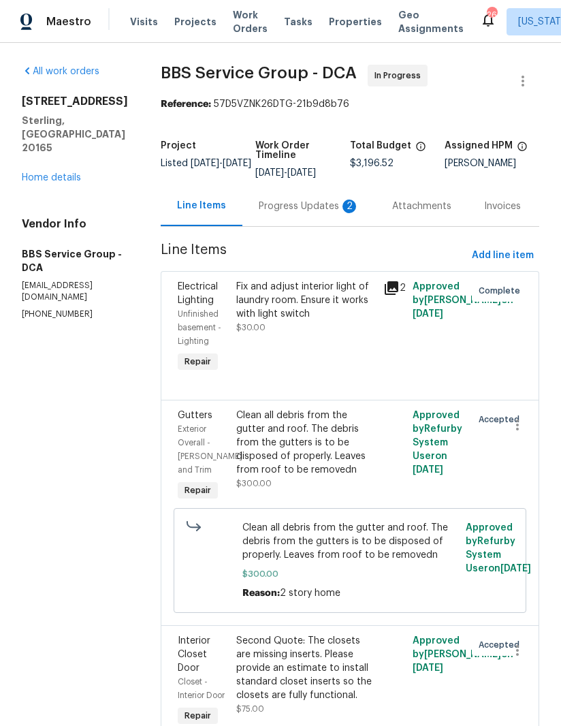
click at [282, 202] on div "Progress Updates 2" at bounding box center [309, 207] width 101 height 14
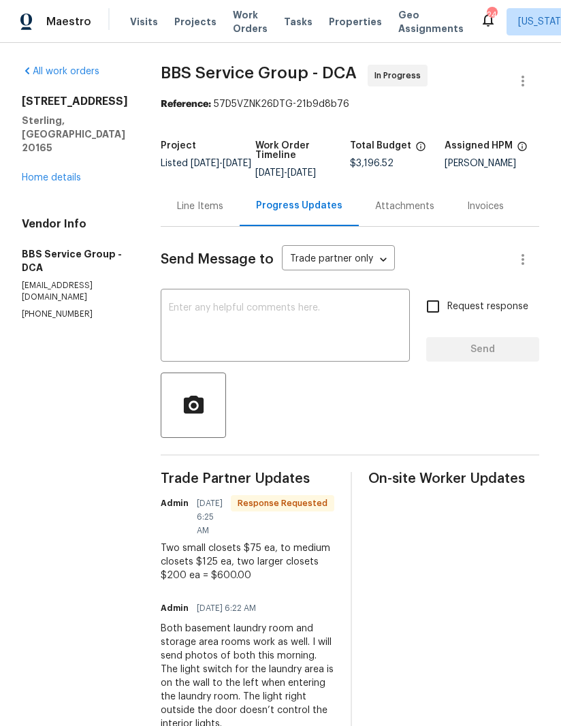
click at [315, 325] on textarea at bounding box center [285, 327] width 233 height 48
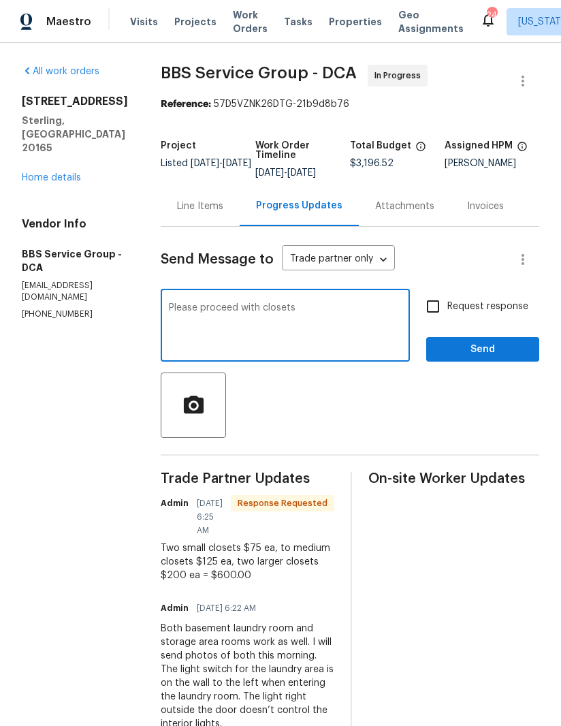
type textarea "Please proceed with closets"
click at [431, 307] on input "Request response" at bounding box center [433, 306] width 29 height 29
checkbox input "true"
click at [496, 343] on span "Send" at bounding box center [482, 349] width 91 height 17
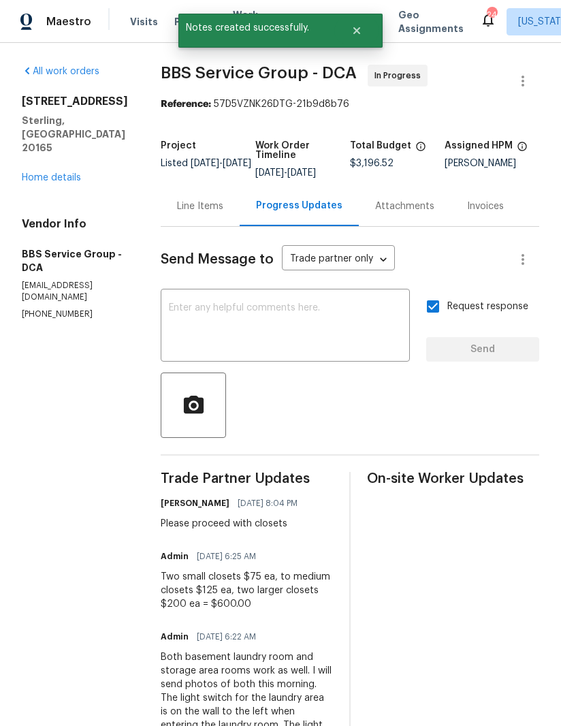
click at [177, 206] on div "Line Items" at bounding box center [200, 207] width 46 height 14
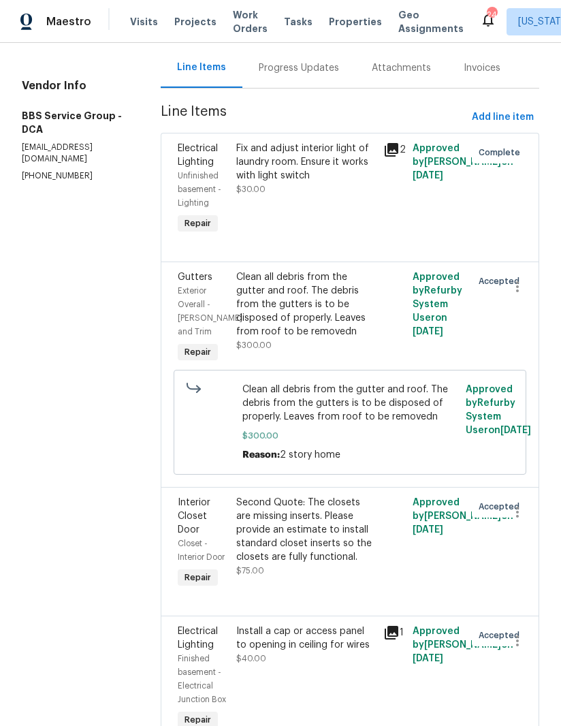
scroll to position [137, 0]
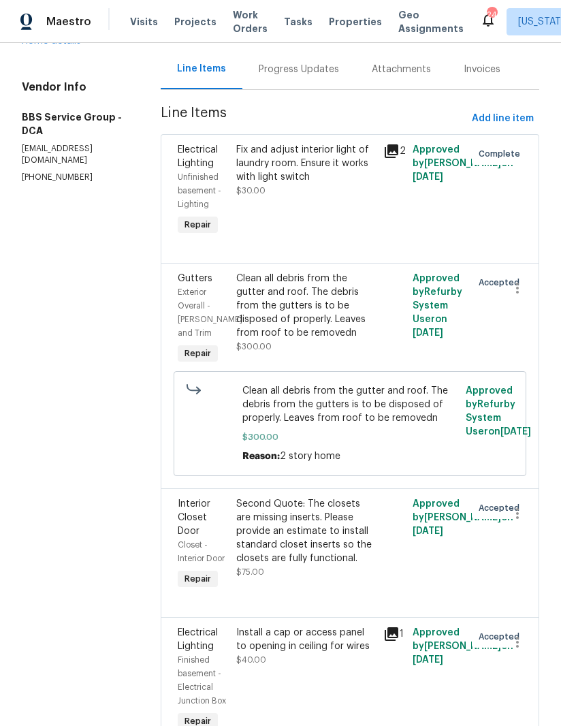
click at [283, 546] on div "Second Quote: The closets are missing inserts. Please provide an estimate to in…" at bounding box center [305, 531] width 139 height 68
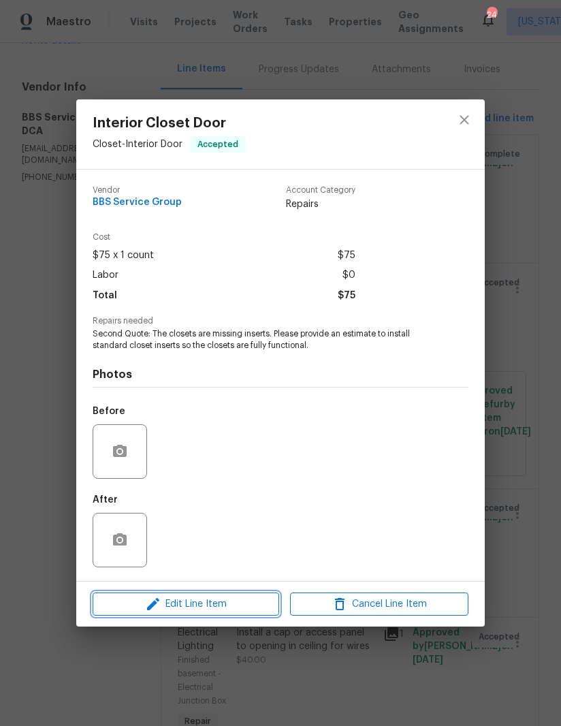
click at [206, 605] on span "Edit Line Item" at bounding box center [186, 604] width 178 height 17
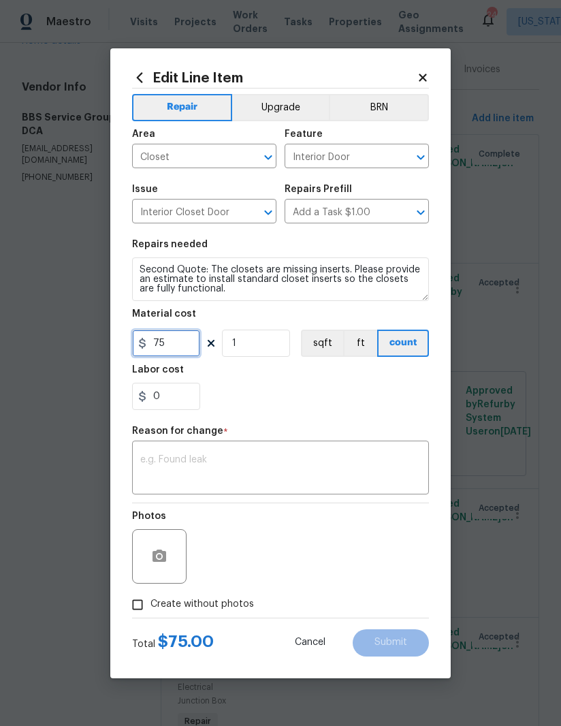
click at [182, 347] on input "75" at bounding box center [166, 343] width 68 height 27
type input "600"
click at [301, 452] on div "x ​" at bounding box center [280, 469] width 297 height 50
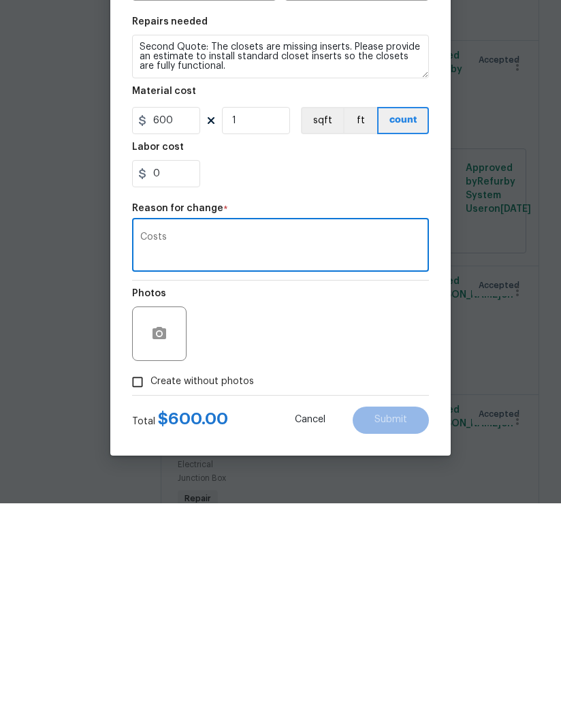
type textarea "Costs"
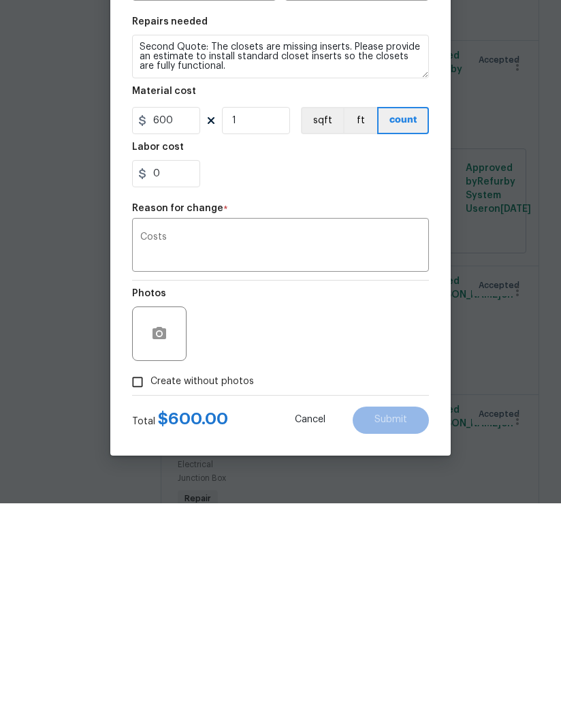
scroll to position [48, 0]
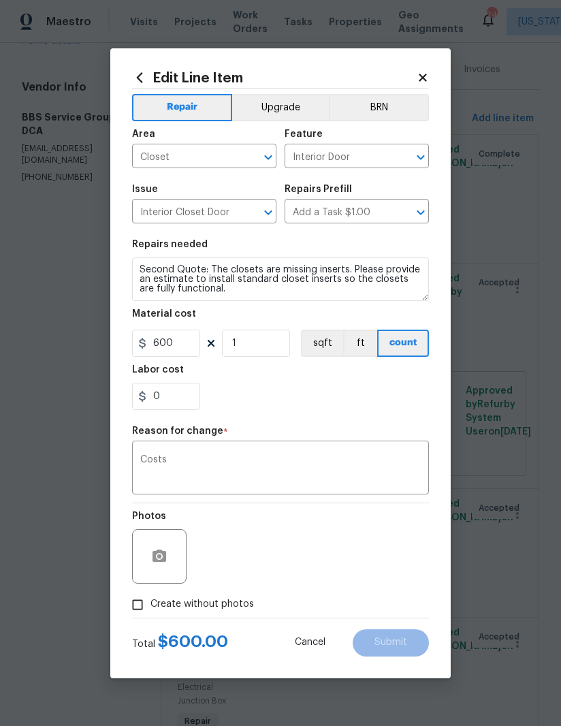
click at [304, 466] on textarea "Costs" at bounding box center [280, 469] width 281 height 29
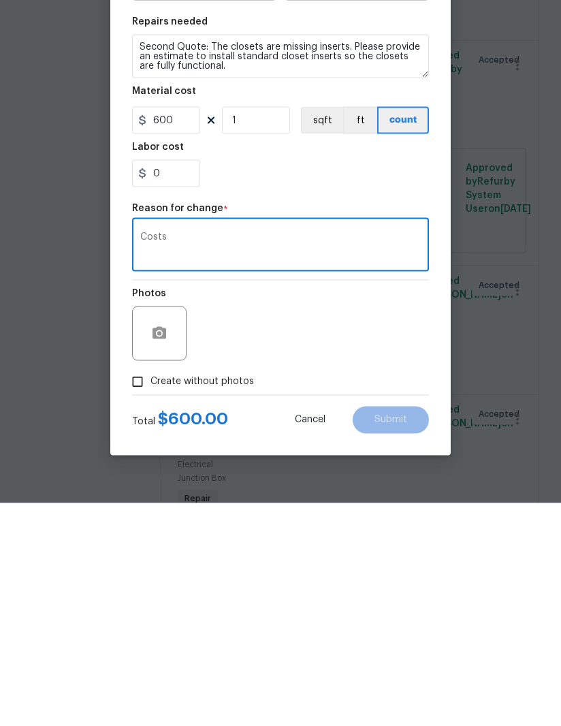
click at [140, 592] on input "Create without photos" at bounding box center [138, 605] width 26 height 26
checkbox input "true"
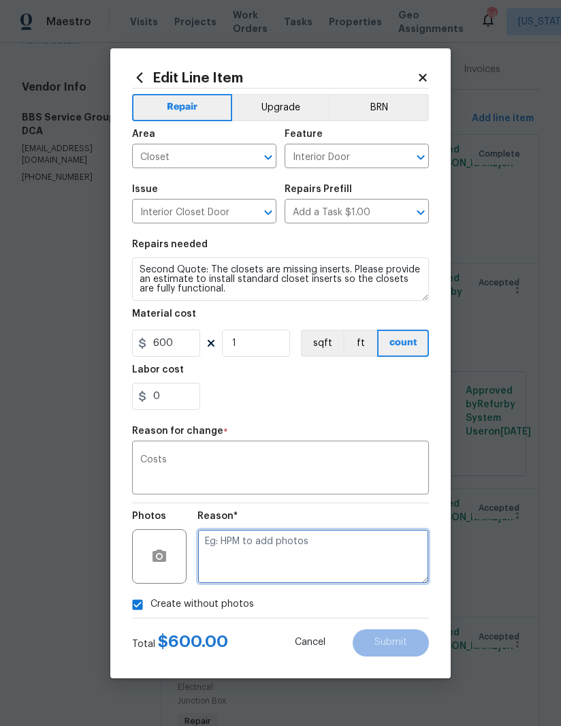
click at [337, 549] on textarea at bounding box center [314, 556] width 232 height 54
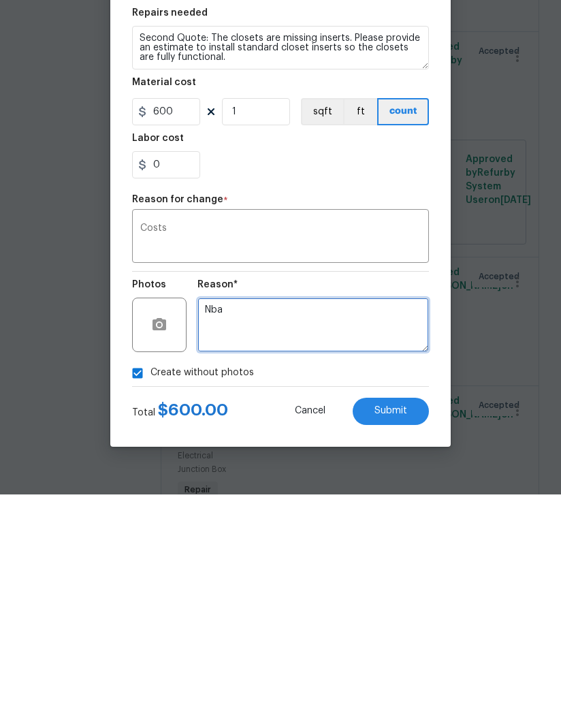
type textarea "Nba"
click at [399, 629] on button "Submit" at bounding box center [391, 642] width 76 height 27
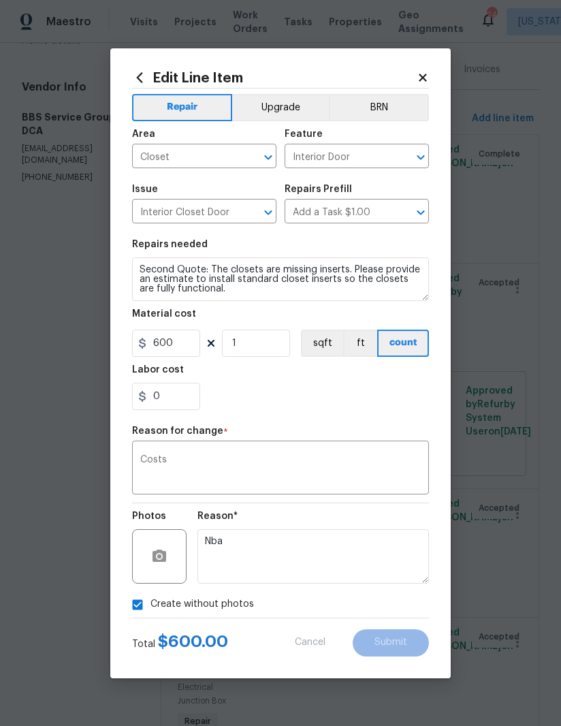
type input "75"
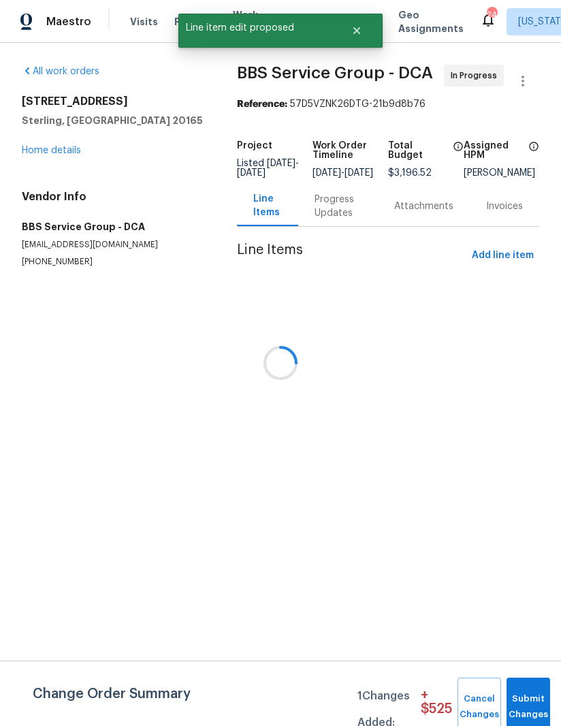
scroll to position [0, 0]
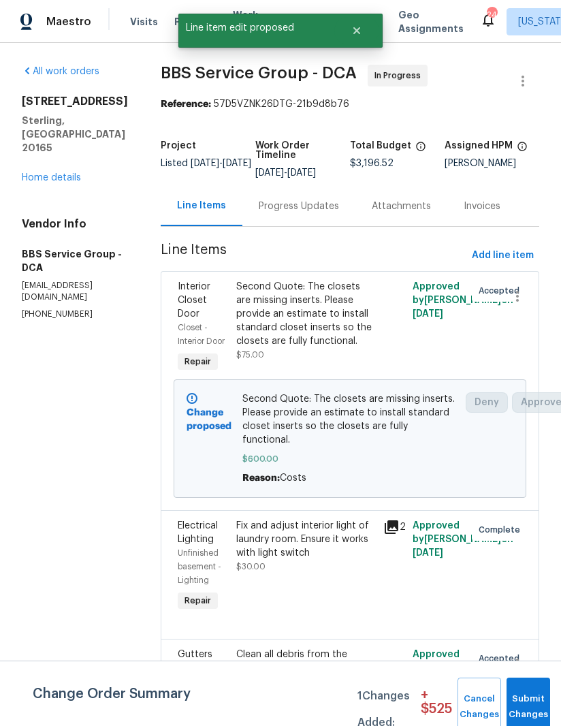
click at [528, 687] on button "Submit Changes" at bounding box center [529, 707] width 44 height 59
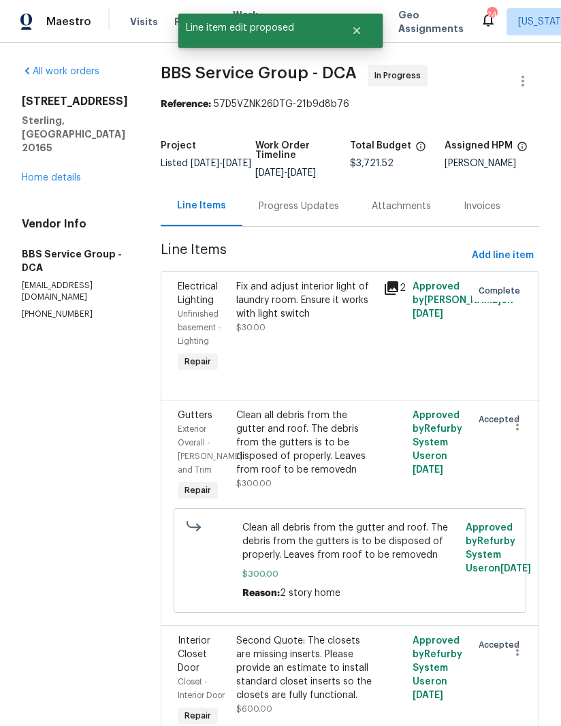
click at [63, 153] on div "[STREET_ADDRESS] Home details" at bounding box center [75, 140] width 106 height 90
click at [54, 173] on link "Home details" at bounding box center [51, 178] width 59 height 10
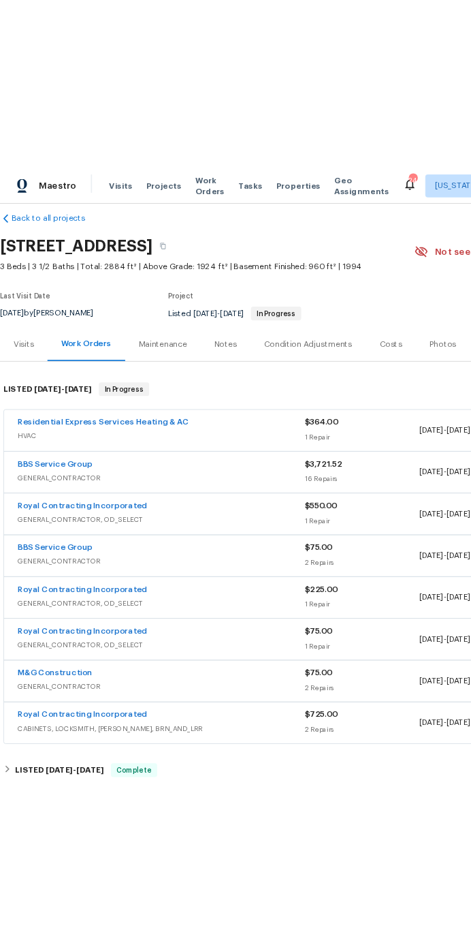
scroll to position [17, 0]
